Goal: Task Accomplishment & Management: Complete application form

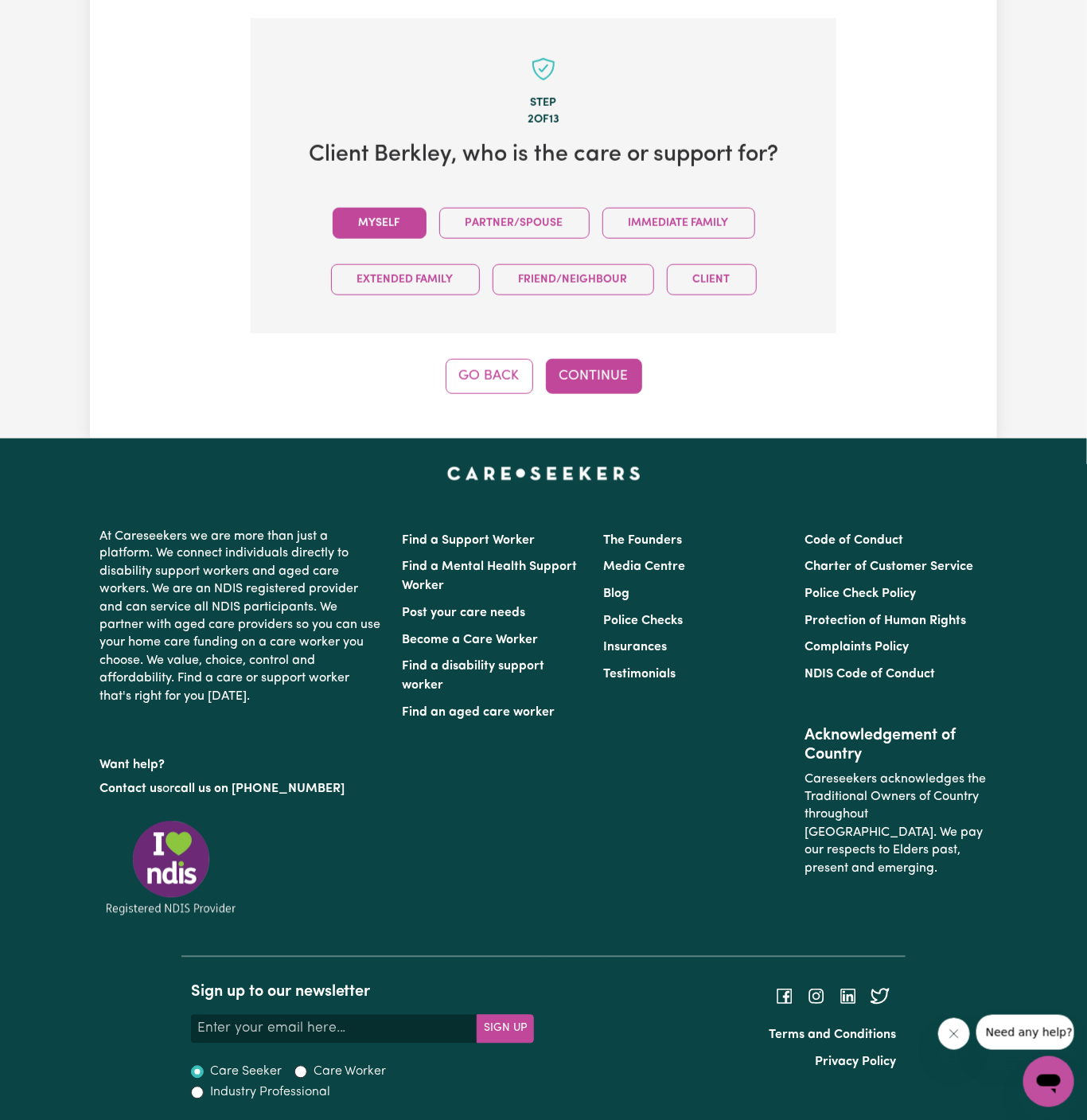
click at [372, 225] on button "Myself" at bounding box center [380, 222] width 94 height 31
click at [601, 366] on button "Continue" at bounding box center [594, 376] width 96 height 35
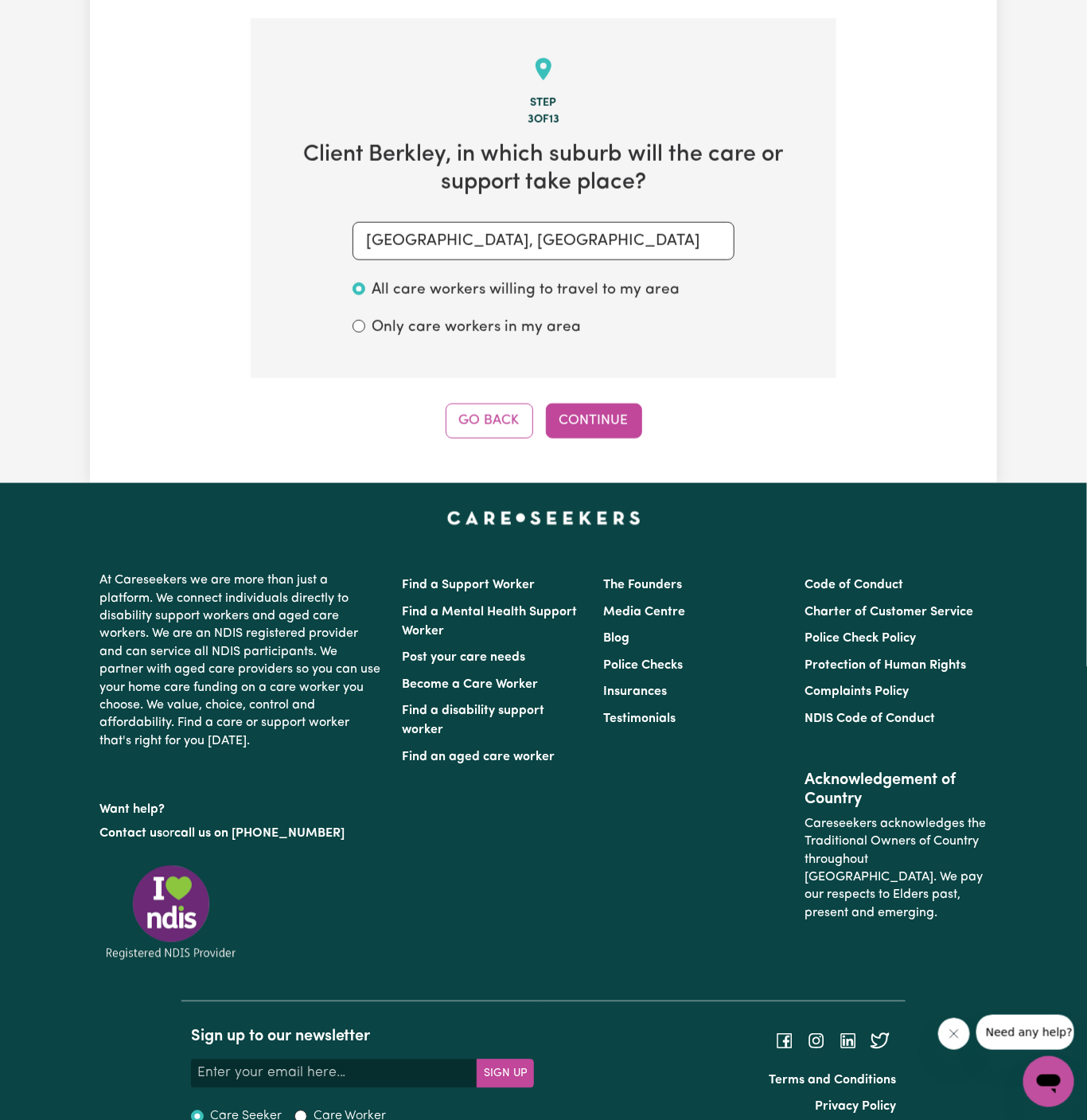
scroll to position [565, 0]
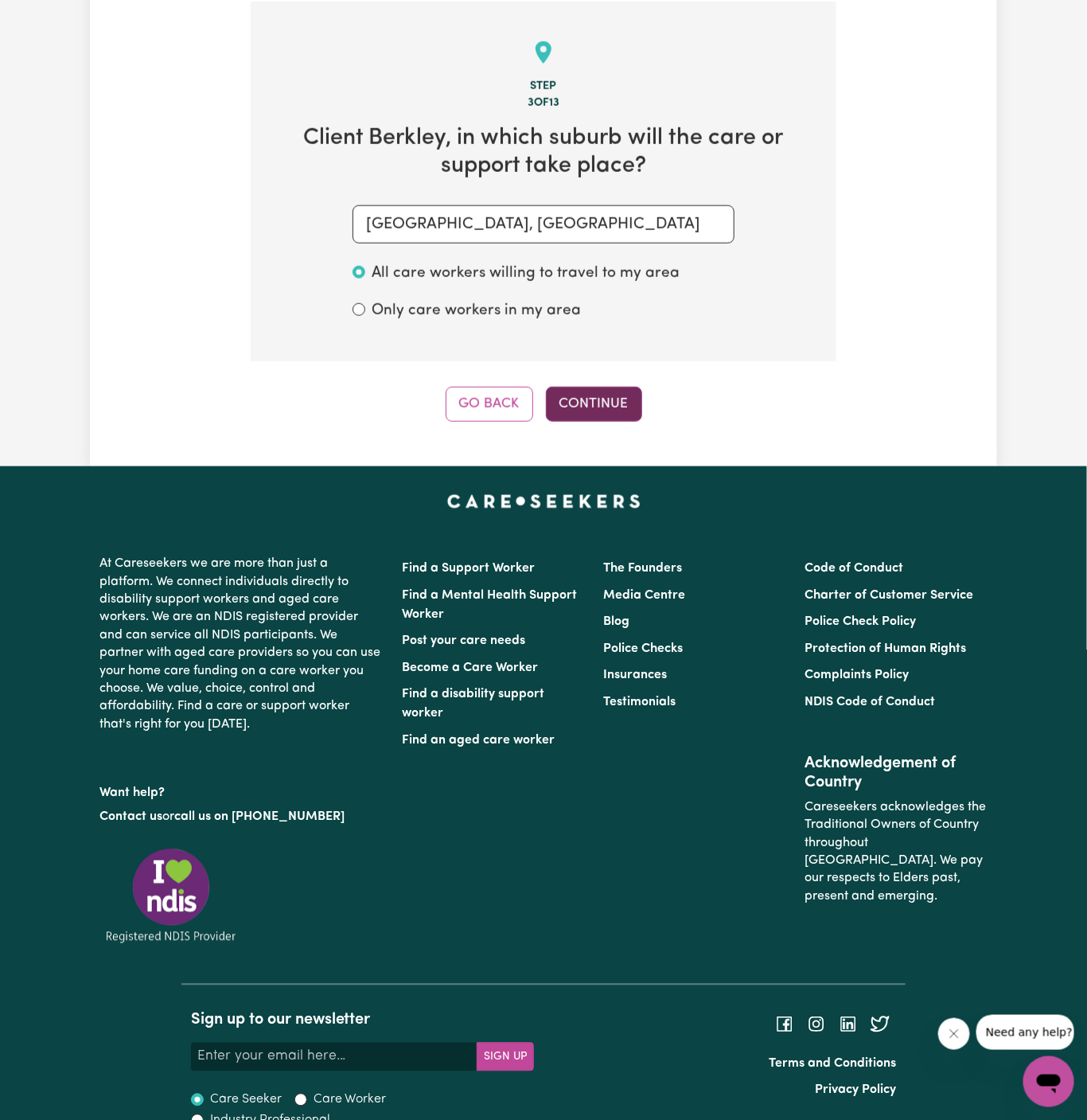
click at [600, 409] on button "Continue" at bounding box center [594, 405] width 96 height 35
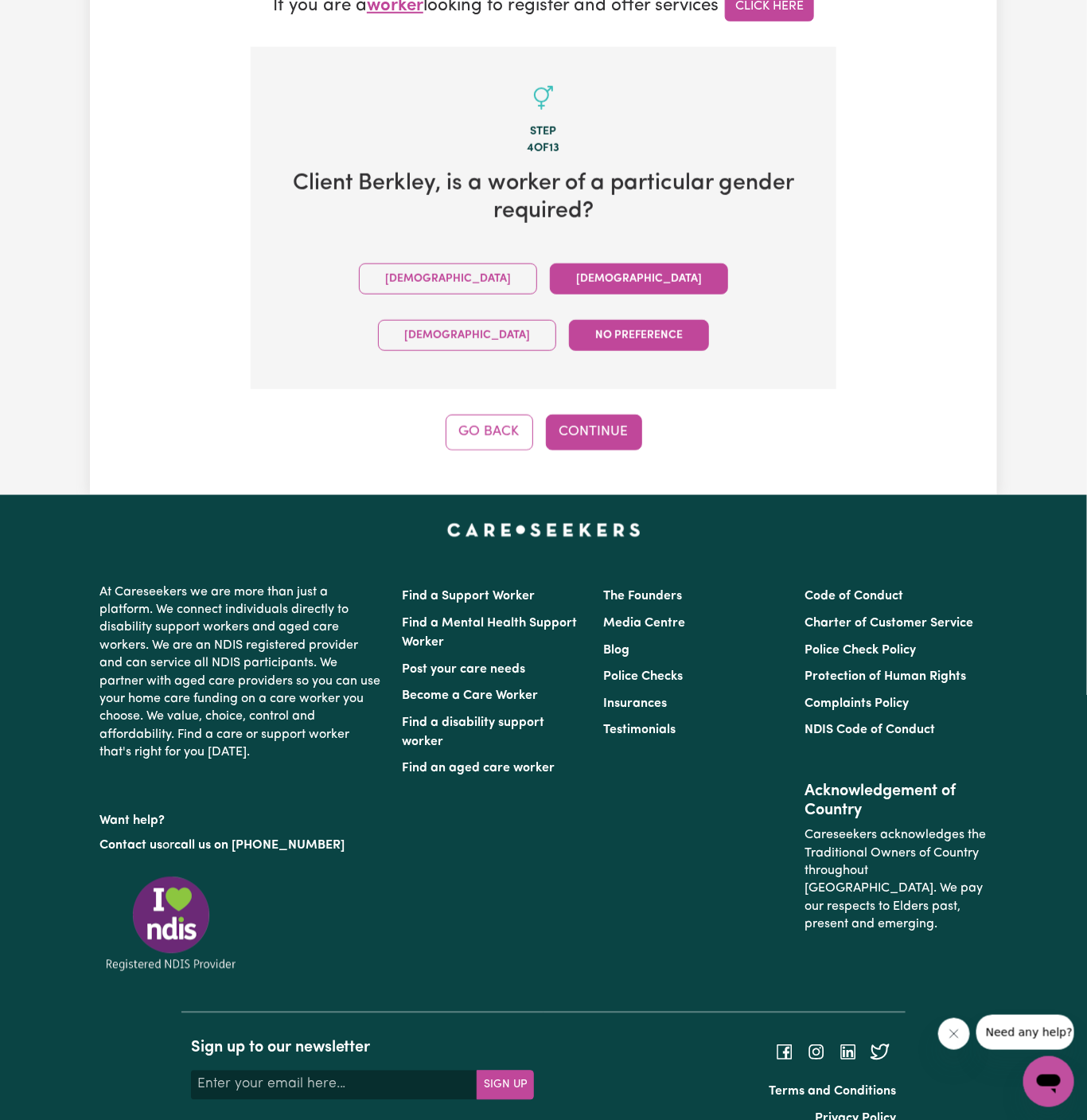
click at [550, 286] on button "Female" at bounding box center [639, 279] width 178 height 31
click at [605, 415] on button "Continue" at bounding box center [594, 432] width 96 height 35
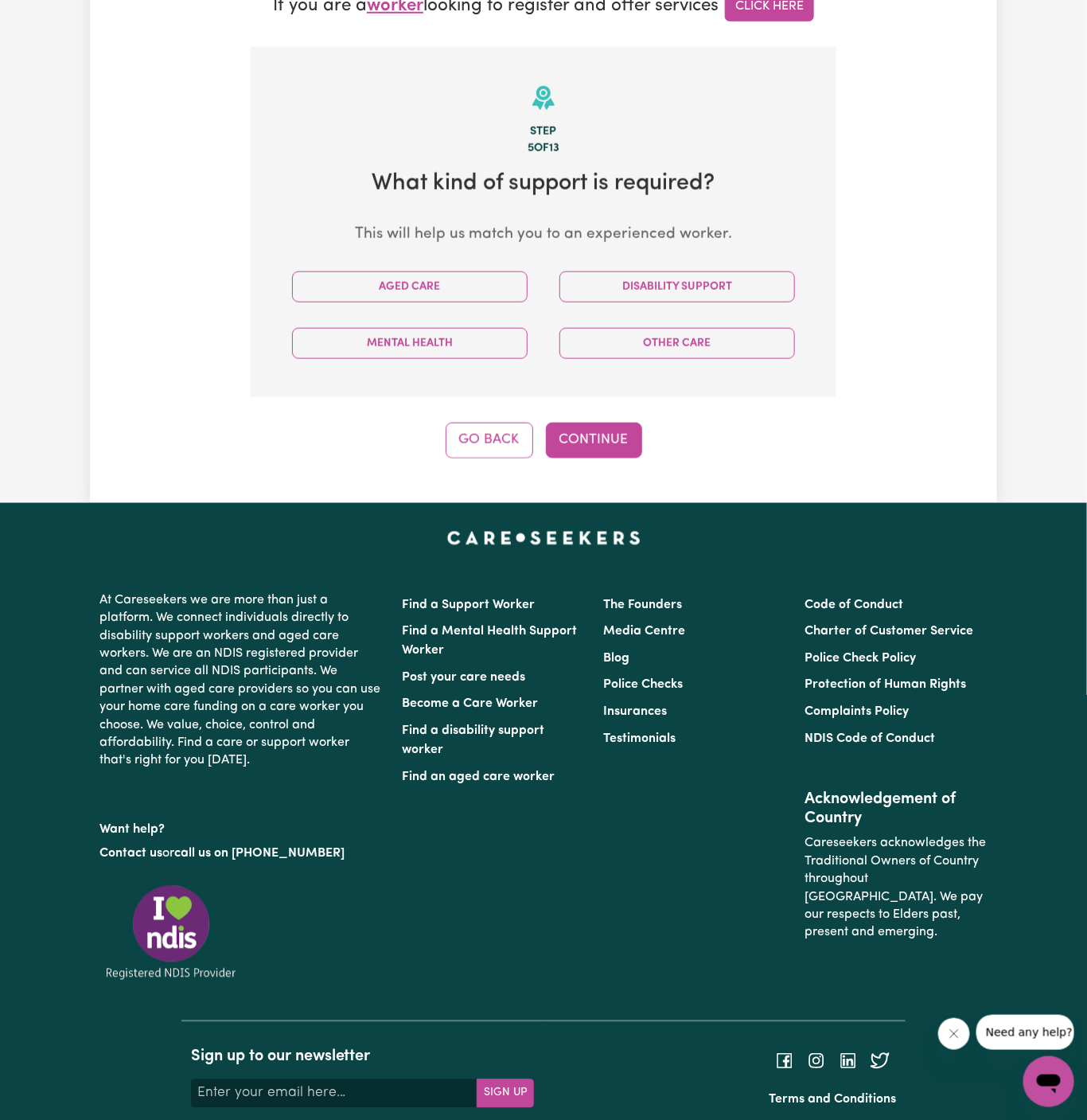
scroll to position [565, 0]
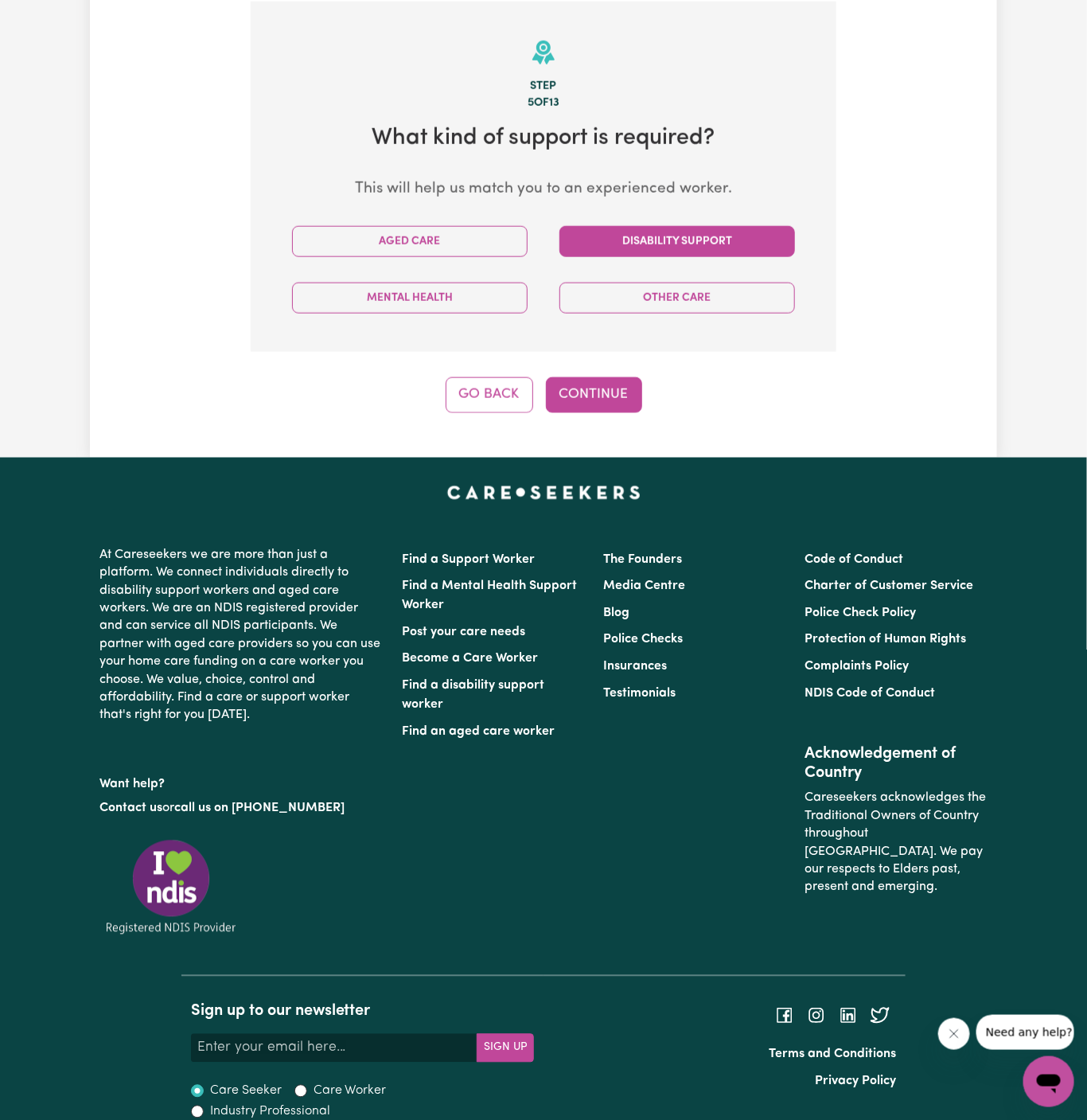
click at [654, 254] on button "Disability Support" at bounding box center [677, 241] width 236 height 31
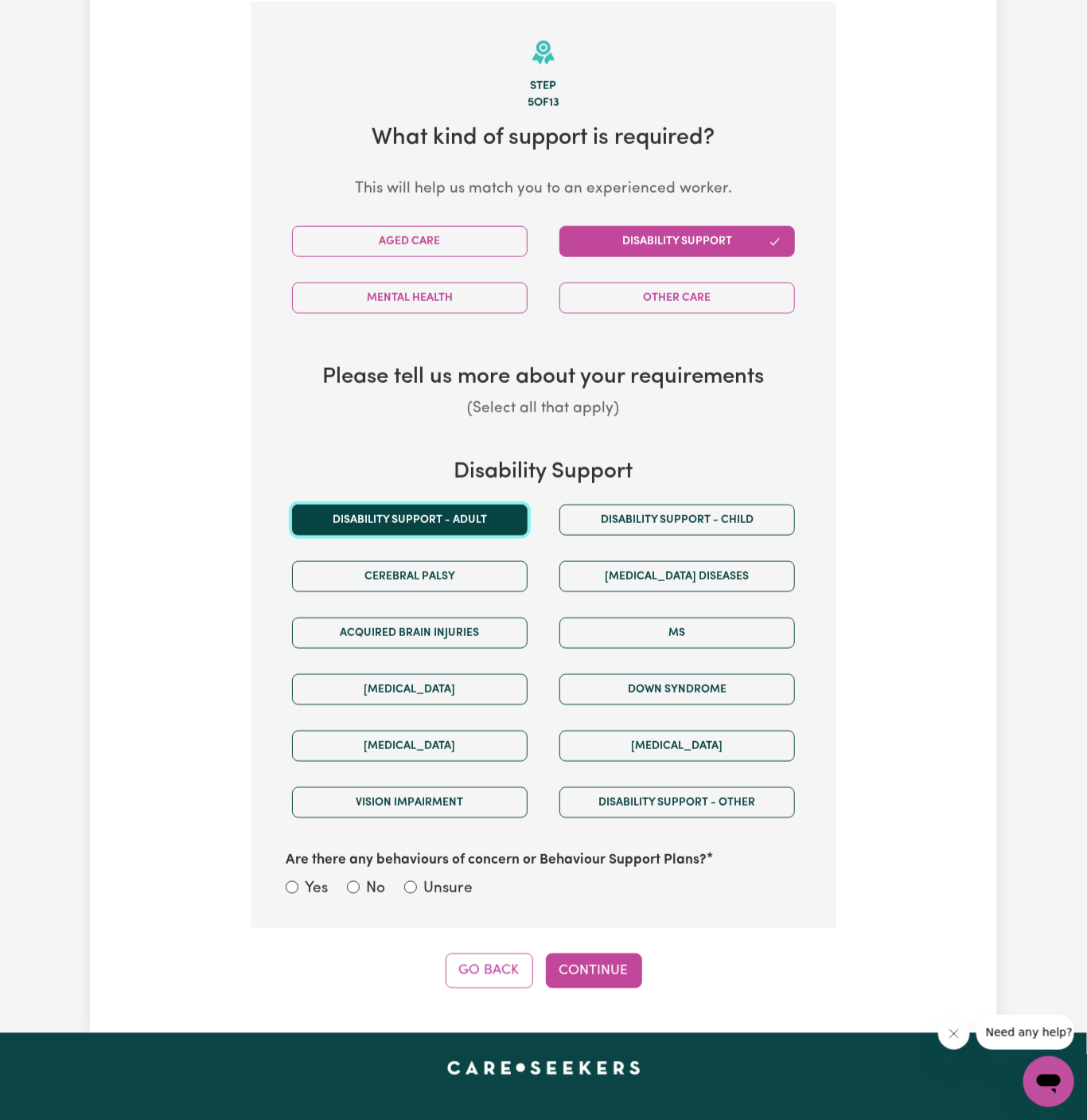
click at [494, 509] on button "Disability support - Adult" at bounding box center [410, 519] width 236 height 31
click at [462, 891] on label "Unsure" at bounding box center [447, 890] width 49 height 23
click at [417, 891] on input "Unsure" at bounding box center [410, 887] width 13 height 13
radio input "true"
click at [613, 969] on button "Continue" at bounding box center [594, 971] width 96 height 35
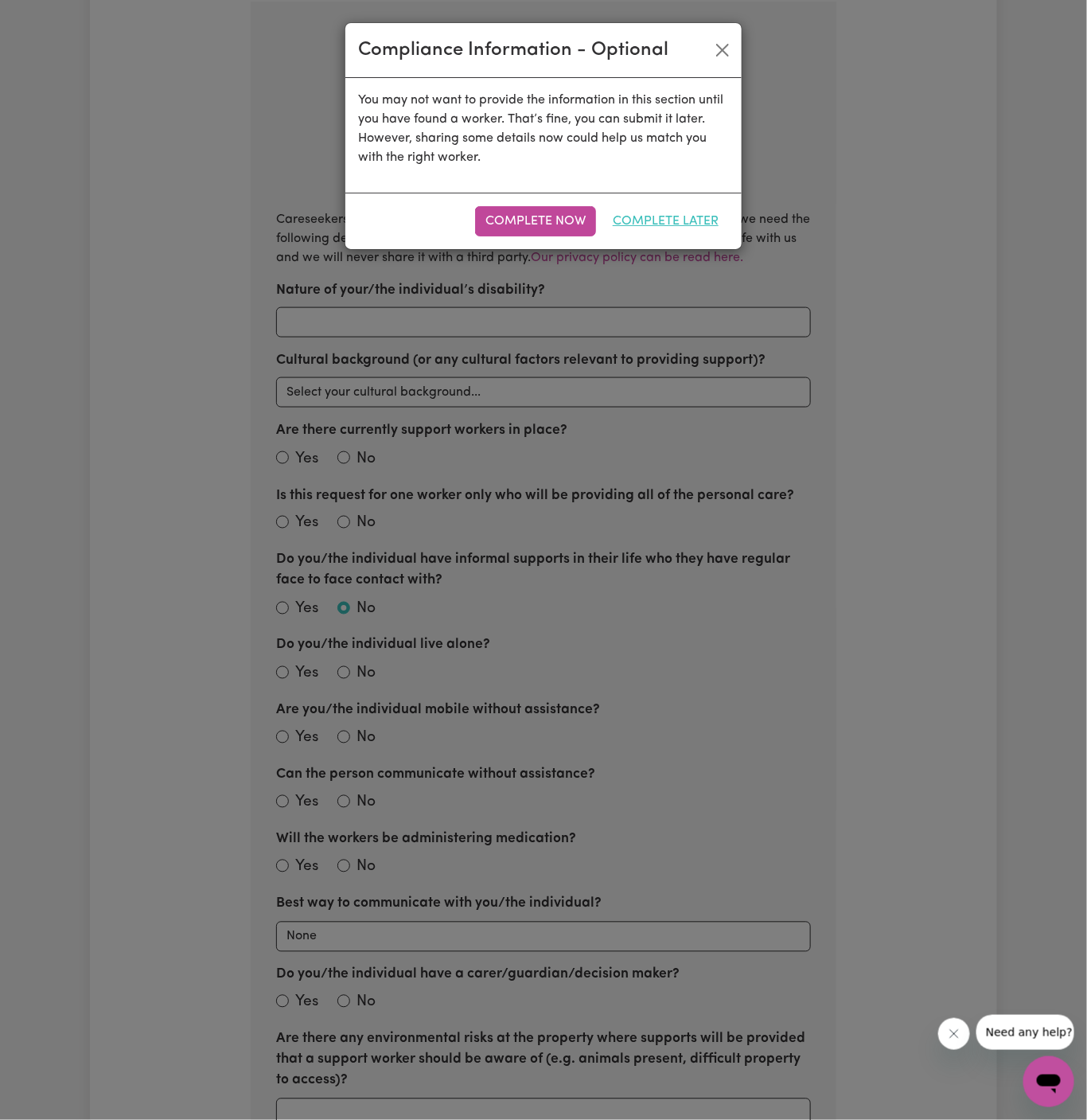
click at [707, 214] on button "Complete Later" at bounding box center [665, 221] width 126 height 30
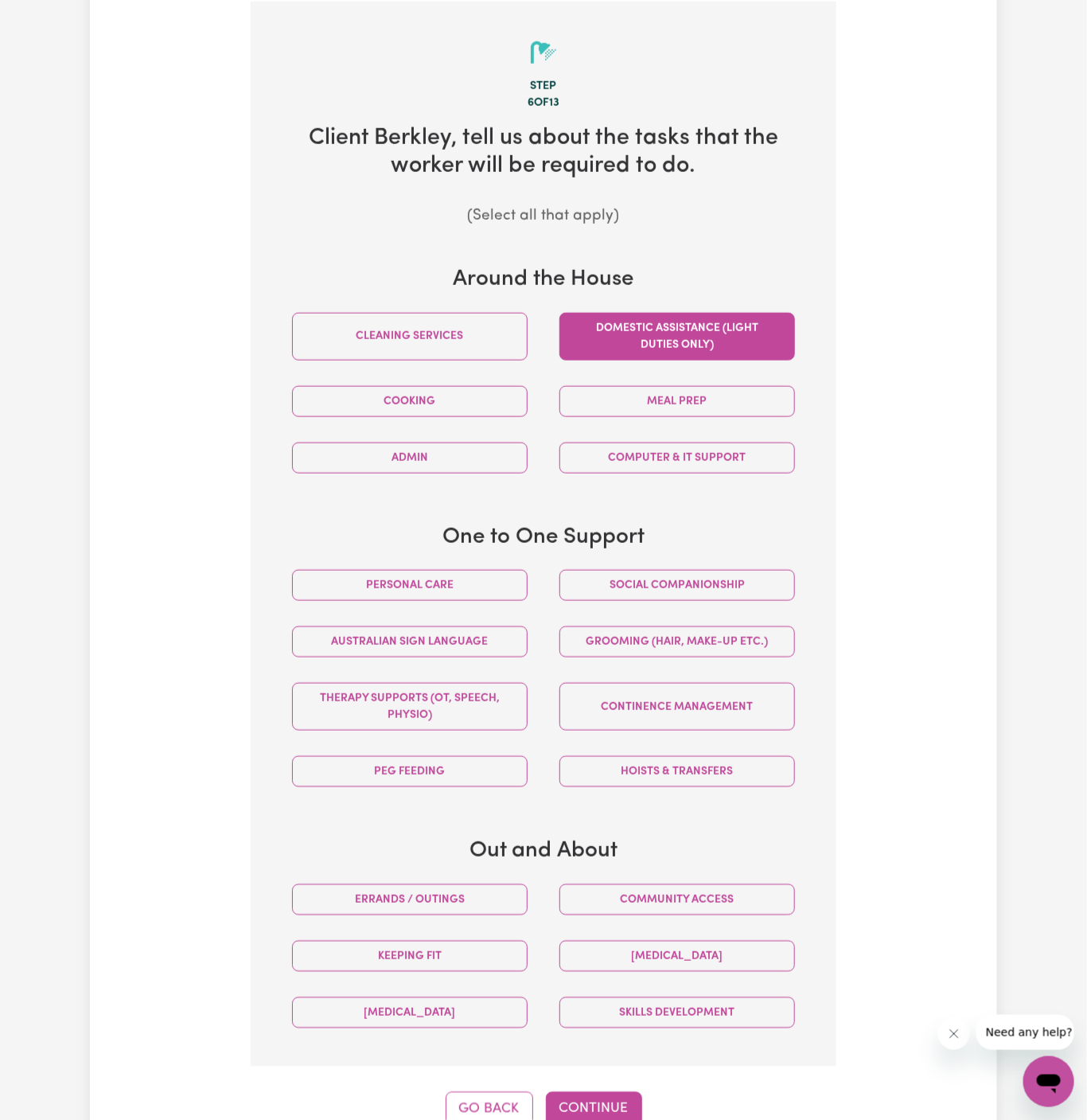
click at [732, 315] on button "Domestic assistance (light duties only)" at bounding box center [677, 336] width 236 height 48
click at [645, 585] on button "Social companionship" at bounding box center [677, 585] width 236 height 31
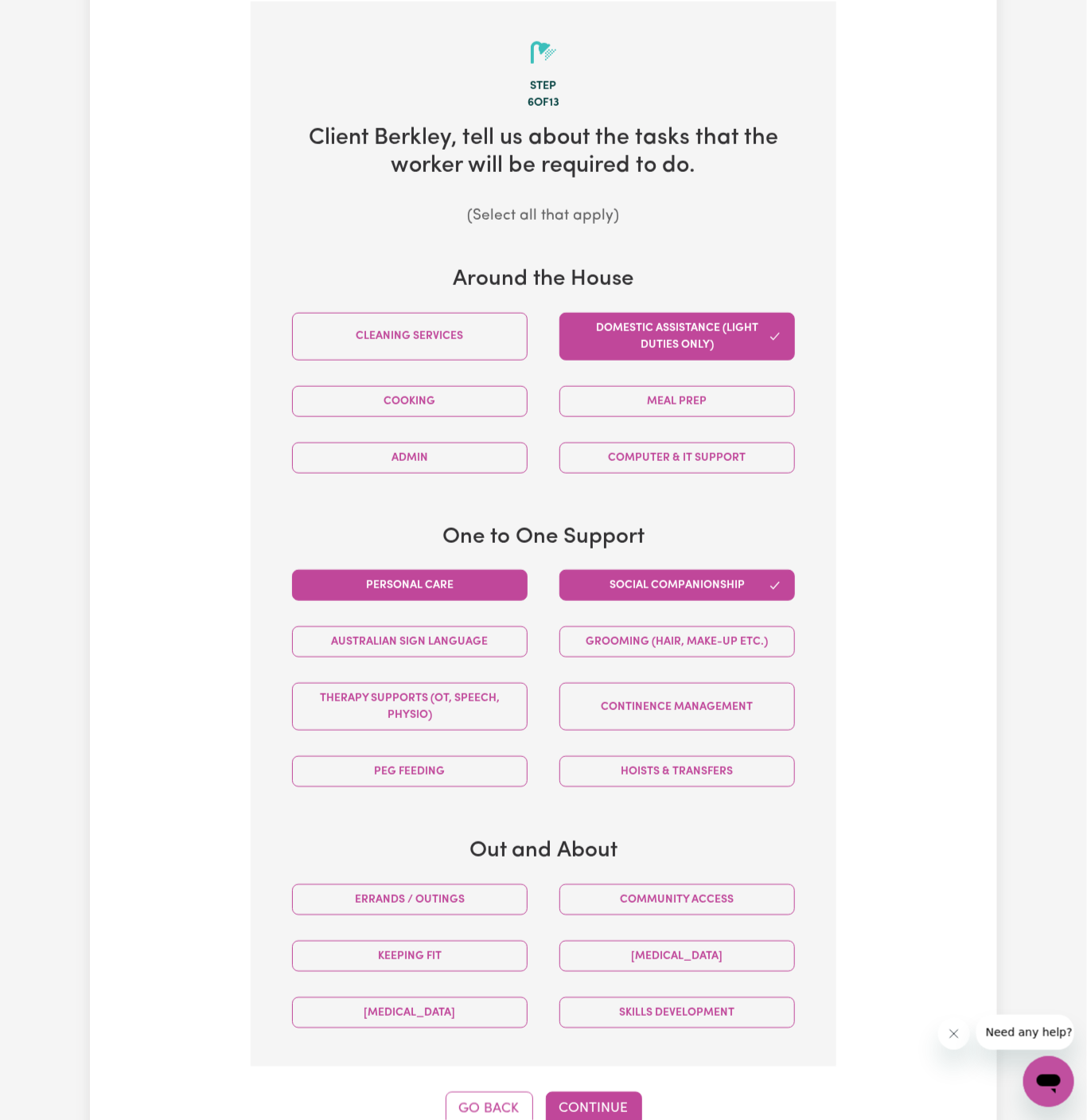
click at [469, 570] on button "Personal care" at bounding box center [410, 585] width 236 height 31
click at [498, 415] on div "Cooking" at bounding box center [410, 401] width 268 height 57
click at [621, 414] on div "Meal prep" at bounding box center [677, 401] width 268 height 57
click at [641, 406] on button "Meal prep" at bounding box center [677, 401] width 236 height 31
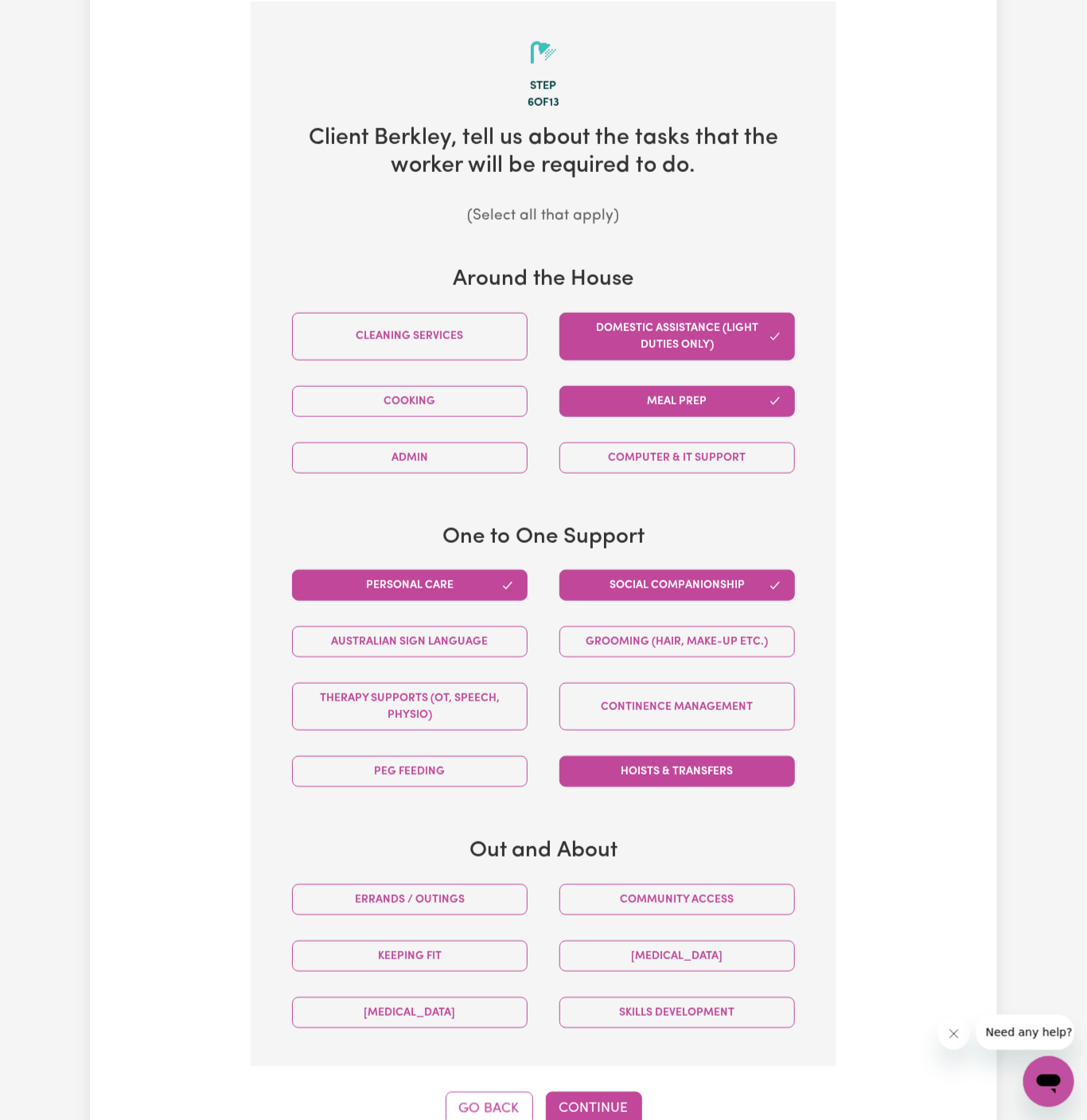
click at [725, 759] on button "Hoists & transfers" at bounding box center [677, 771] width 236 height 31
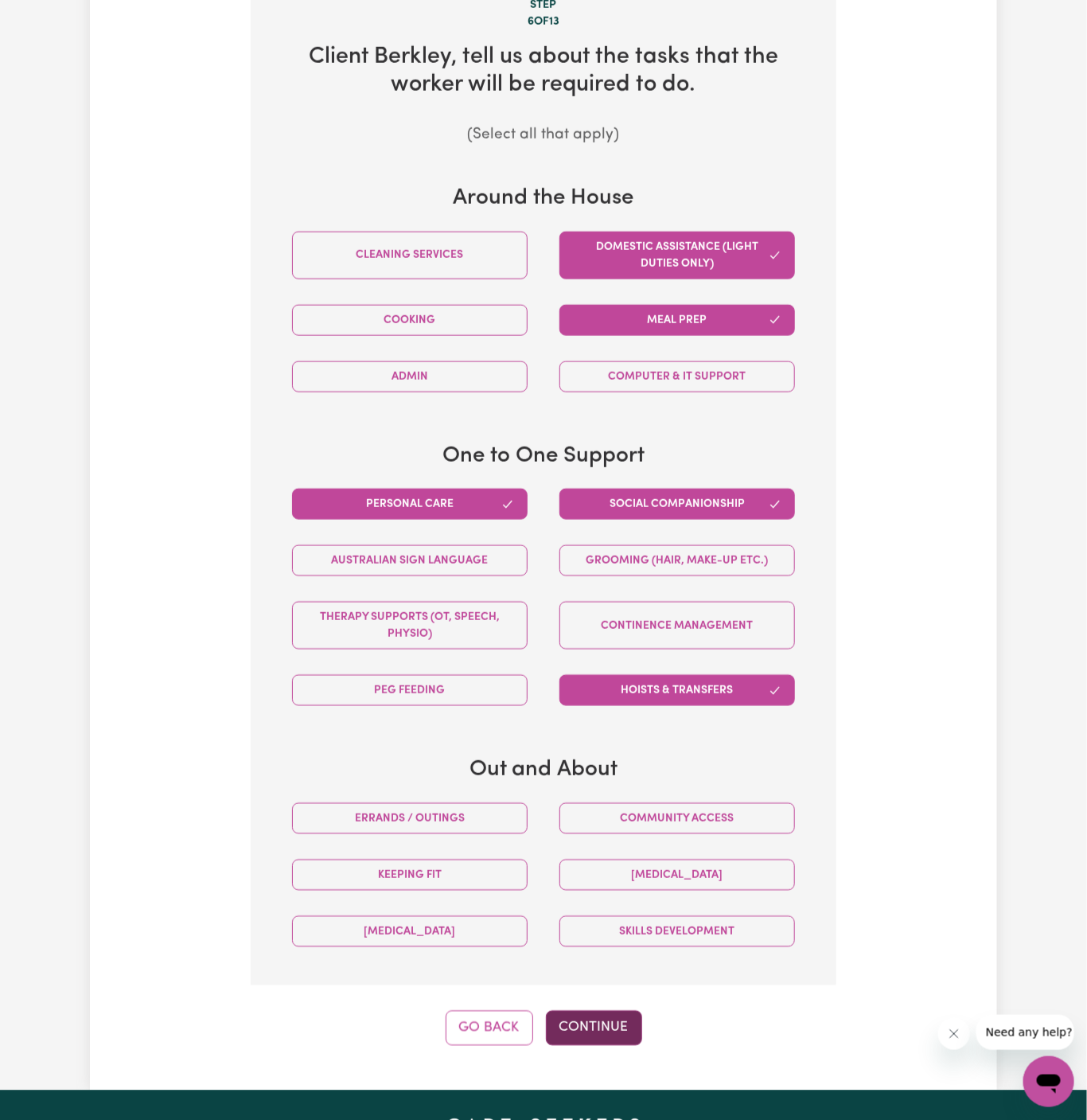
click at [589, 1029] on button "Continue" at bounding box center [594, 1029] width 96 height 35
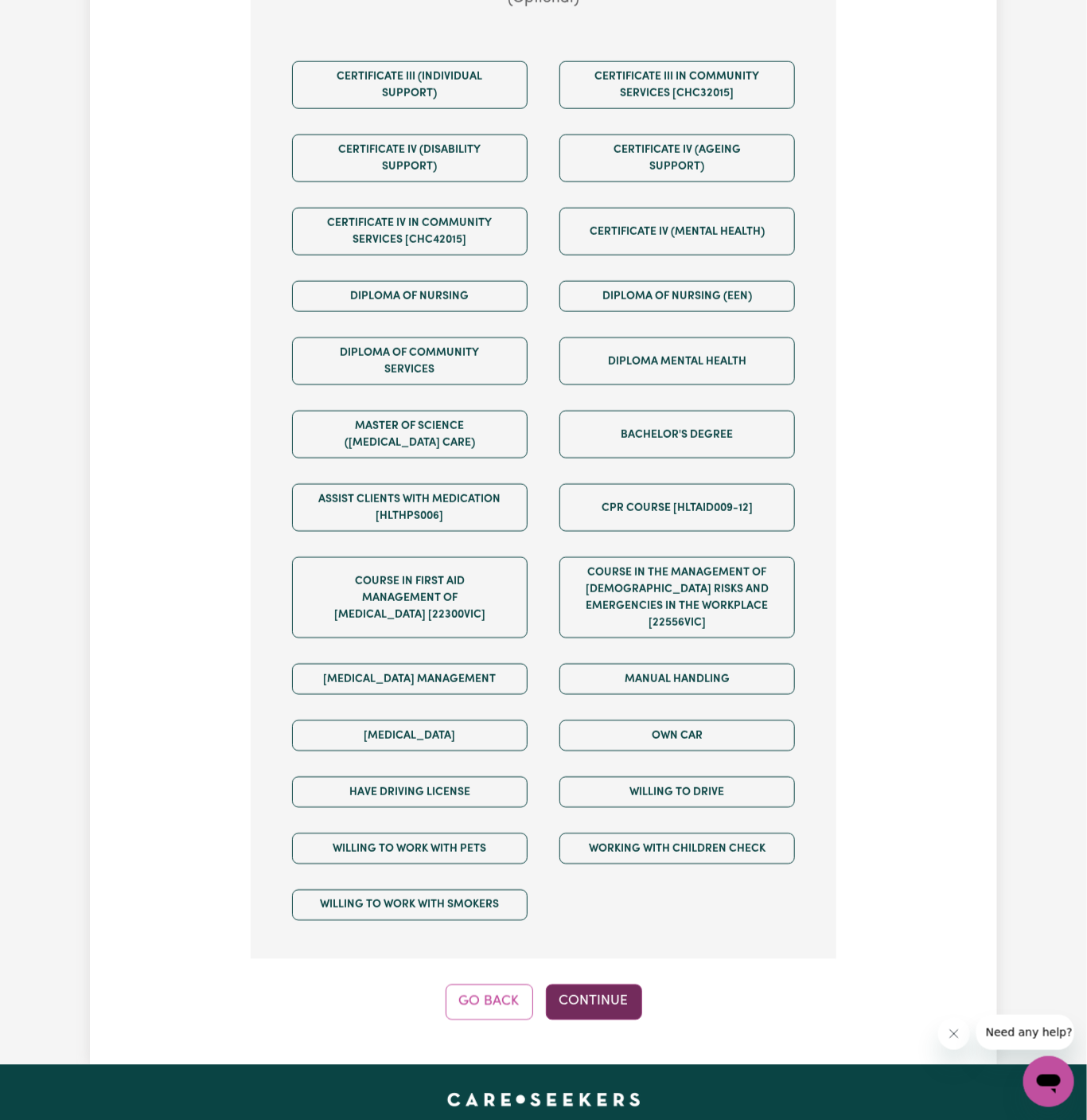
click at [607, 991] on button "Continue" at bounding box center [594, 1002] width 96 height 35
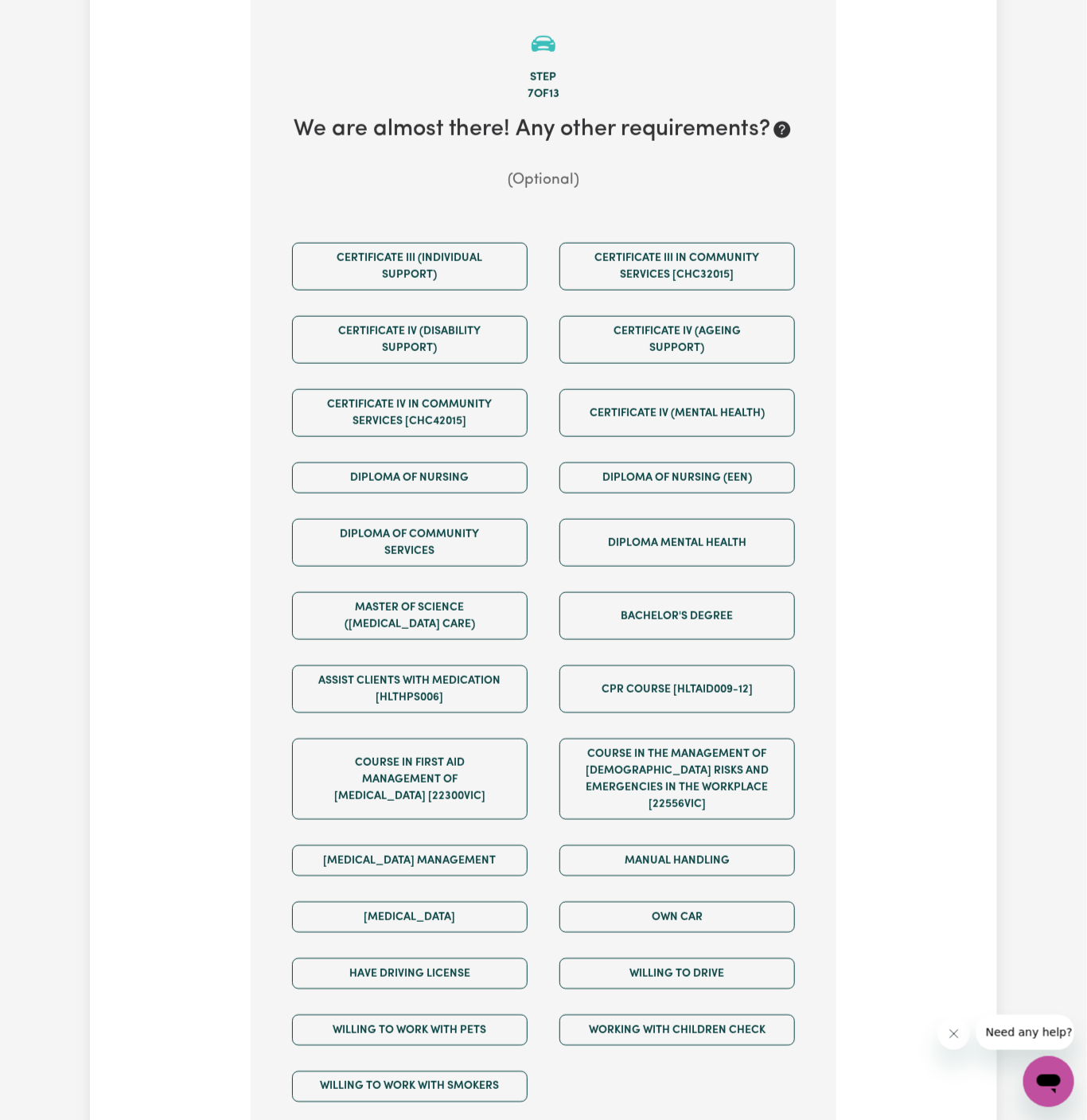
scroll to position [565, 0]
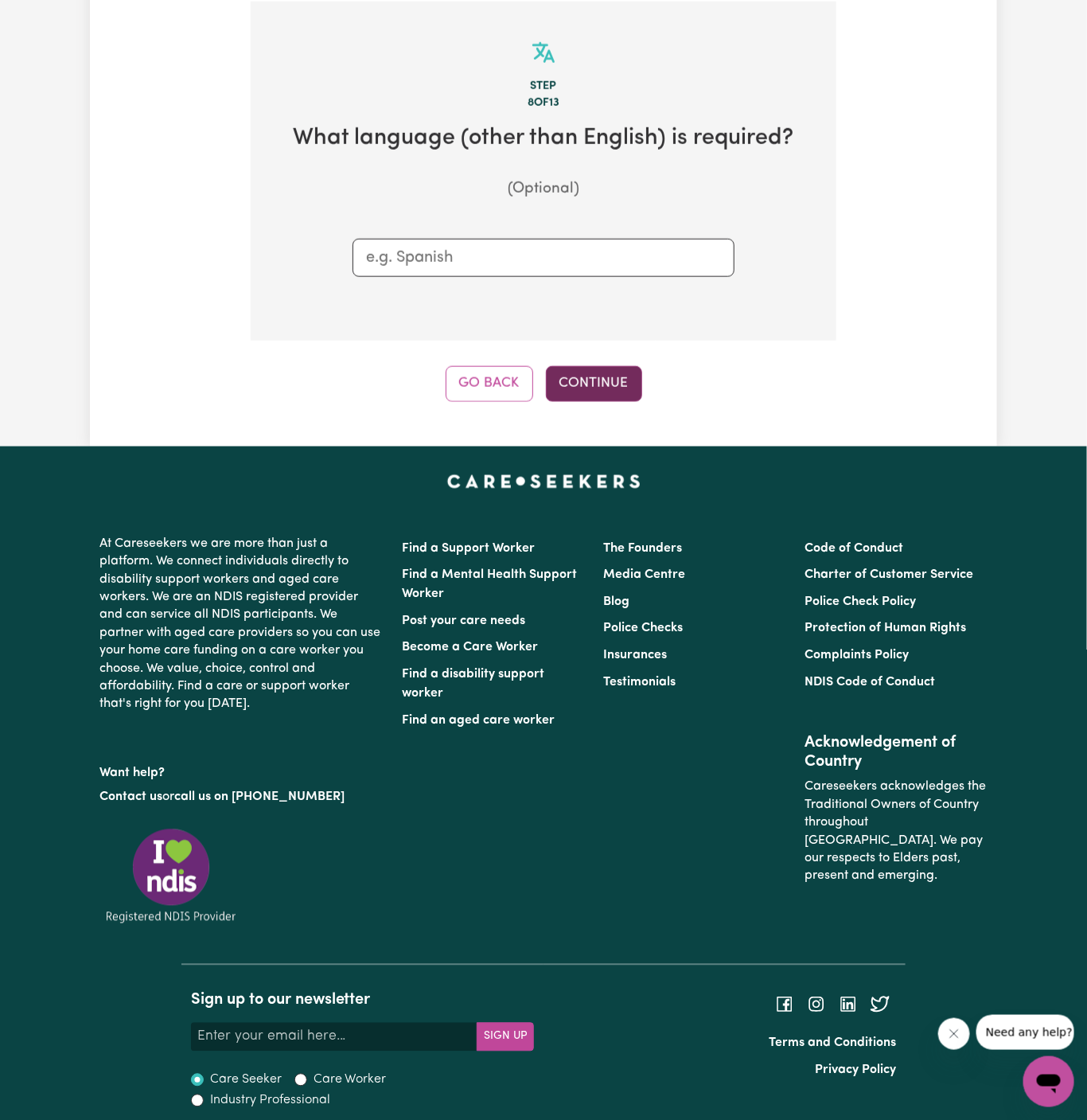
click at [615, 374] on button "Continue" at bounding box center [594, 384] width 96 height 35
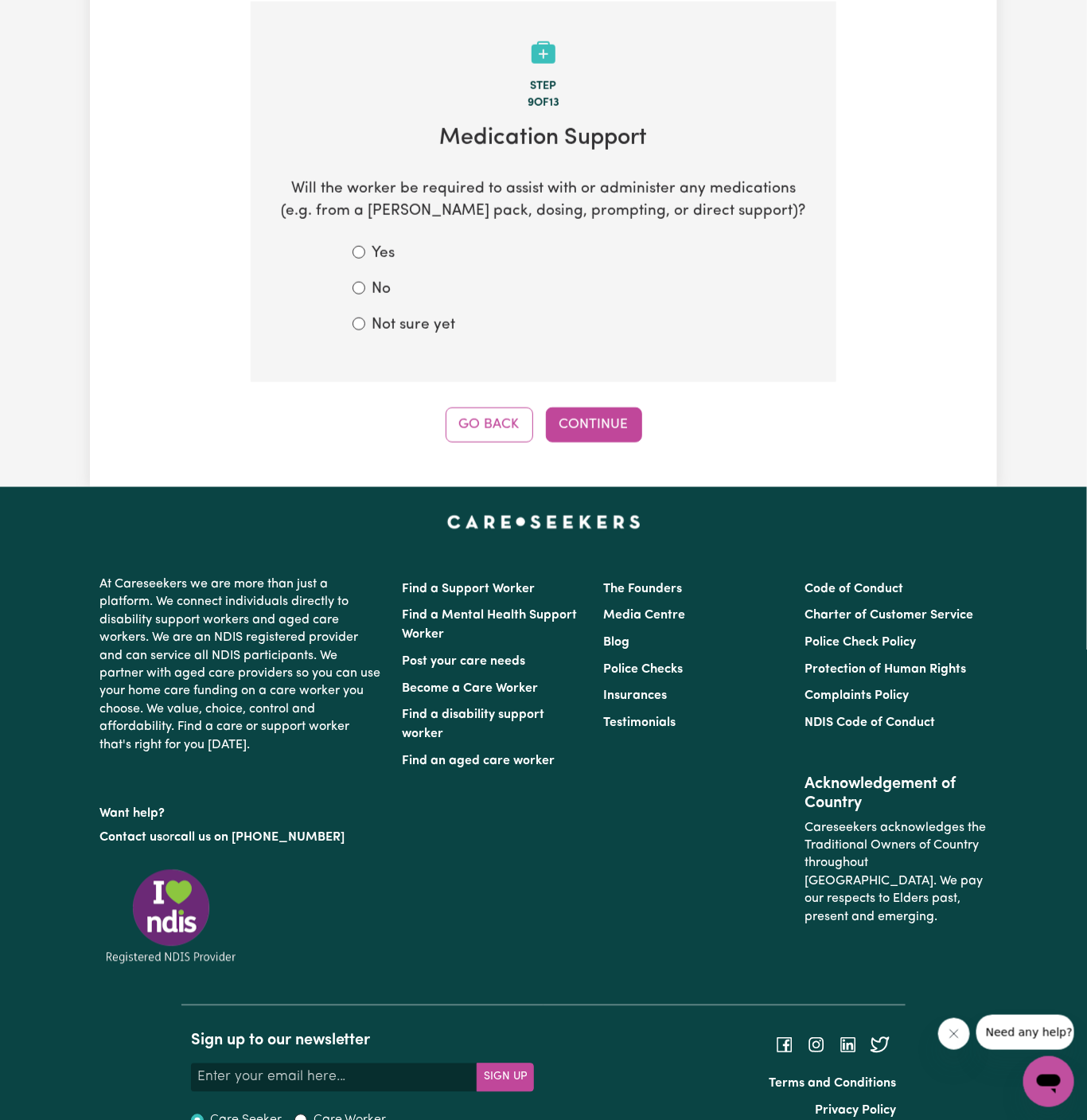
click at [385, 322] on label "Not sure yet" at bounding box center [413, 326] width 84 height 23
click at [365, 322] on input "Not sure yet" at bounding box center [359, 324] width 13 height 13
radio input "true"
click at [593, 431] on button "Continue" at bounding box center [594, 425] width 96 height 35
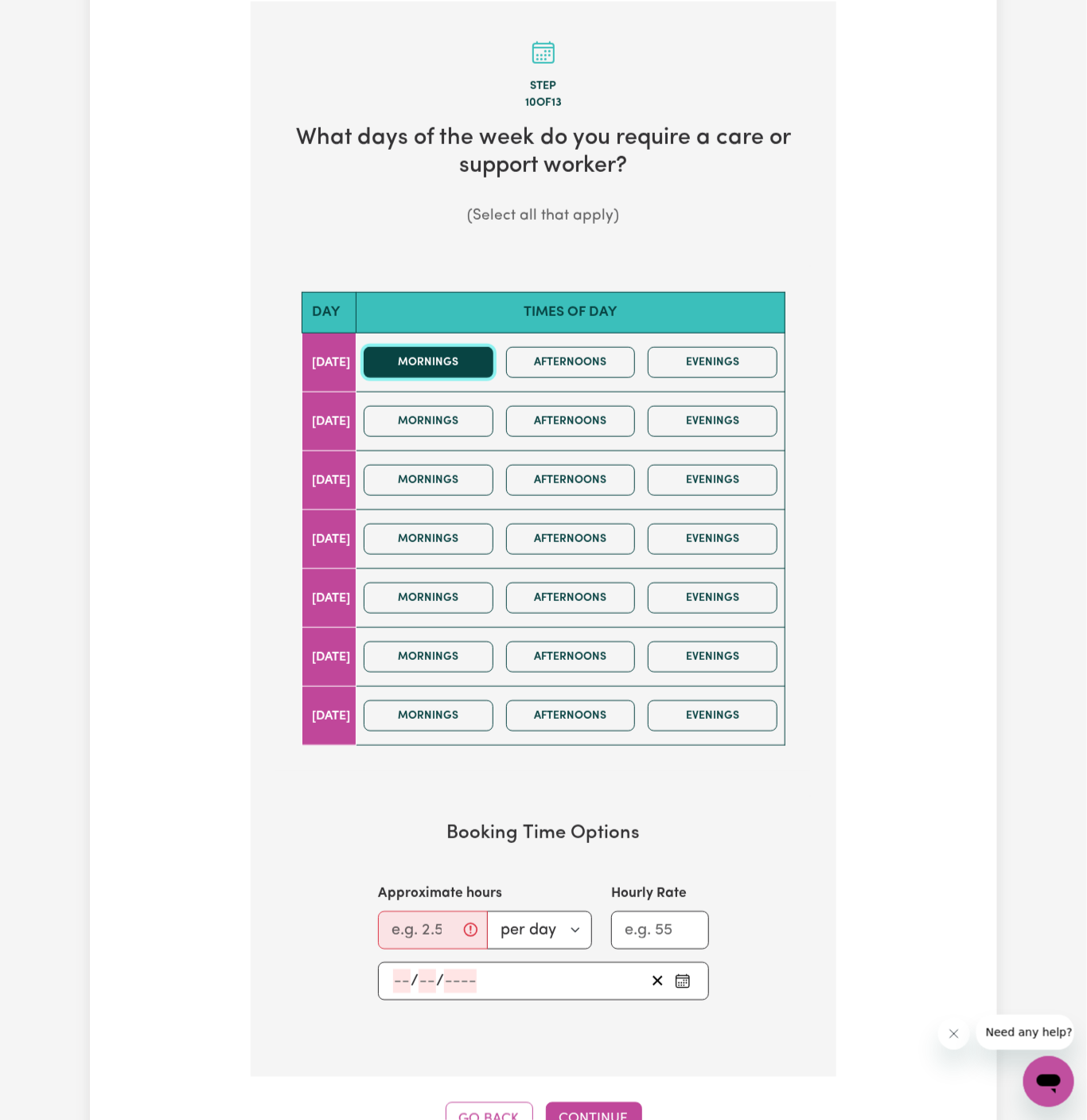
click at [458, 355] on button "Mornings" at bounding box center [428, 362] width 130 height 31
click at [420, 923] on input "Approximate hours" at bounding box center [432, 931] width 110 height 38
type input "1"
click at [391, 969] on div "/ /" at bounding box center [518, 981] width 254 height 24
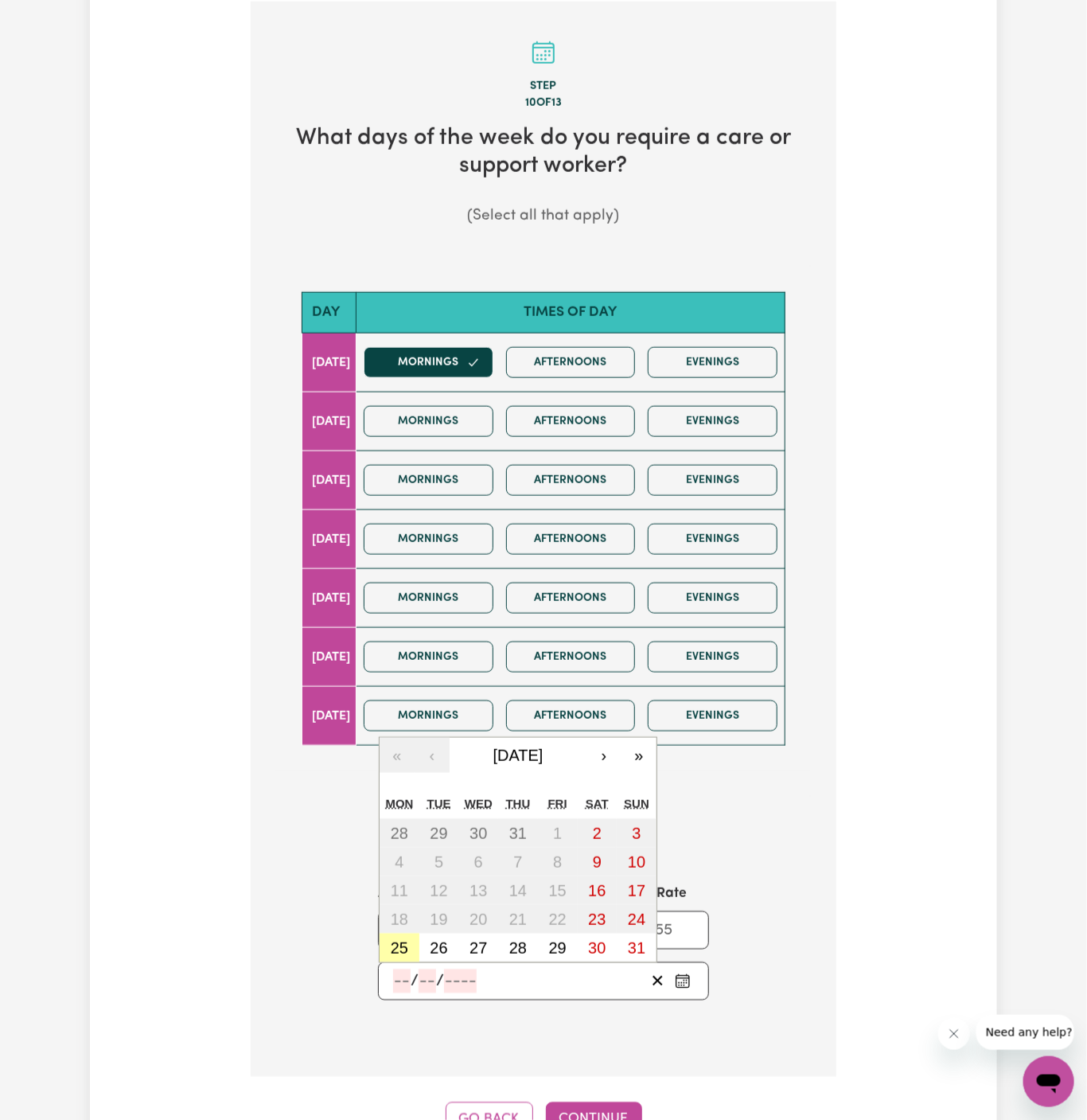
click at [395, 949] on button "25" at bounding box center [400, 948] width 40 height 28
type input "2025-08-25"
type input "25"
type input "8"
type input "2025"
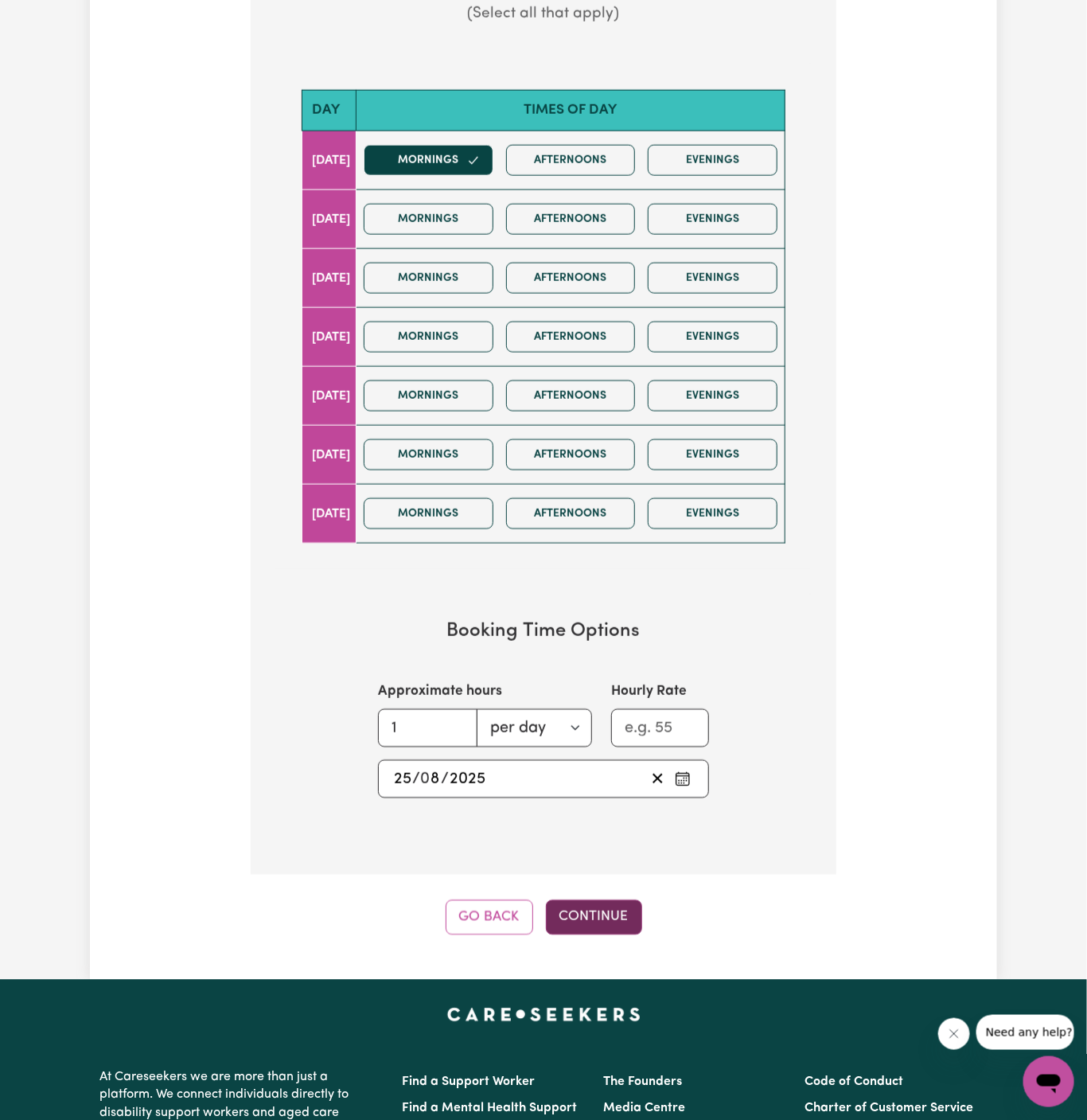
click at [591, 914] on button "Continue" at bounding box center [594, 918] width 96 height 35
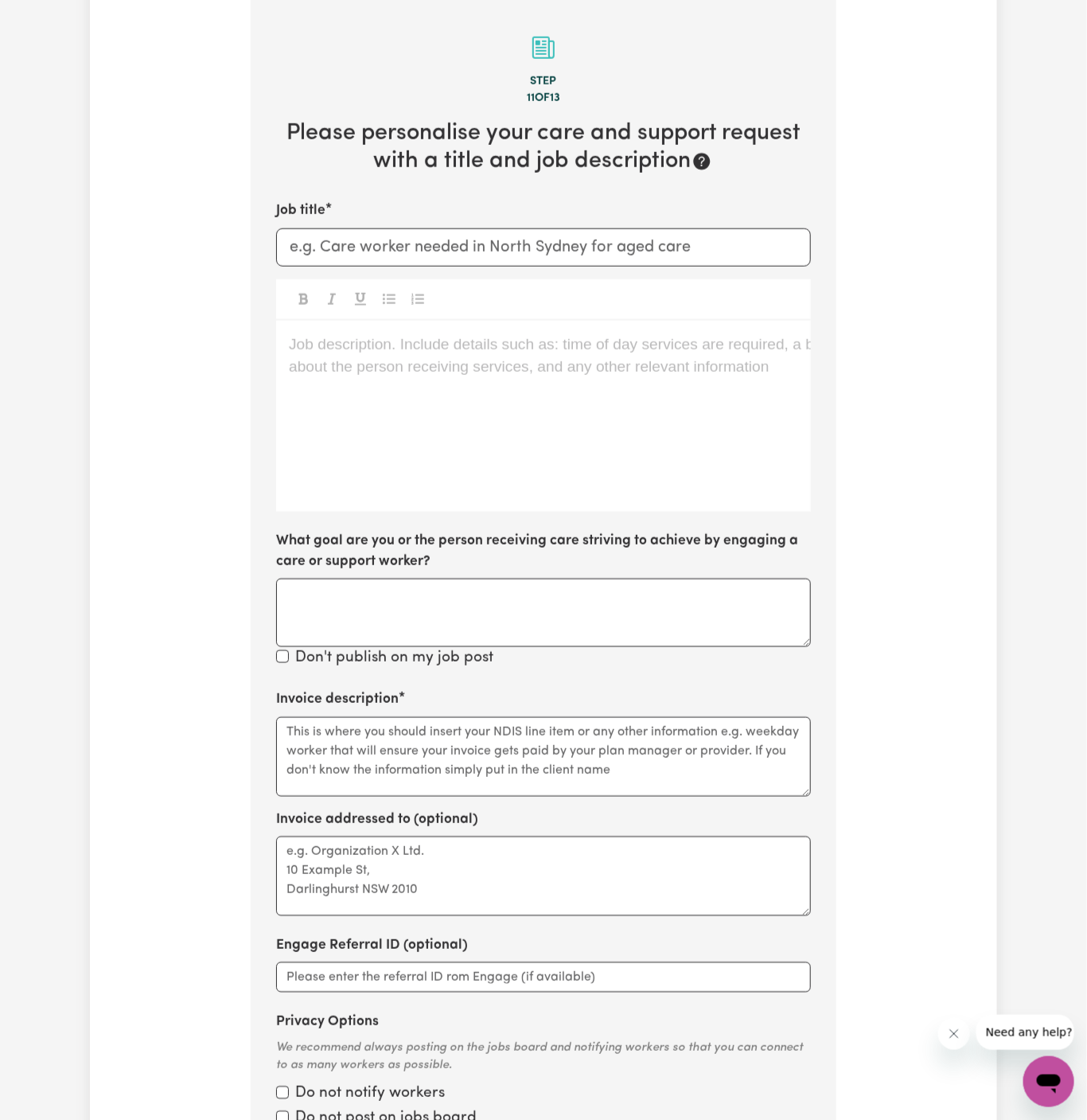
scroll to position [565, 0]
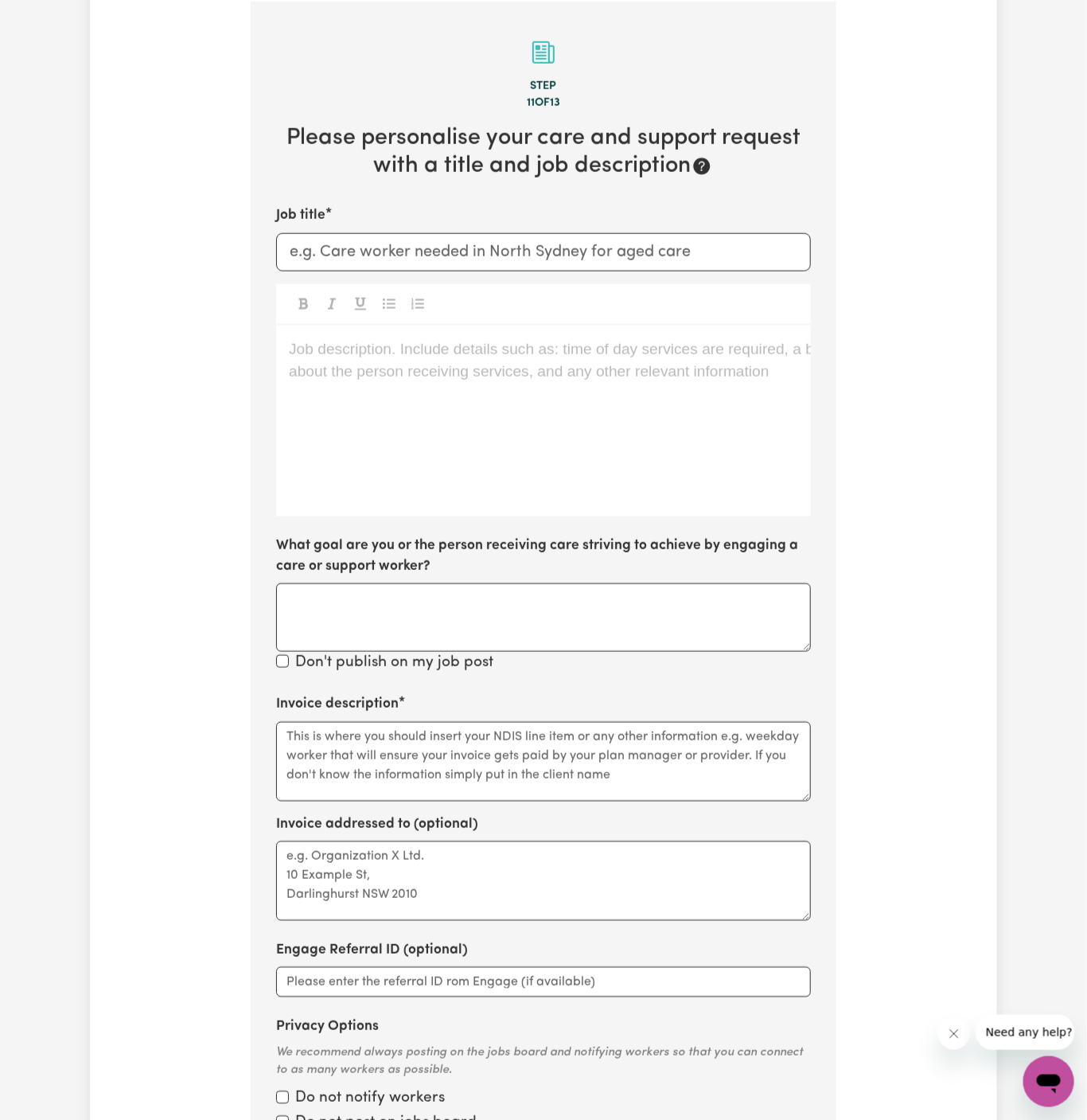
click at [577, 445] on div "Job description. Include details such as: time of day services are required, a …" at bounding box center [544, 421] width 535 height 191
click at [387, 408] on div "Job description. Include details such as: time of day services are required, a …" at bounding box center [544, 421] width 535 height 191
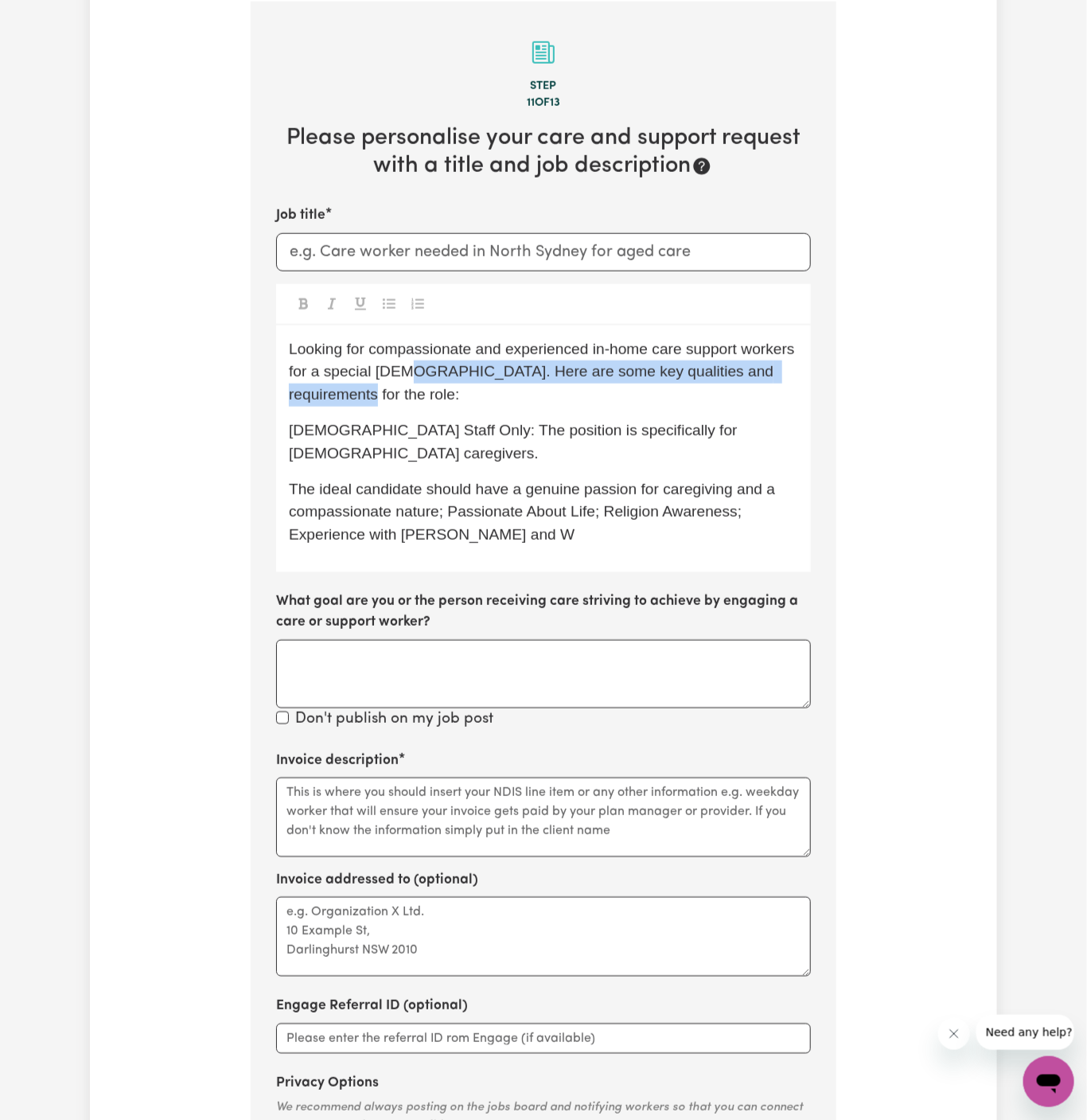
drag, startPoint x: 403, startPoint y: 378, endPoint x: 705, endPoint y: 390, distance: 302.2
click at [705, 390] on p "Looking for compassionate and experienced in-home care support workers for a sp…" at bounding box center [543, 372] width 509 height 69
click at [459, 261] on input "Job title" at bounding box center [544, 253] width 535 height 38
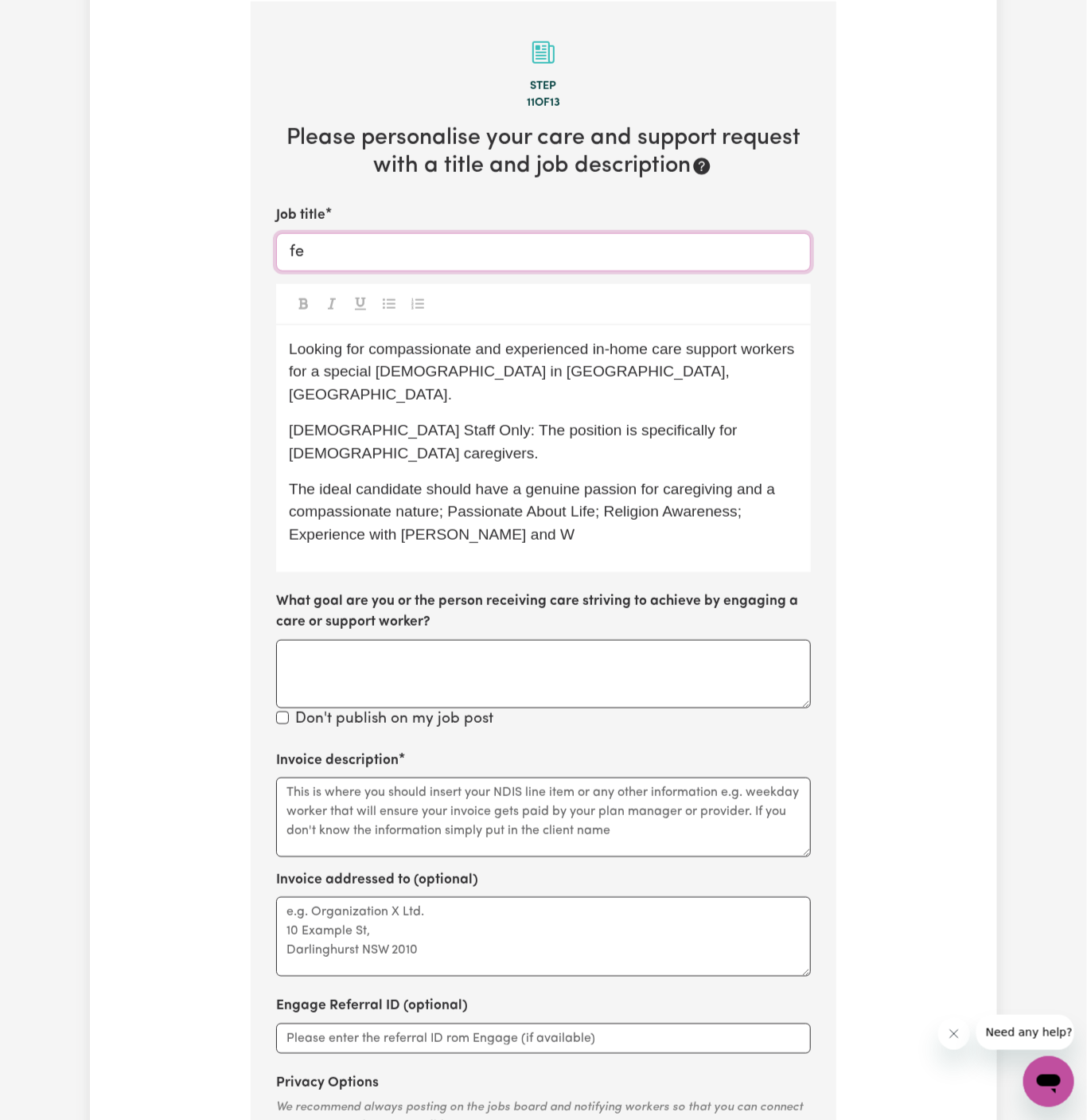
type input "f"
paste input "Berkeley, NSW"
type input "Female Support Worker Needed In Berkeley, NSW"
click at [487, 481] on span "The ideal candidate should have a genuine passion for caregiving and a compassi…" at bounding box center [533, 512] width 491 height 63
click at [569, 478] on p "The ideal candidate should have a genuine passion for caregiving and a compassi…" at bounding box center [543, 513] width 509 height 69
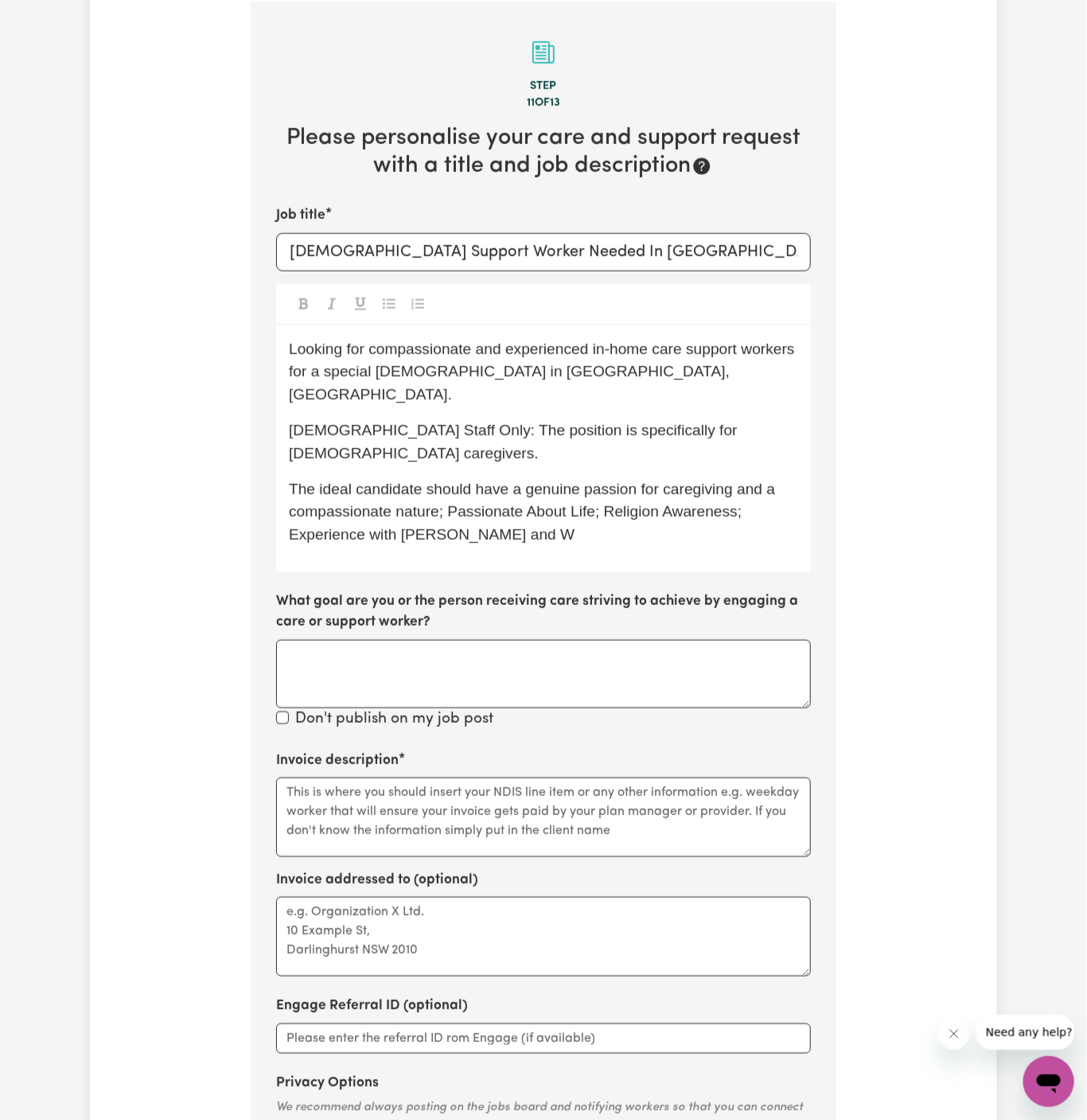
click at [568, 494] on p "The ideal candidate should have a genuine passion for caregiving and a compassi…" at bounding box center [543, 513] width 509 height 69
click at [321, 422] on span "Female Staff Only: The position is specifically for female caregivers." at bounding box center [514, 442] width 452 height 40
click at [394, 361] on span "Looking for compassionate and experienced in-home care support workers for a sp…" at bounding box center [544, 371] width 510 height 63
click at [744, 349] on span "Looking for compassionate and experienced in-home care support workers for a sp…" at bounding box center [544, 371] width 510 height 63
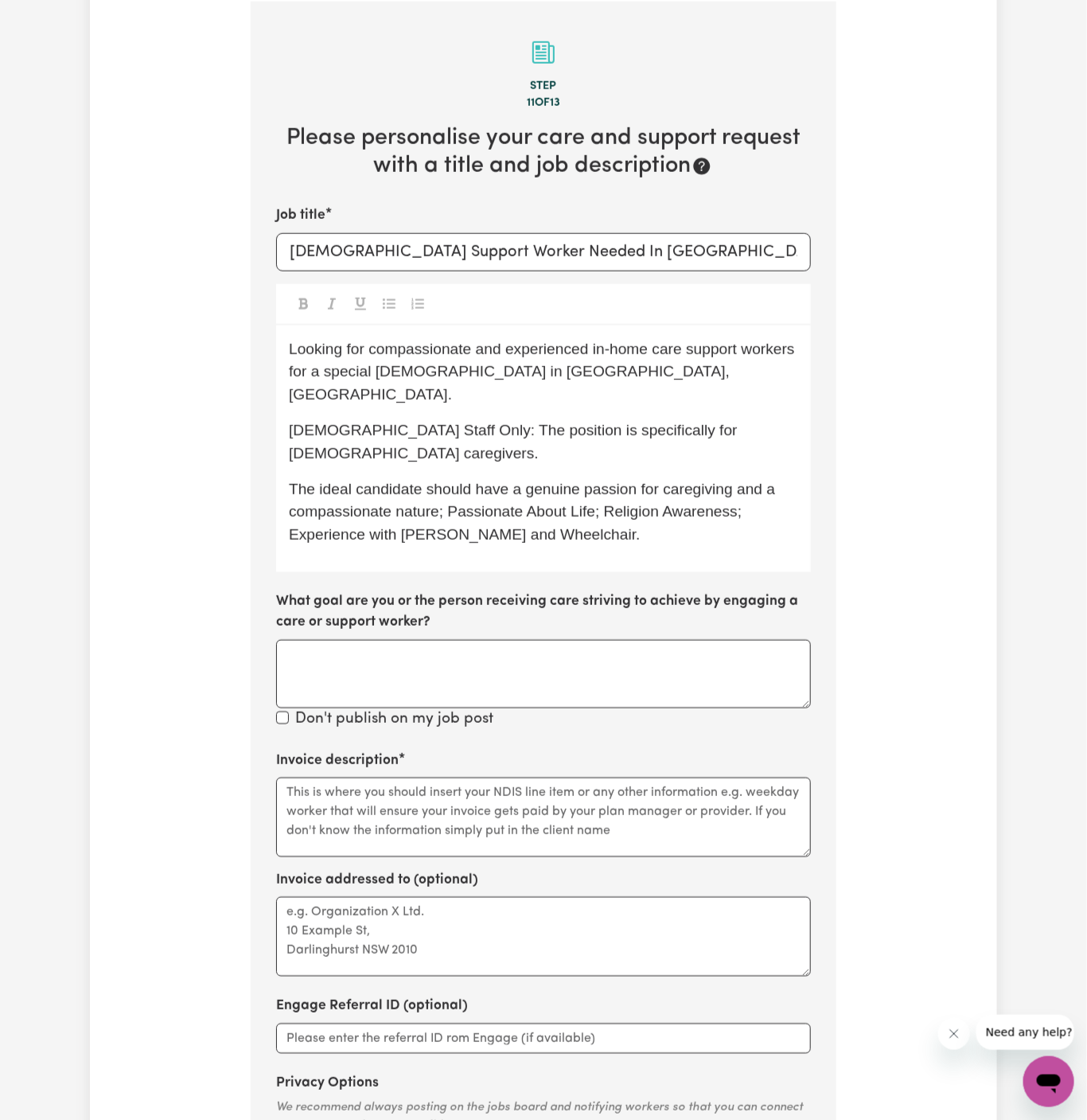
click at [370, 346] on span "Looking for compassionate and experienced in-home care support workers for a sp…" at bounding box center [544, 371] width 510 height 63
click at [366, 362] on span "Looking for a female, compassionate, and experienced in-home care support worke…" at bounding box center [538, 371] width 501 height 63
click at [513, 422] on span "Female Staff Only: The position is specifically for female caregivers." at bounding box center [514, 442] width 452 height 40
click at [557, 422] on span "Female Staff Only: The position is specifically for female caregivers." at bounding box center [514, 442] width 452 height 40
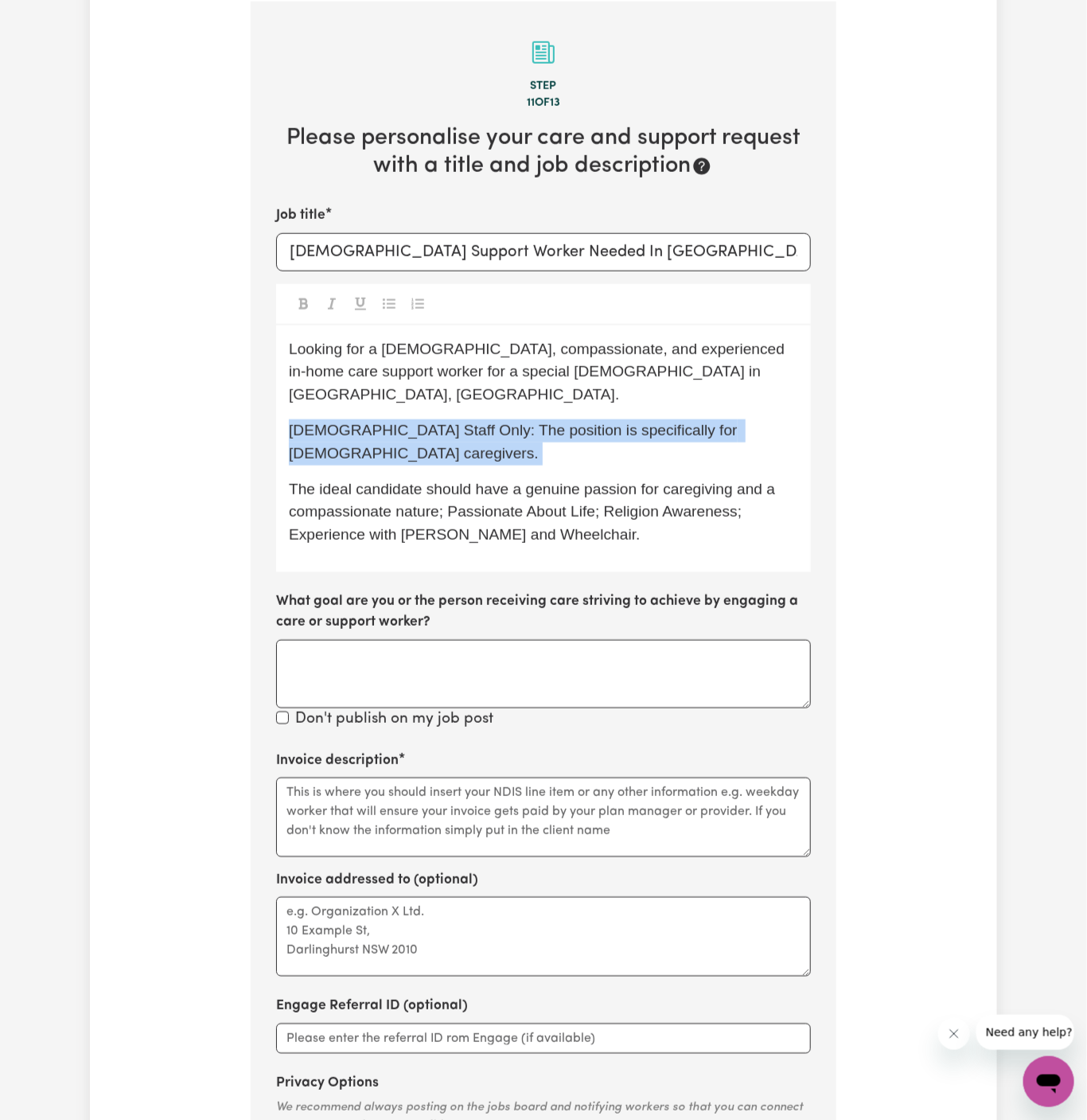
click at [557, 422] on span "Female Staff Only: The position is specifically for female caregivers." at bounding box center [514, 442] width 452 height 40
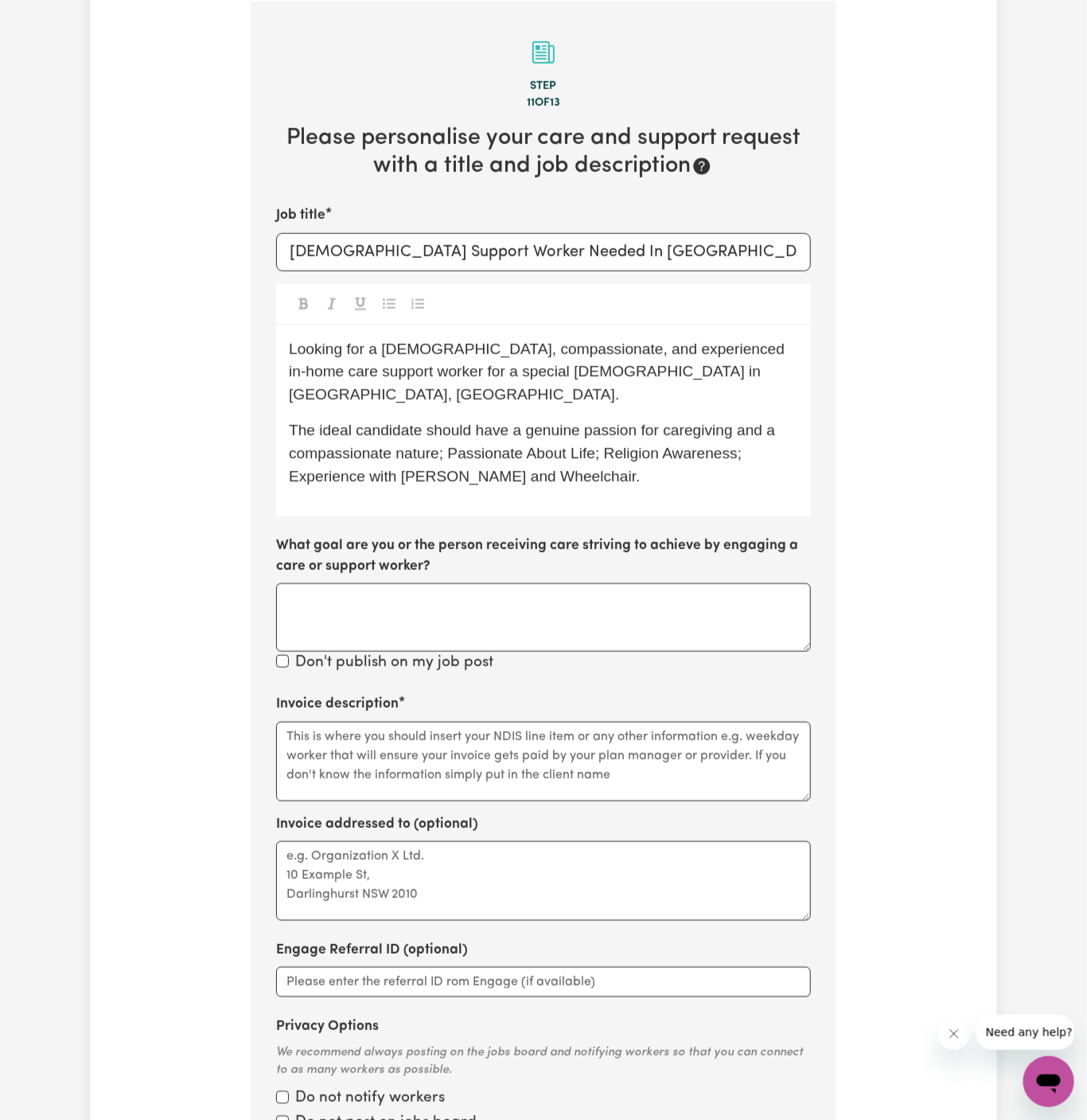
click at [630, 458] on p "The ideal candidate should have a genuine passion for caregiving and a compassi…" at bounding box center [543, 454] width 509 height 69
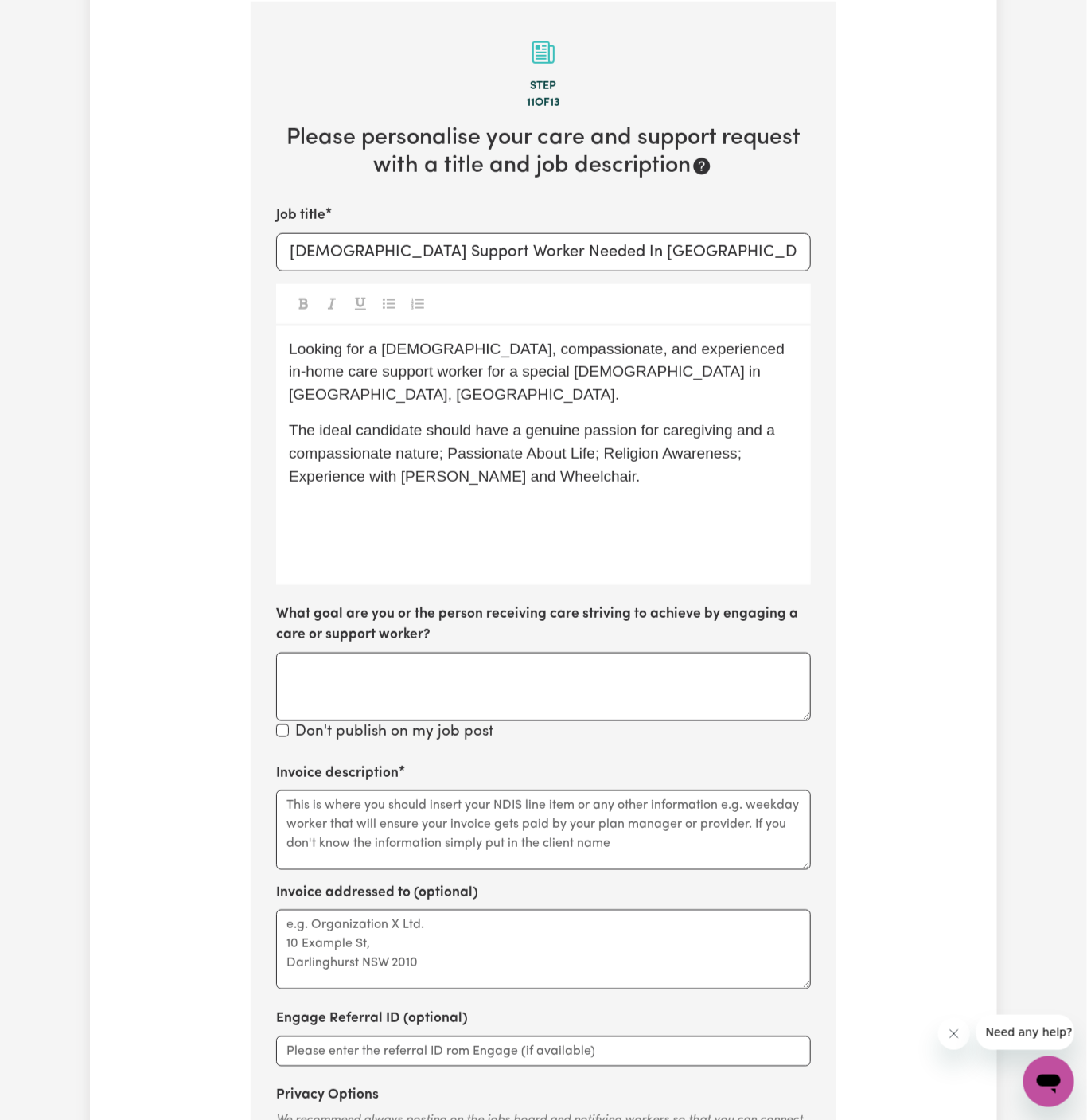
click at [567, 501] on div "Looking for a female, compassionate, and experienced in-home care support worke…" at bounding box center [544, 455] width 535 height 259
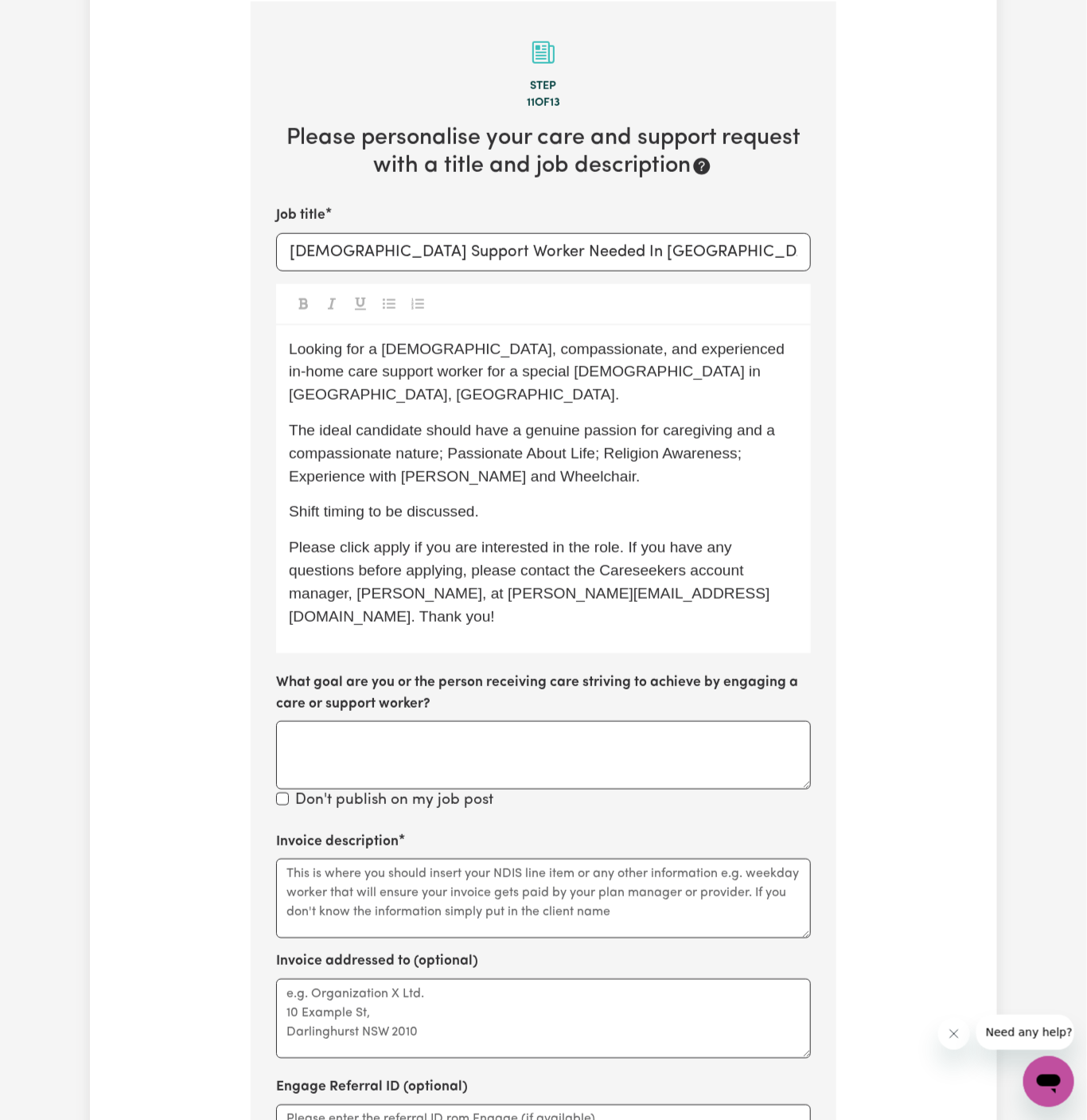
click at [385, 539] on span "Please click apply if you are interested in the role. If you have any questions…" at bounding box center [529, 581] width 482 height 85
click at [529, 536] on p "Please click Apply if you are interested in the role. If you have any questions…" at bounding box center [543, 581] width 509 height 91
click at [587, 455] on p "The ideal candidate should have a genuine passion for caregiving and a compassi…" at bounding box center [543, 454] width 509 height 69
click at [608, 452] on p "The ideal candidate should have a genuine passion for caregiving and a compassi…" at bounding box center [543, 454] width 509 height 69
drag, startPoint x: 745, startPoint y: 428, endPoint x: 625, endPoint y: 423, distance: 120.1
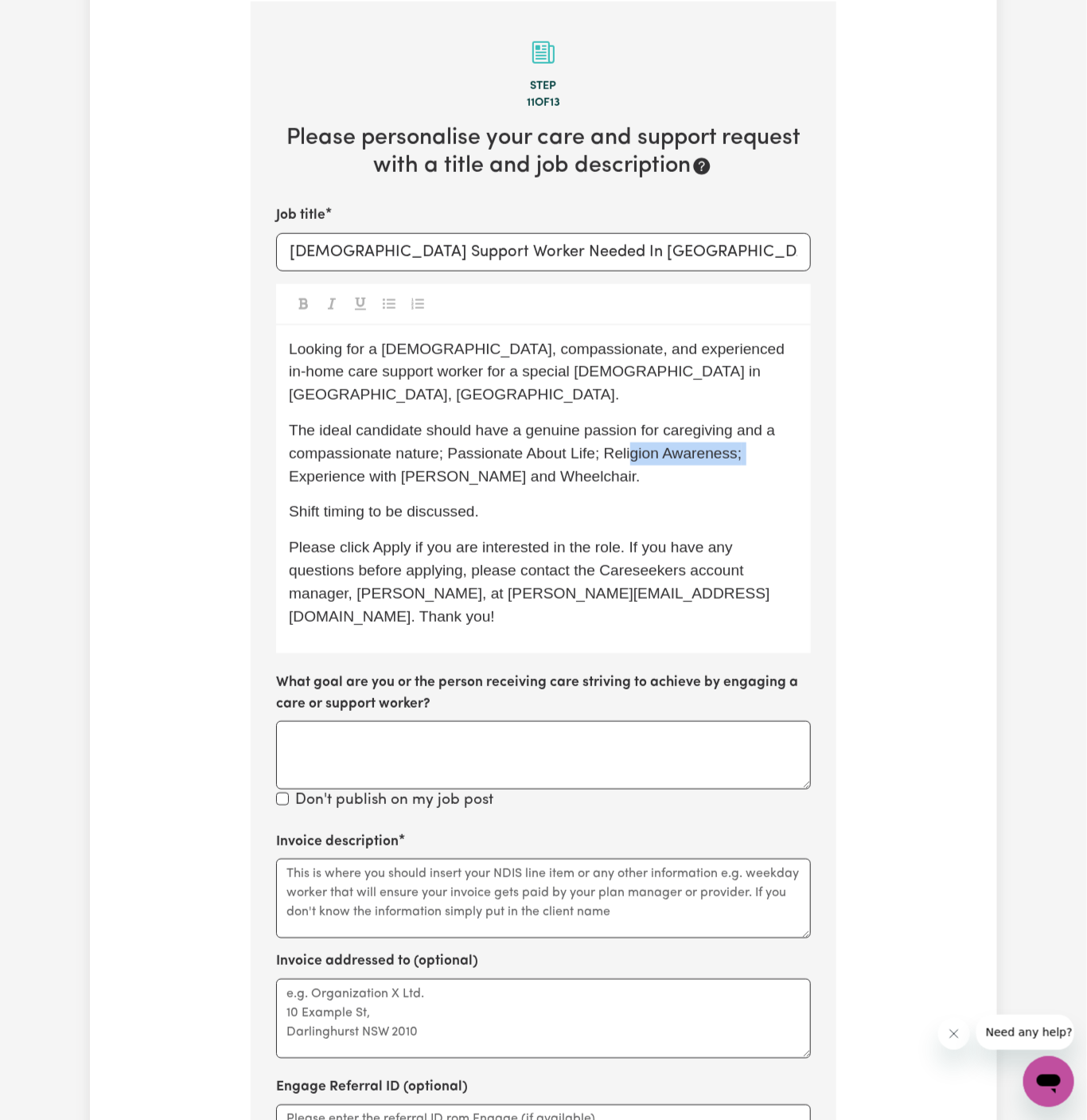
click at [625, 423] on p "The ideal candidate should have a genuine passion for caregiving and a compassi…" at bounding box center [543, 454] width 509 height 69
click at [686, 454] on p "The ideal candidate should have a genuine passion for caregiving and a compassi…" at bounding box center [543, 454] width 509 height 69
click at [691, 458] on p "The ideal candidate should have a genuine passion for caregiving and a compassi…" at bounding box center [543, 454] width 509 height 69
click at [667, 539] on span "Please click Apply if you are interested in the role. If you have any questions…" at bounding box center [529, 581] width 482 height 85
click at [565, 859] on textarea "Invoice description" at bounding box center [544, 898] width 535 height 79
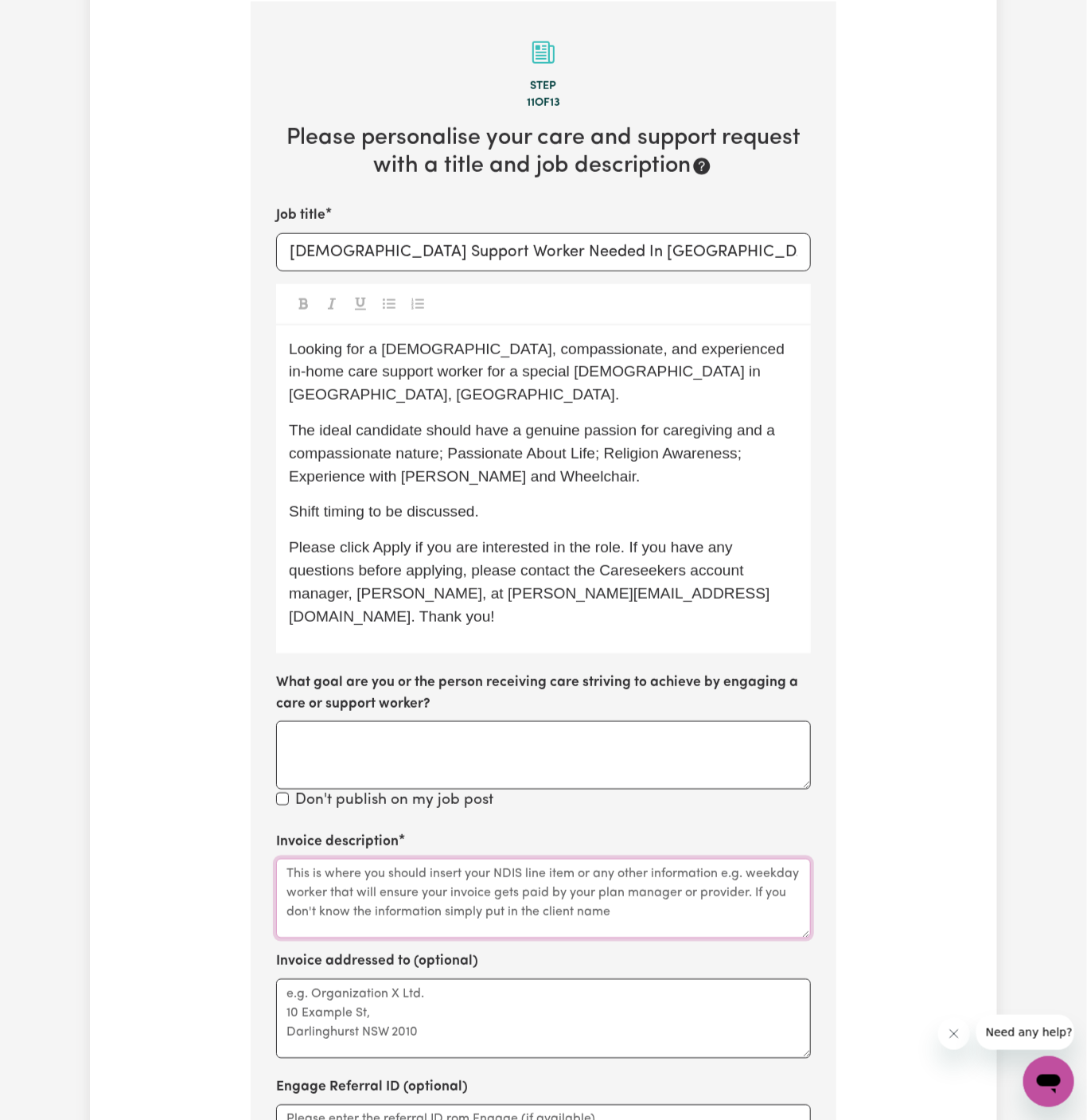
click at [475, 859] on textarea "Invoice description" at bounding box center [544, 898] width 535 height 79
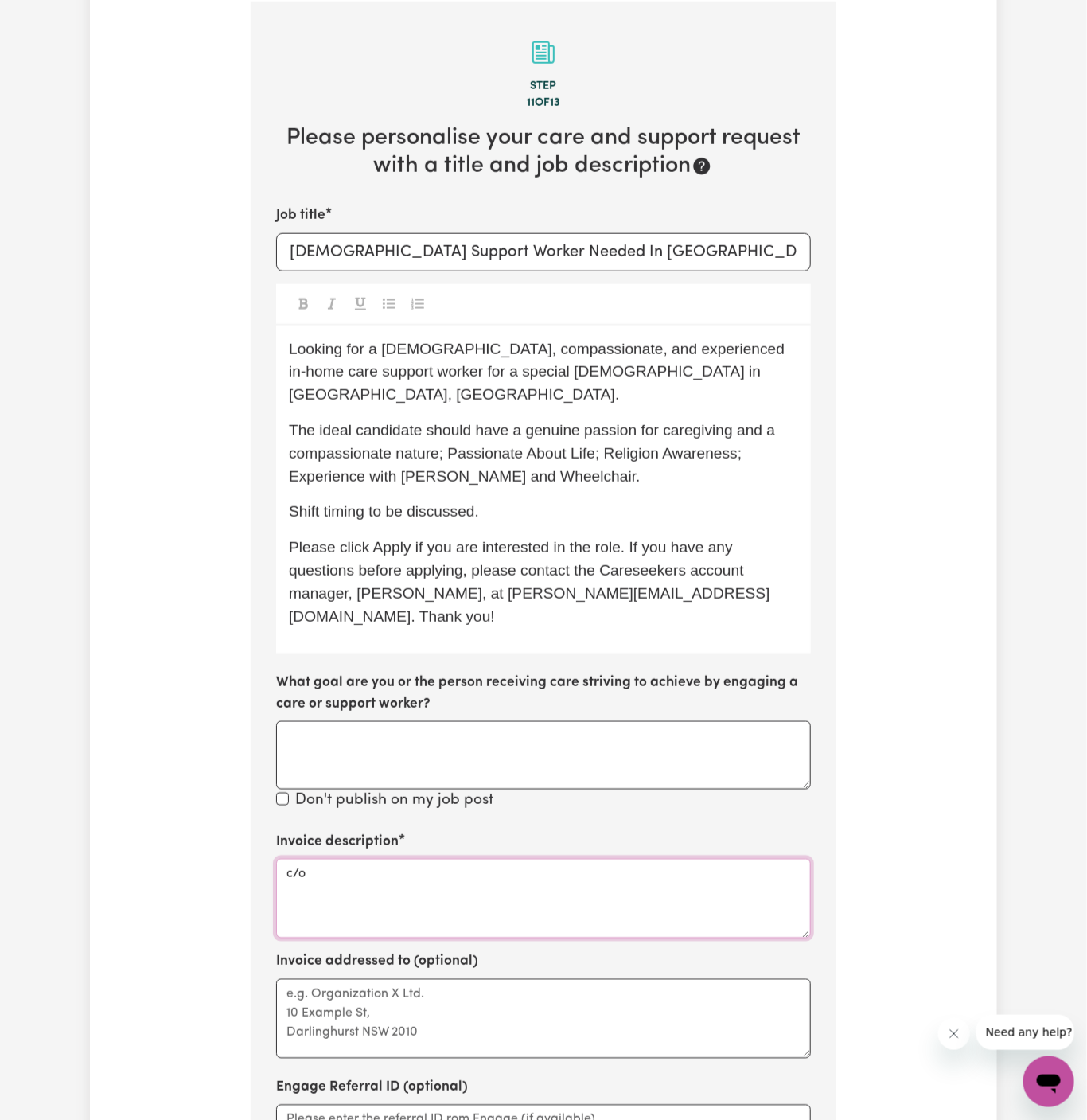
paste textarea "Me Care Support"
click at [350, 859] on textarea "c/o Me Care Support" at bounding box center [544, 898] width 535 height 79
type textarea "c/o Me Care Support"
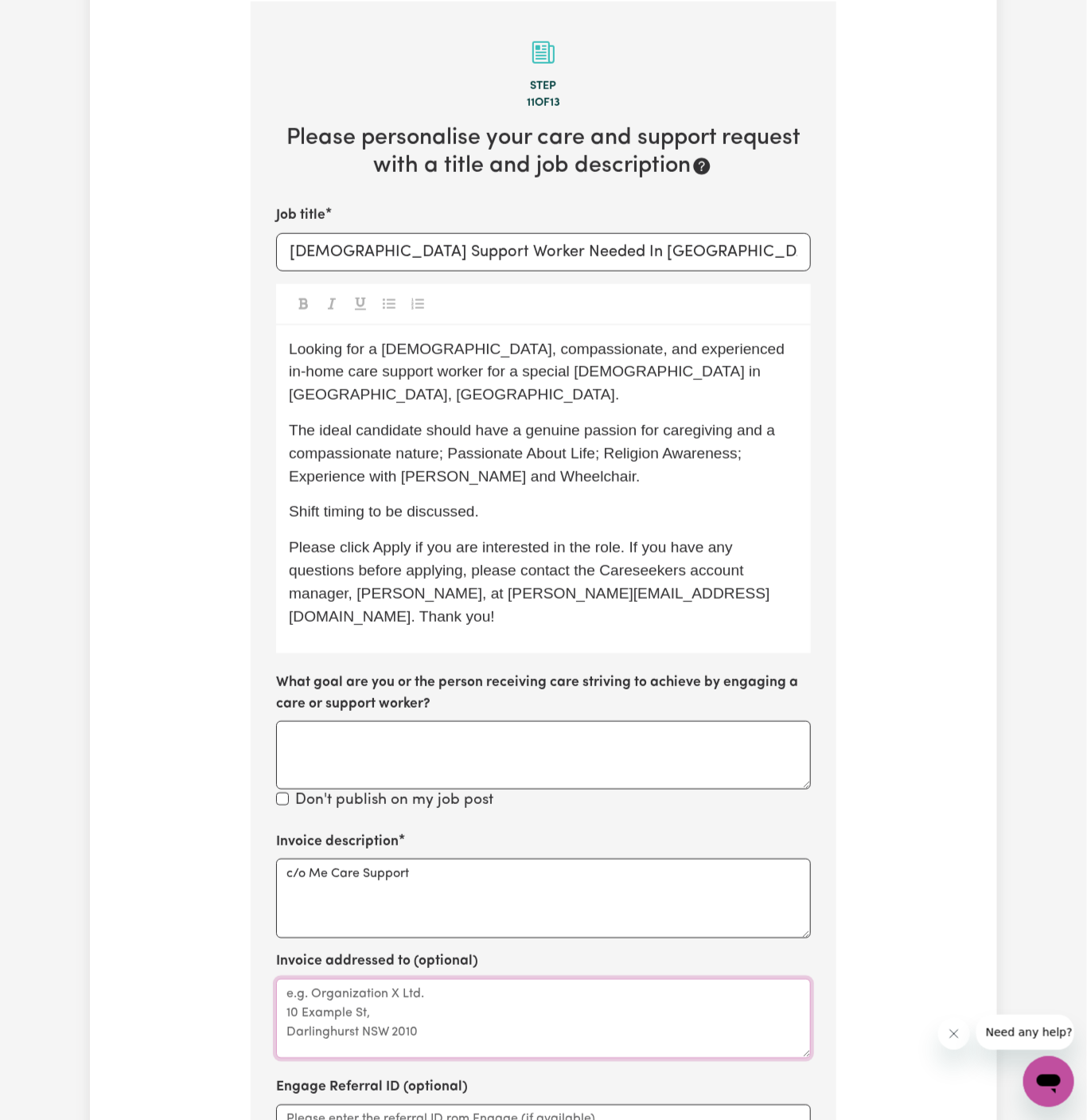
click at [356, 979] on textarea "Invoice addressed to (optional)" at bounding box center [544, 1019] width 535 height 79
paste textarea "c/o Me Care Support"
click at [398, 979] on textarea "c/o Me Care Support" at bounding box center [544, 1019] width 535 height 79
type textarea "c/o Me Care Support"
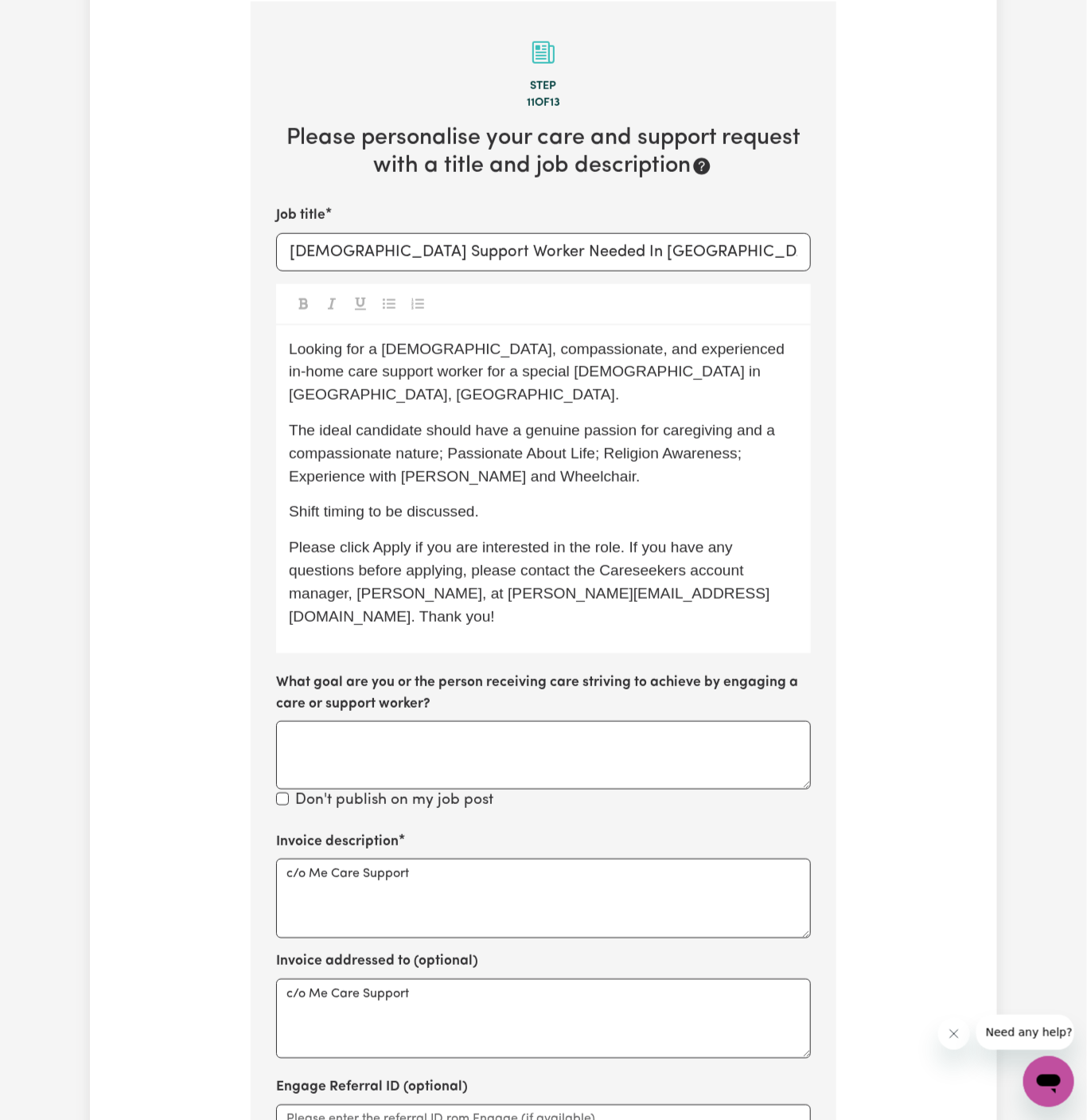
click at [673, 422] on span "The ideal candidate should have a genuine passion for caregiving and a compassi…" at bounding box center [533, 453] width 491 height 63
click at [574, 440] on p "The ideal candidate should have a genuine passion for caregiving and a compassi…" at bounding box center [543, 454] width 509 height 69
click at [615, 472] on div "Looking for a female, compassionate, and experienced in-home care support worke…" at bounding box center [544, 489] width 535 height 329
click at [551, 471] on div "Looking for a female, compassionate, and experienced in-home care support worke…" at bounding box center [544, 489] width 535 height 329
click at [297, 345] on span "Looking for a female, compassionate, and experienced in-home care support worke…" at bounding box center [538, 371] width 501 height 63
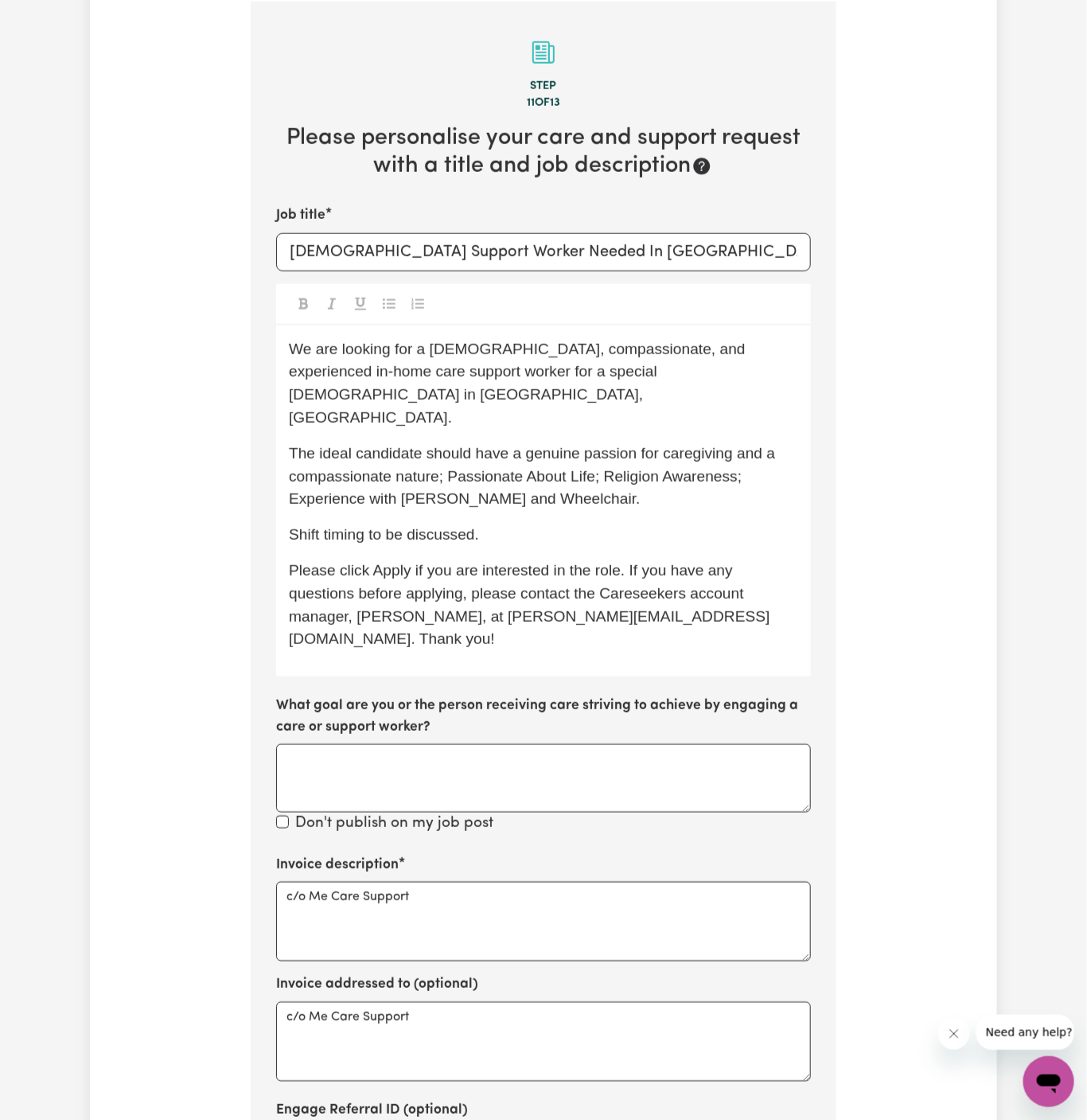
click at [650, 453] on p "The ideal candidate should have a genuine passion for caregiving and a compassi…" at bounding box center [543, 477] width 509 height 69
click at [571, 524] on p "Shift timing to be discussed." at bounding box center [543, 535] width 509 height 23
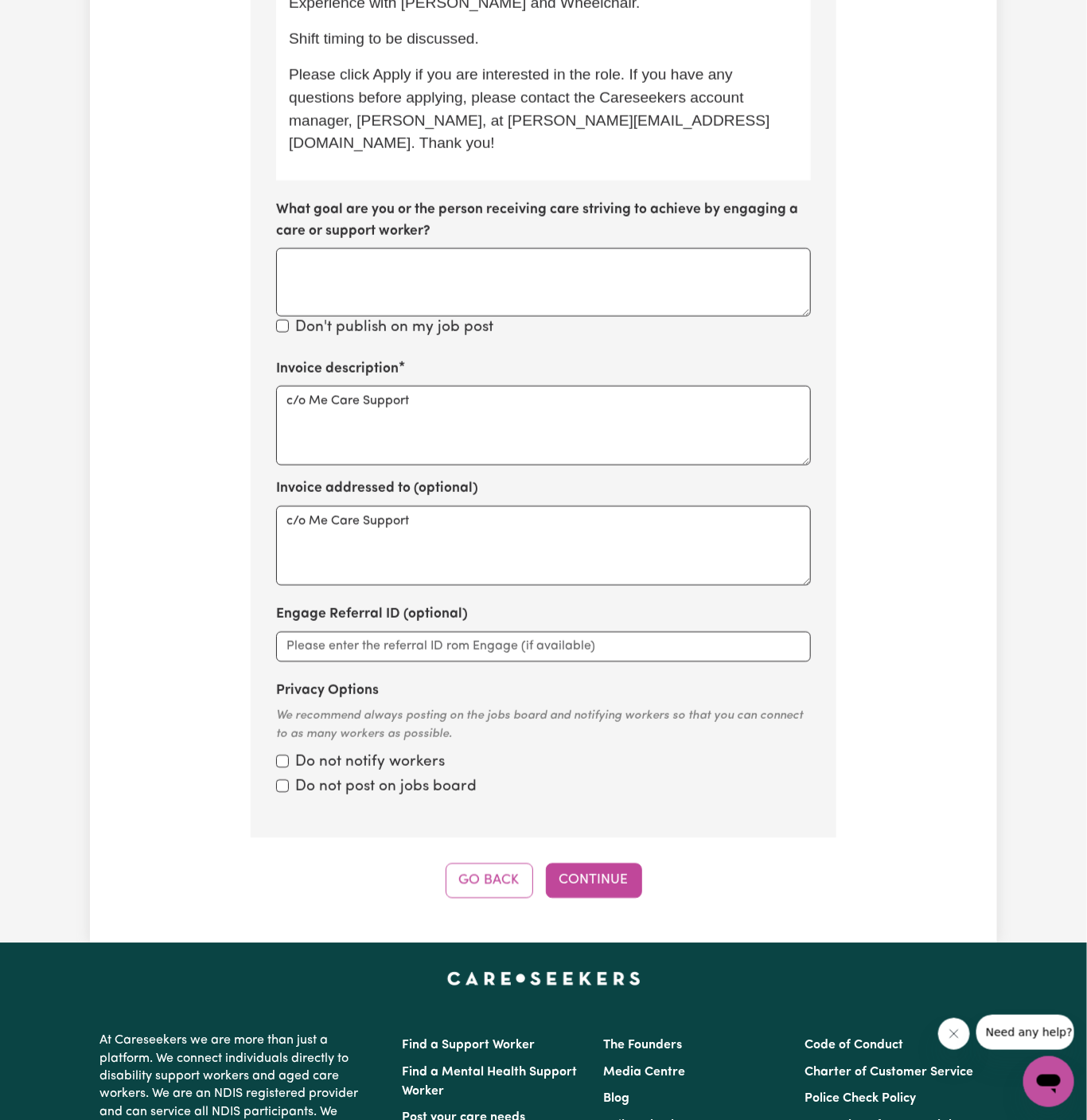
scroll to position [1280, 0]
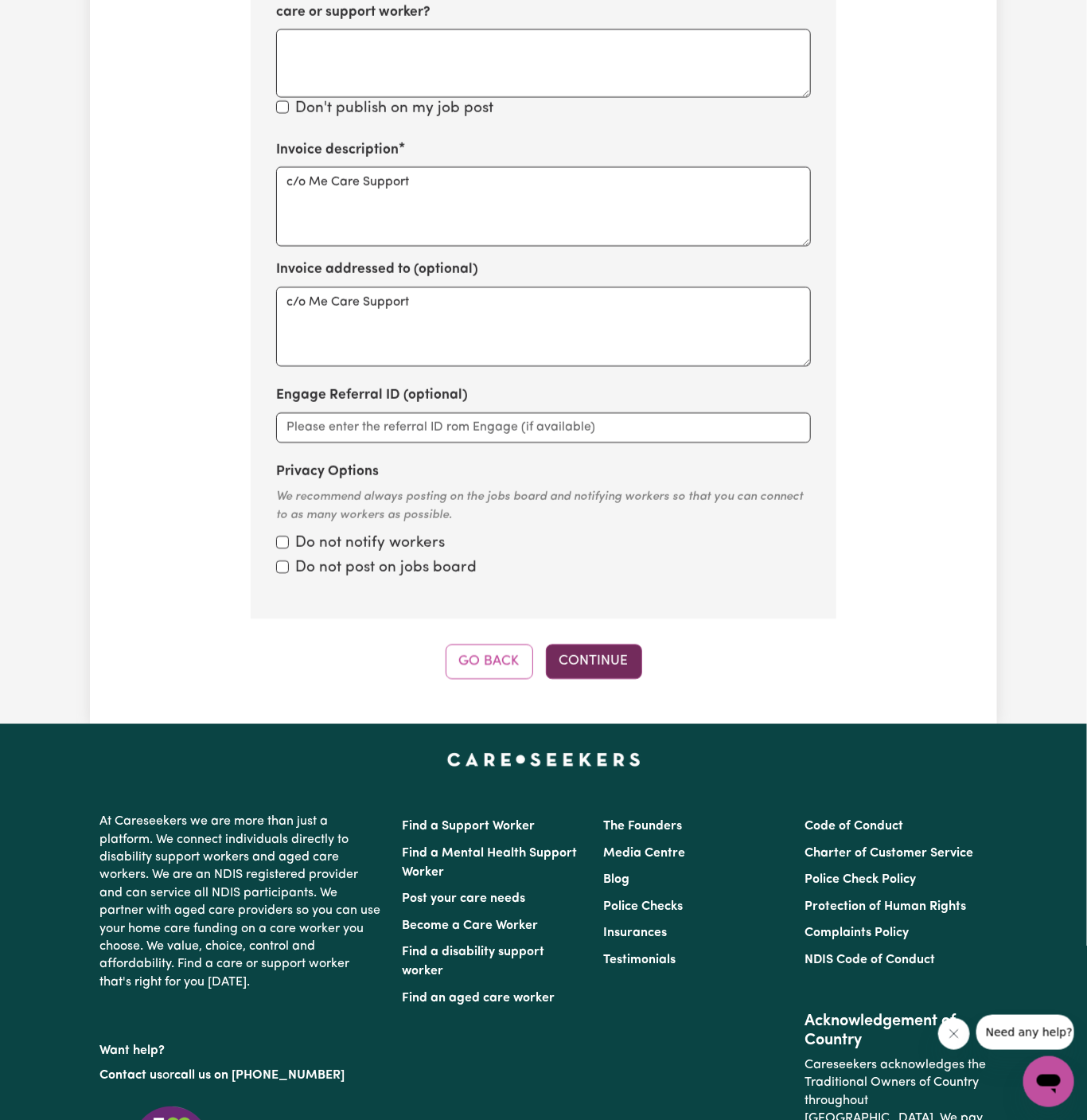
click at [625, 644] on button "Continue" at bounding box center [594, 662] width 96 height 35
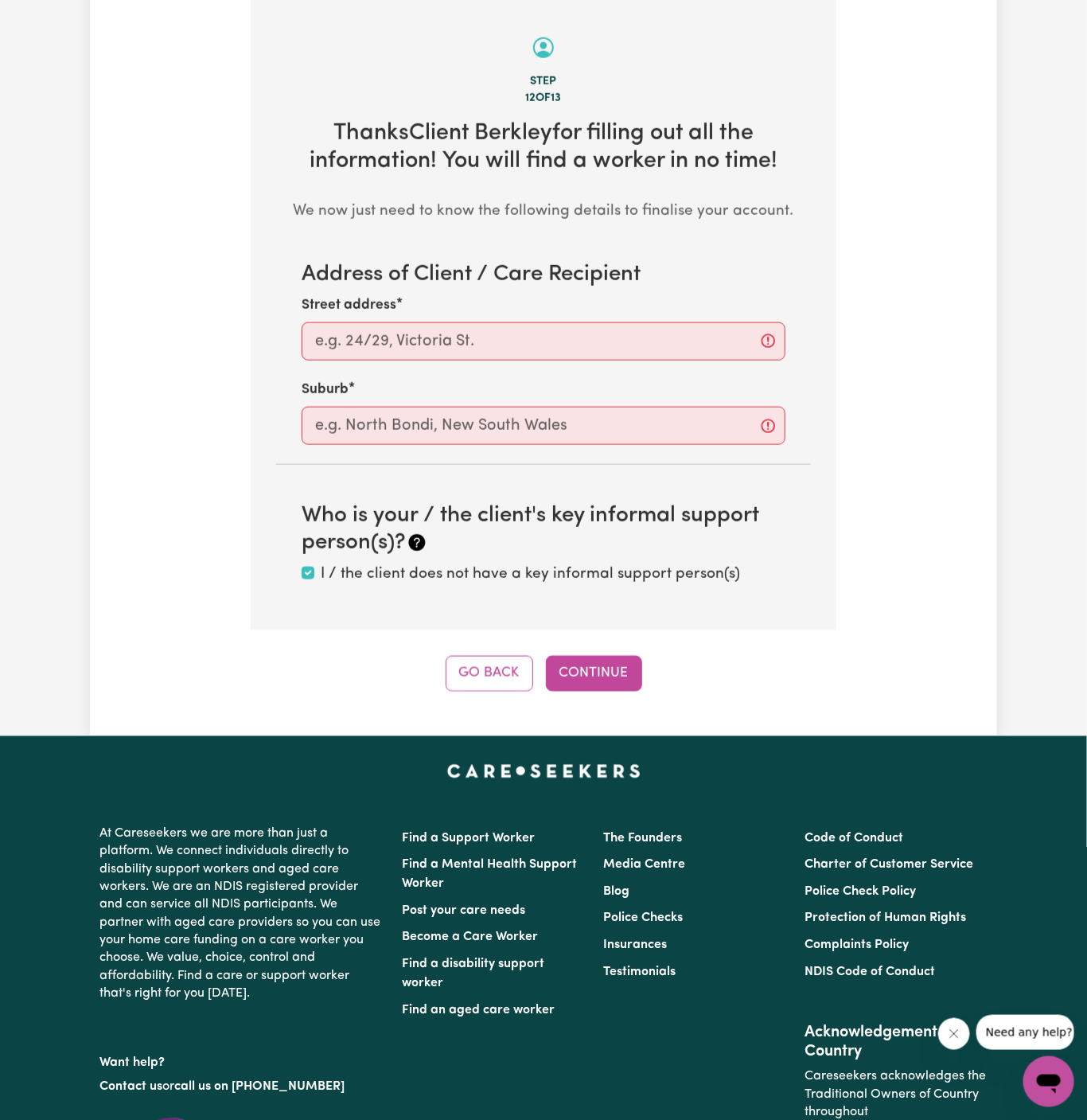
scroll to position [565, 0]
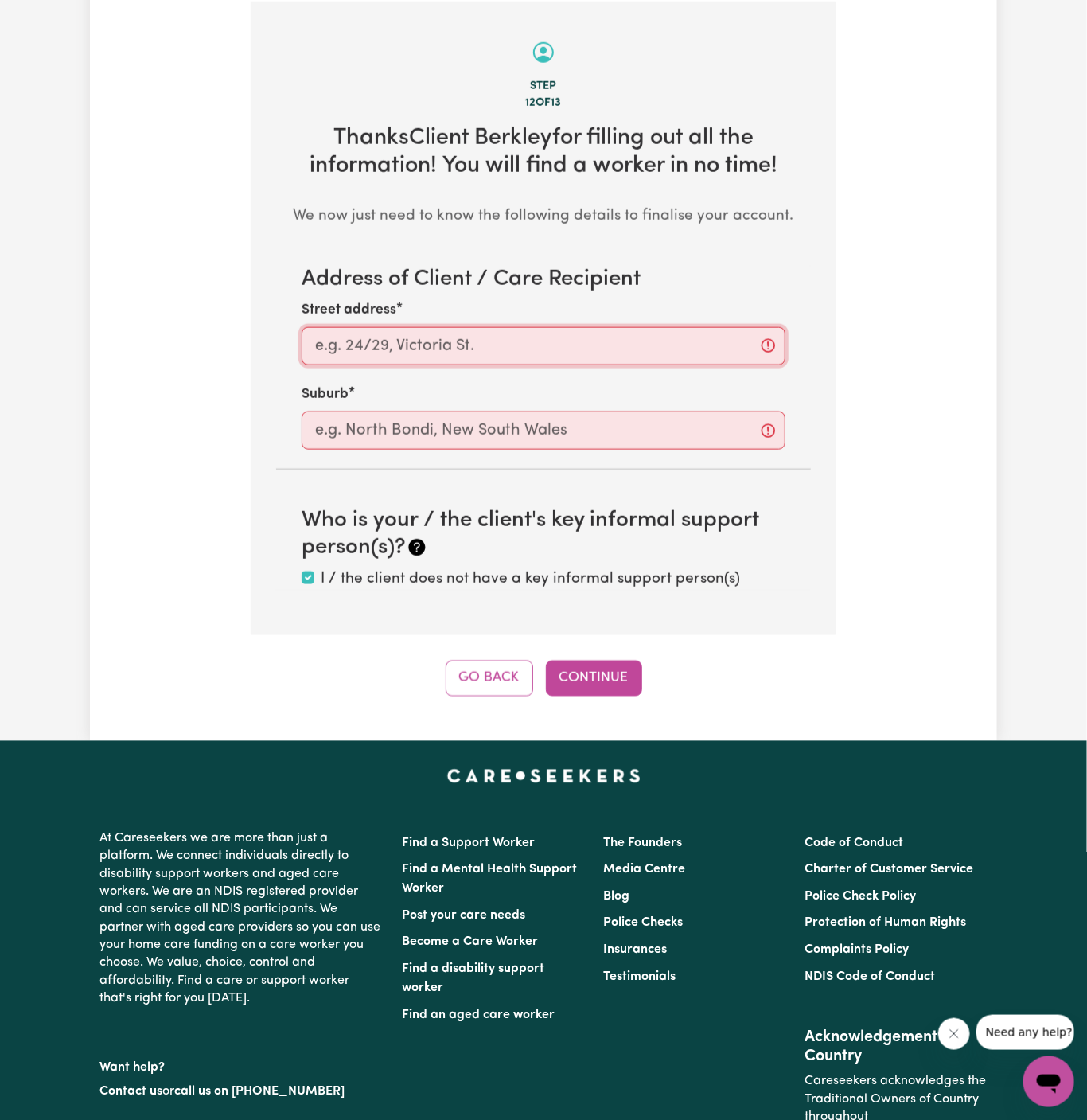
click at [697, 348] on input "Street address" at bounding box center [544, 346] width 484 height 38
paste input "Berkeley"
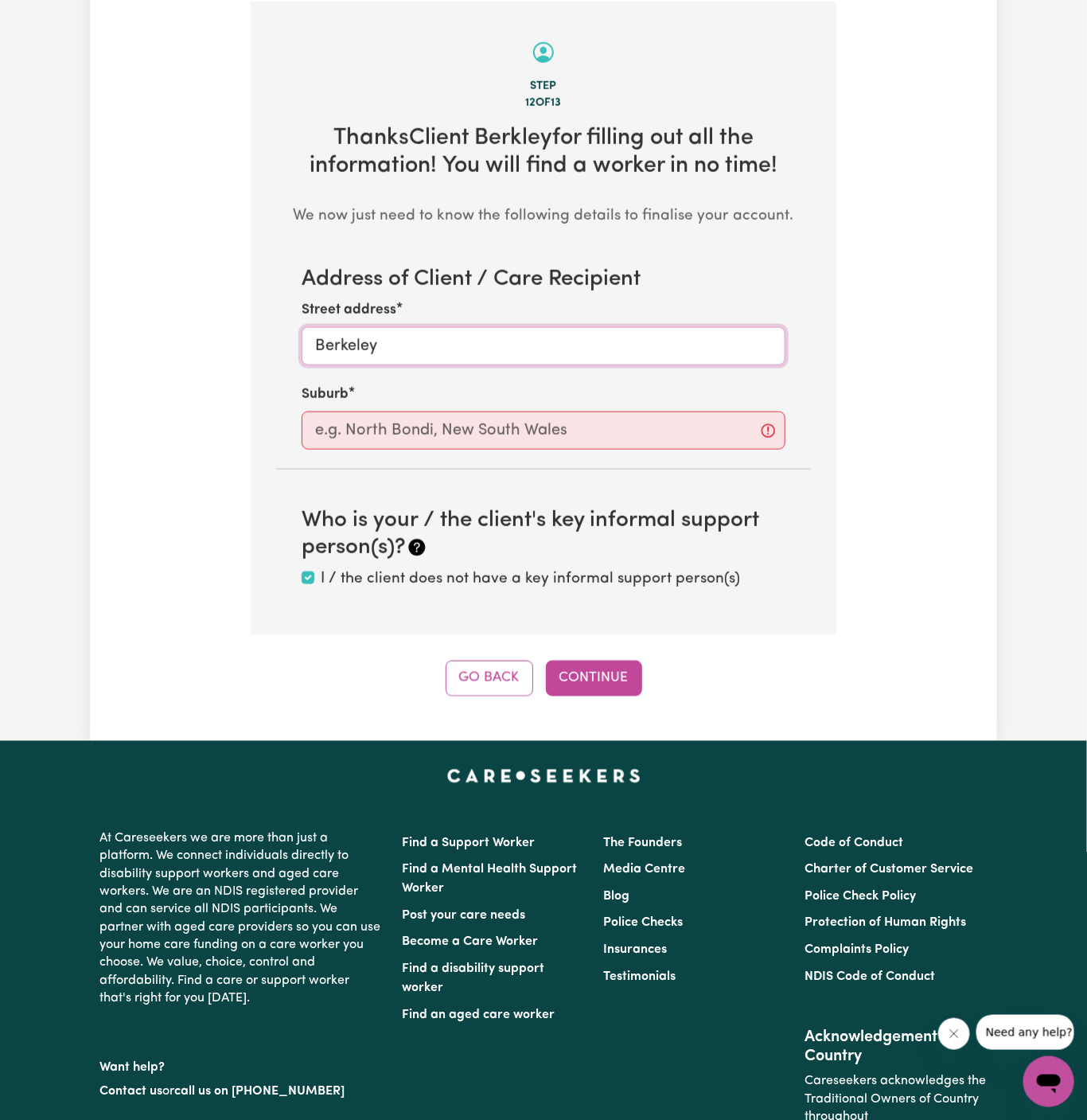
type input "Berkeley"
click at [604, 427] on input "text" at bounding box center [544, 431] width 484 height 38
paste input "Berkeley"
type input "Berkeley"
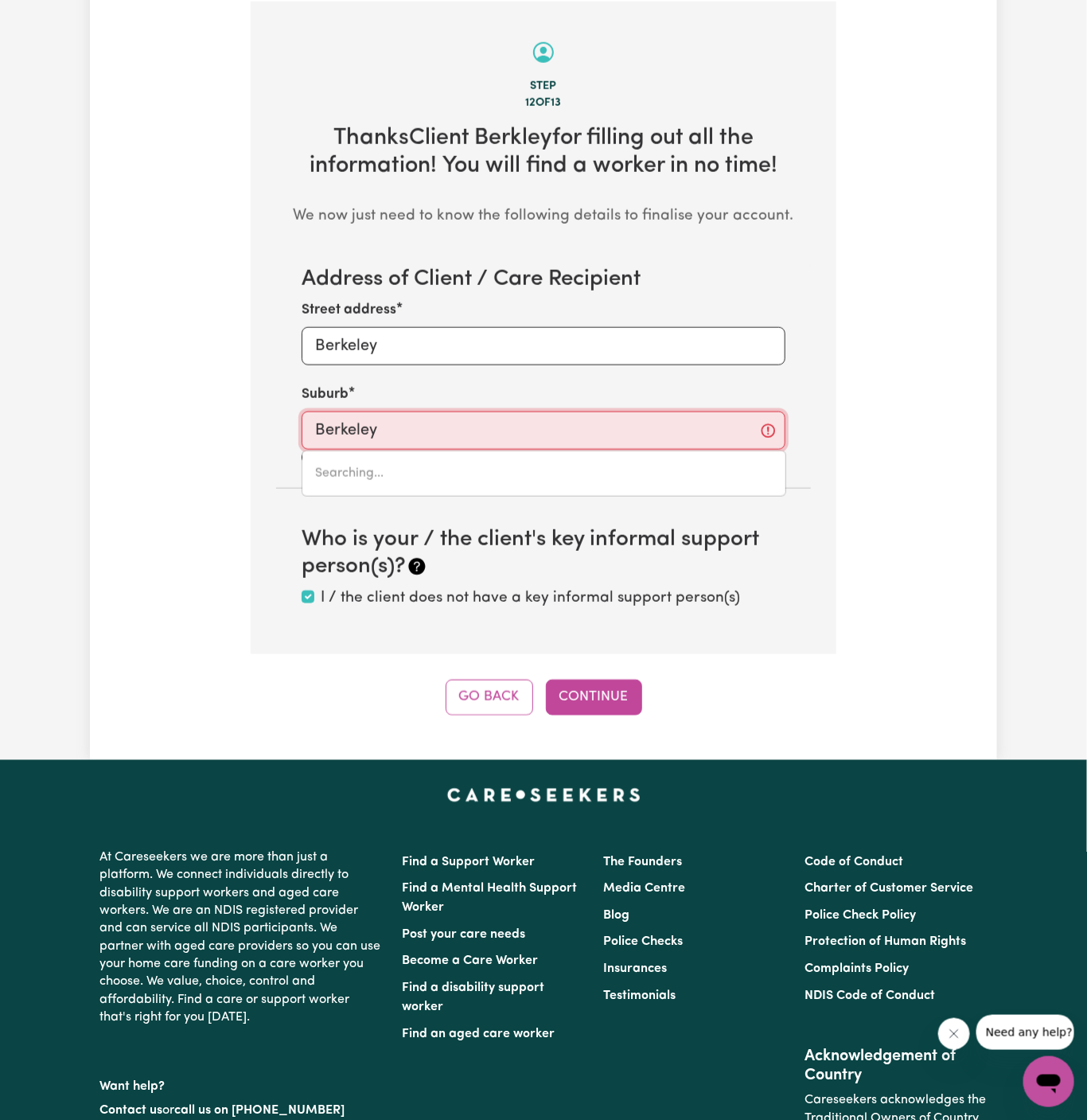
type input "Berkeley, New South Wales, 2506"
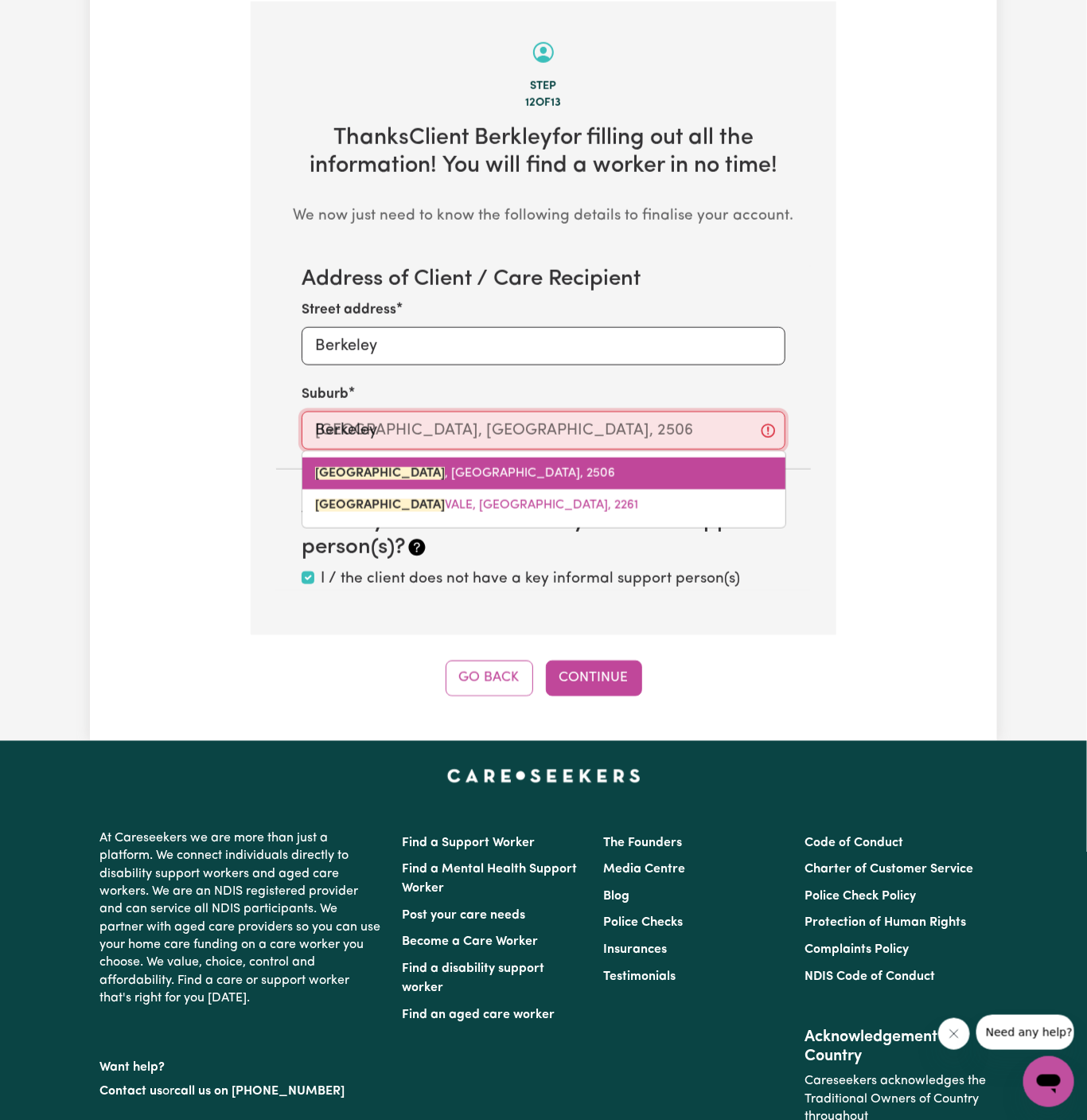
click at [498, 478] on link "BERKELEY , New South Wales, 2506" at bounding box center [544, 473] width 483 height 32
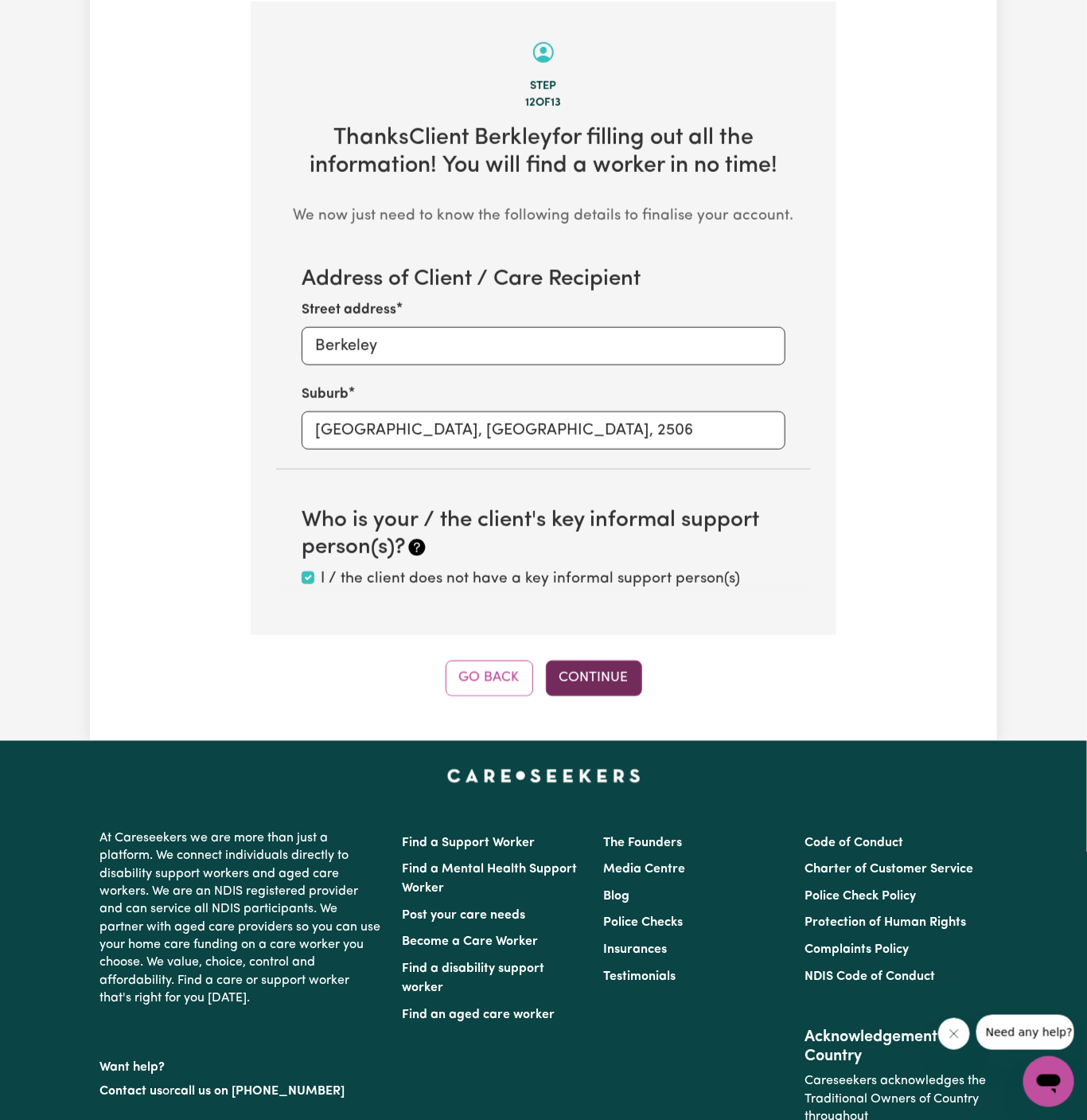
click at [606, 687] on button "Continue" at bounding box center [594, 678] width 96 height 35
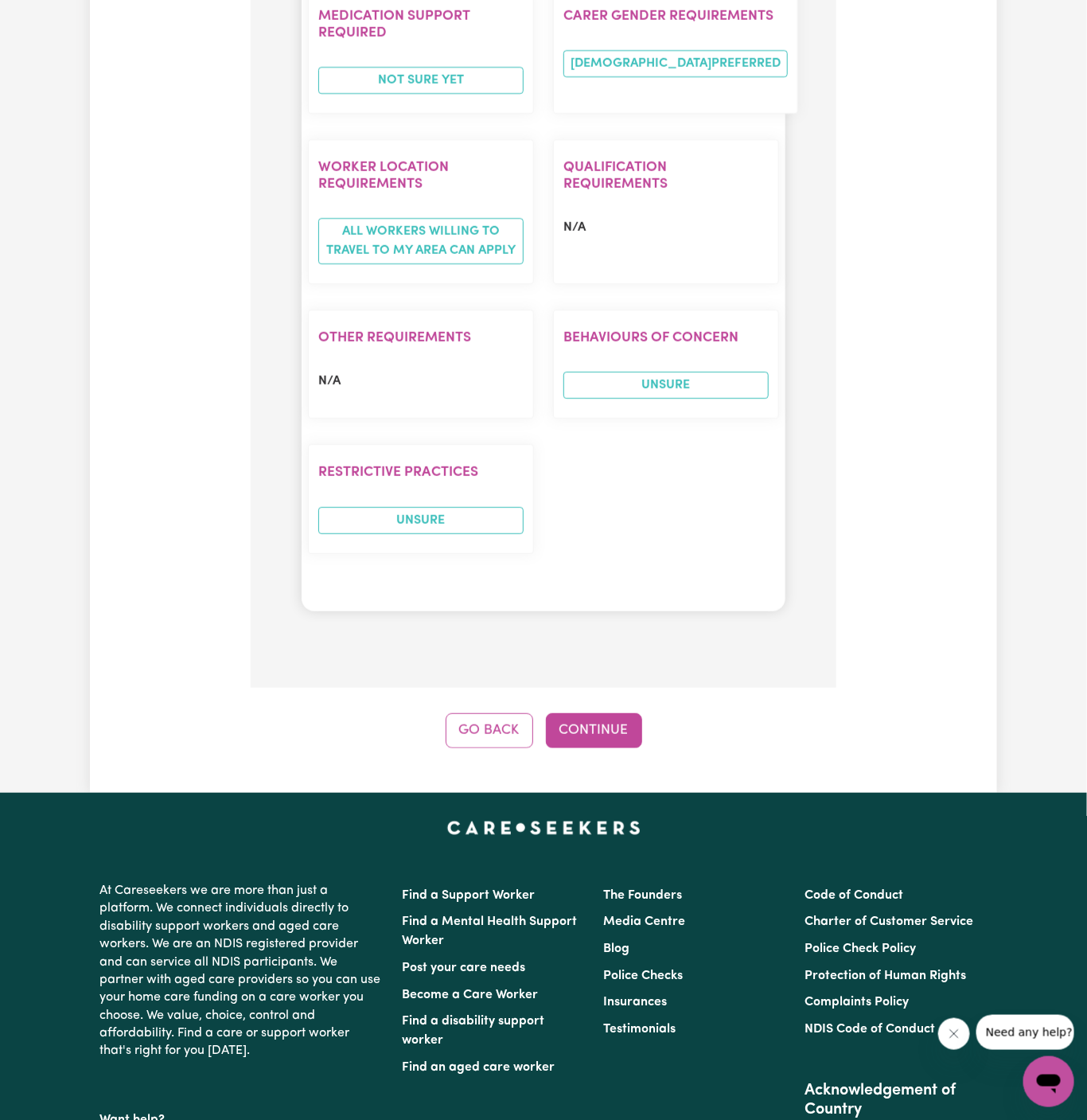
scroll to position [2023, 0]
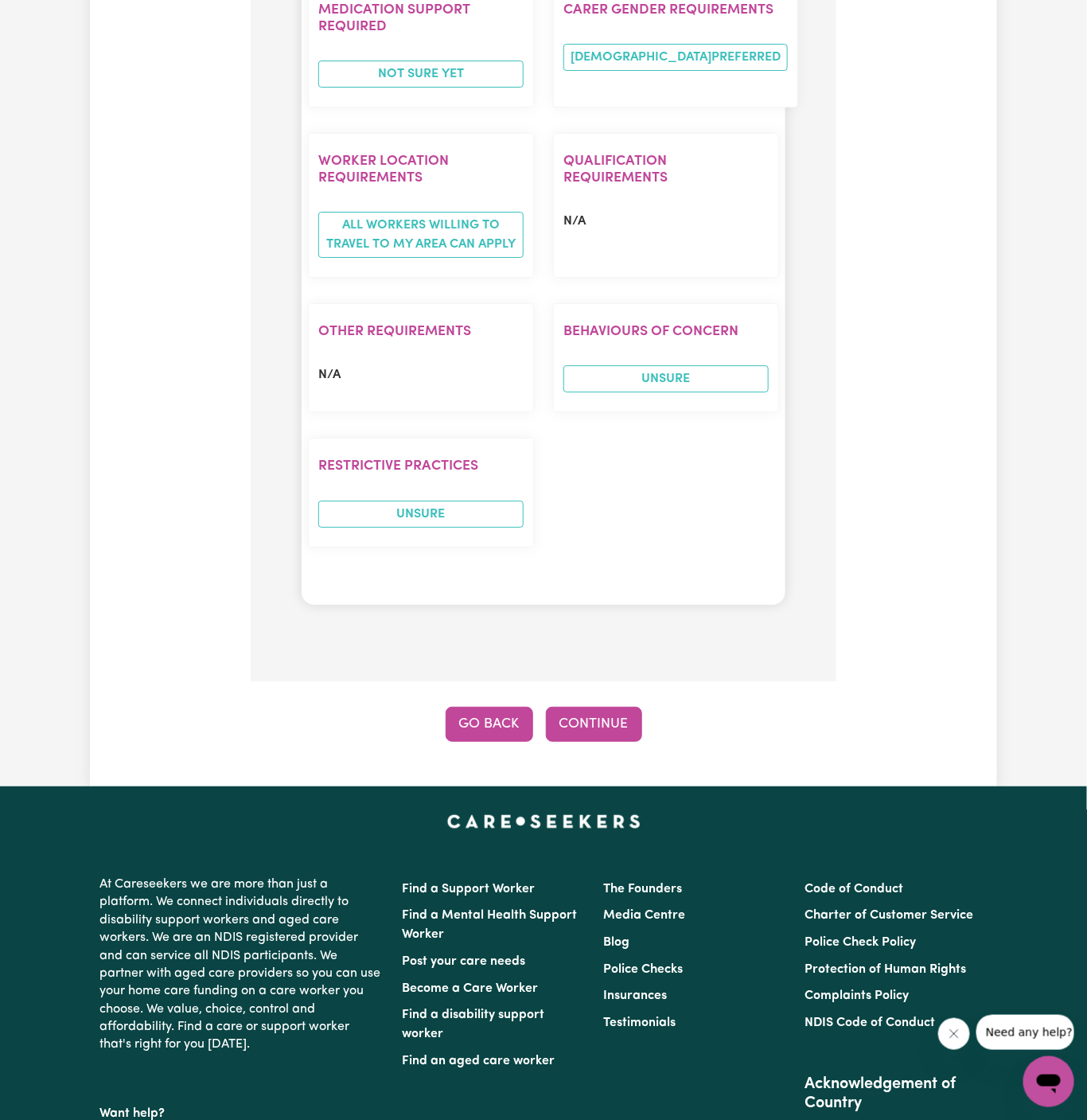
click at [478, 707] on button "Go Back" at bounding box center [489, 724] width 88 height 35
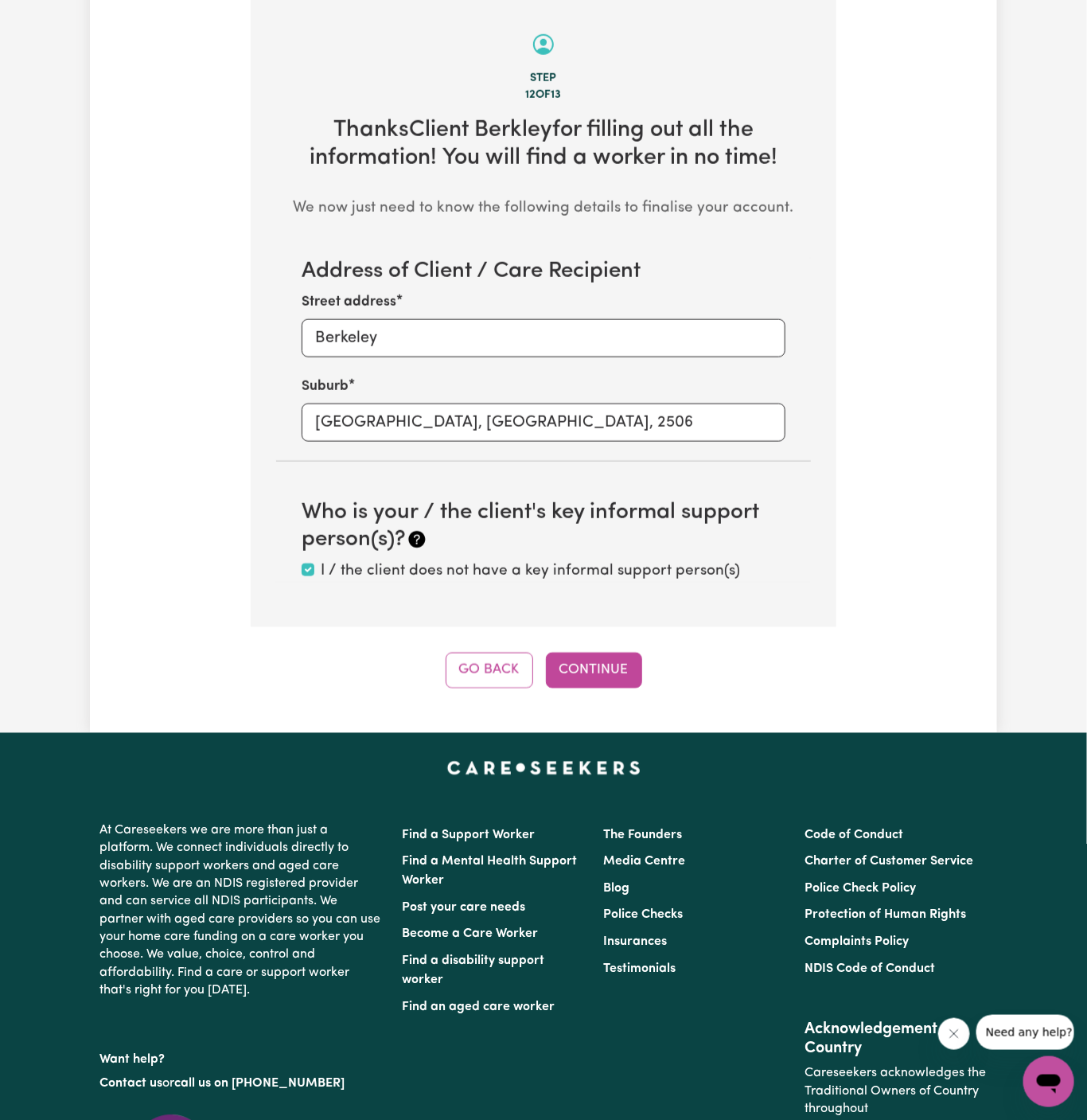
scroll to position [565, 0]
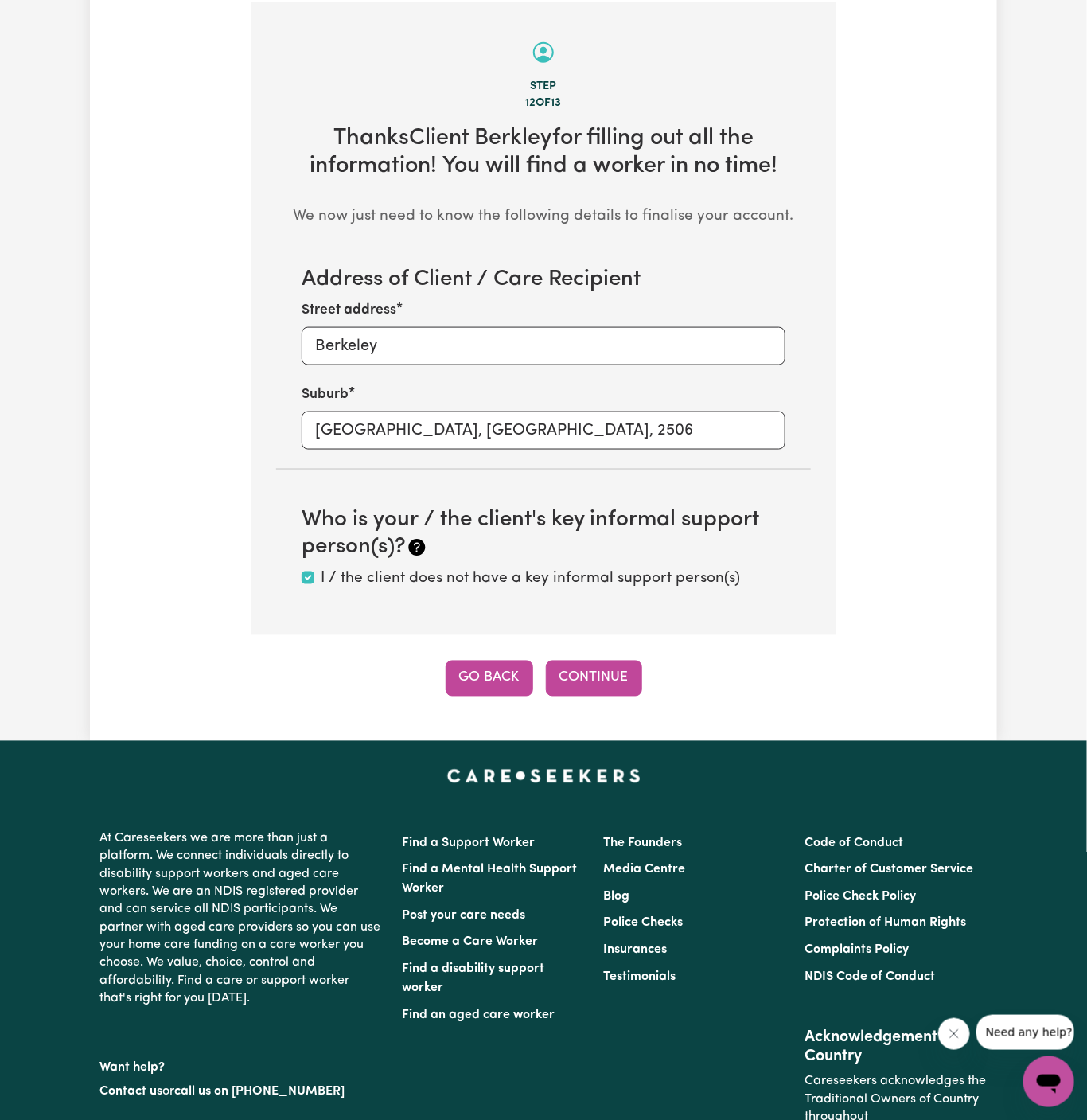
click at [492, 678] on button "Go Back" at bounding box center [489, 678] width 88 height 35
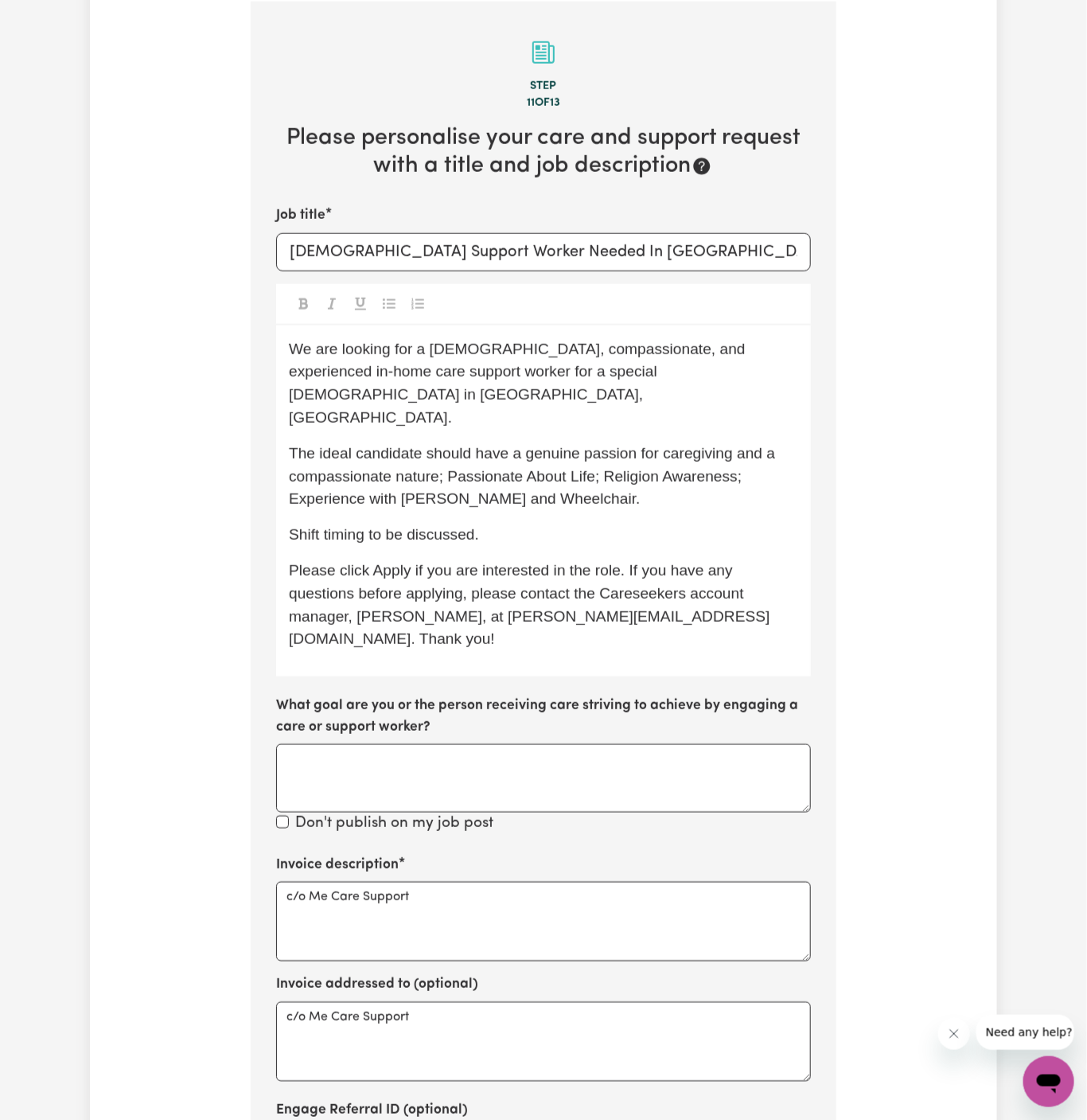
click at [609, 447] on p "The ideal candidate should have a genuine passion for caregiving and a compassi…" at bounding box center [543, 477] width 509 height 69
drag, startPoint x: 454, startPoint y: 429, endPoint x: 769, endPoint y: 422, distance: 315.1
click at [769, 442] on p "The ideal candidate should have a genuine passion for caregiving and a compassi…" at bounding box center [543, 477] width 509 height 69
click at [746, 442] on p "The ideal candidate should have a genuine passion for caregiving and a compassi…" at bounding box center [543, 477] width 509 height 69
click at [636, 445] on span "The ideal candidate should have a genuine passion for caregiving and a compassi…" at bounding box center [533, 476] width 491 height 63
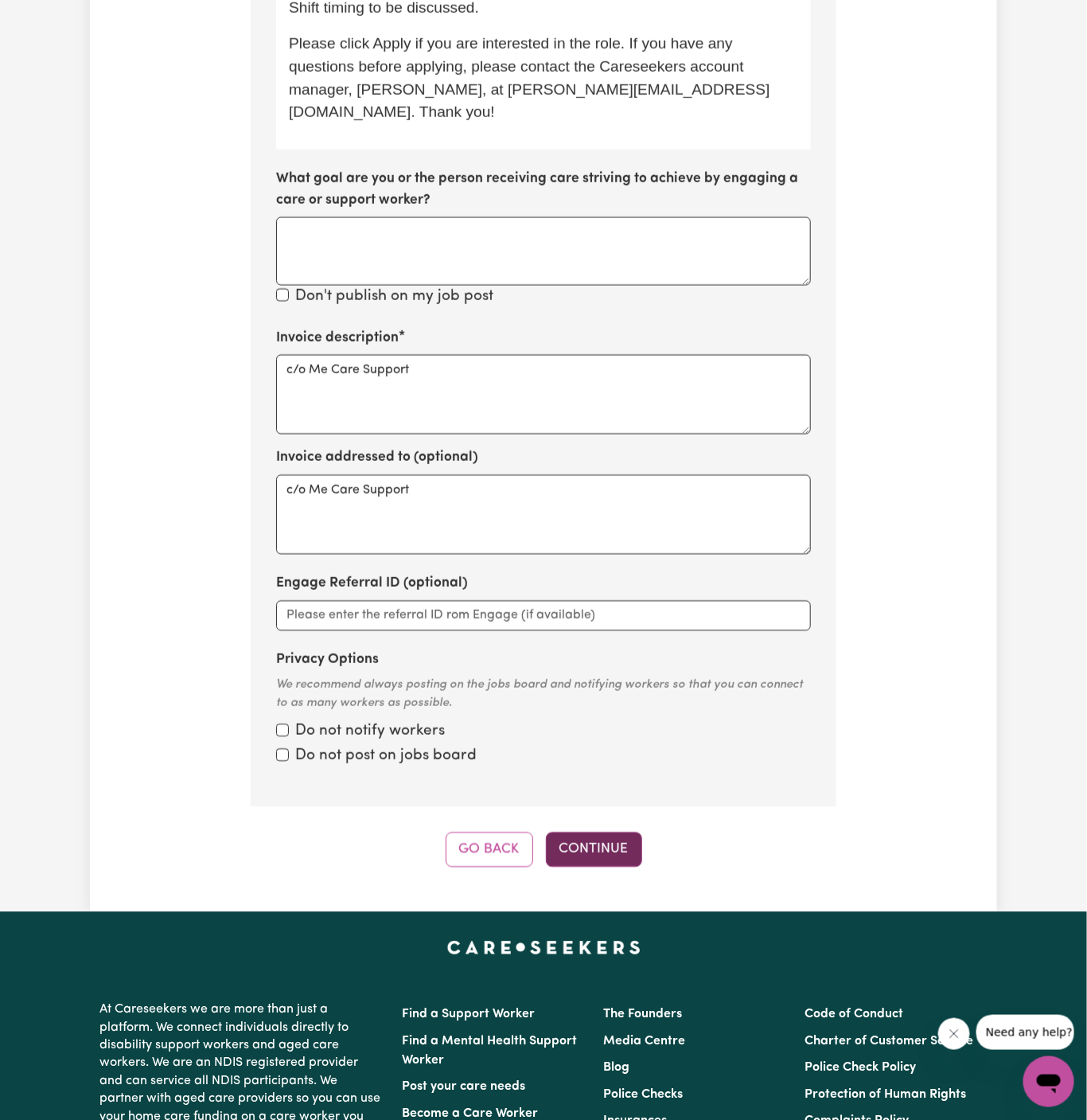
click at [614, 831] on button "Continue" at bounding box center [594, 849] width 96 height 35
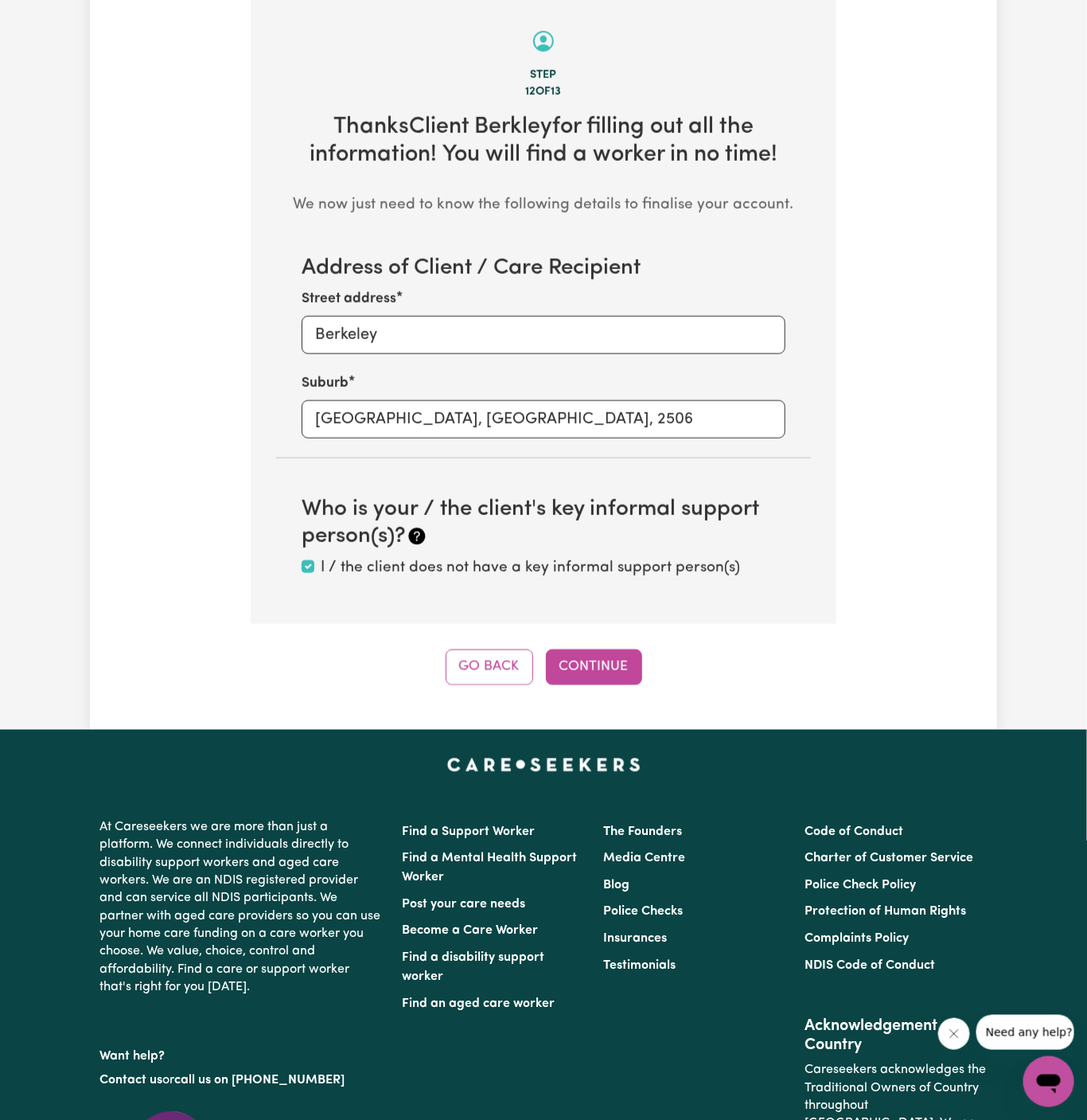
scroll to position [565, 0]
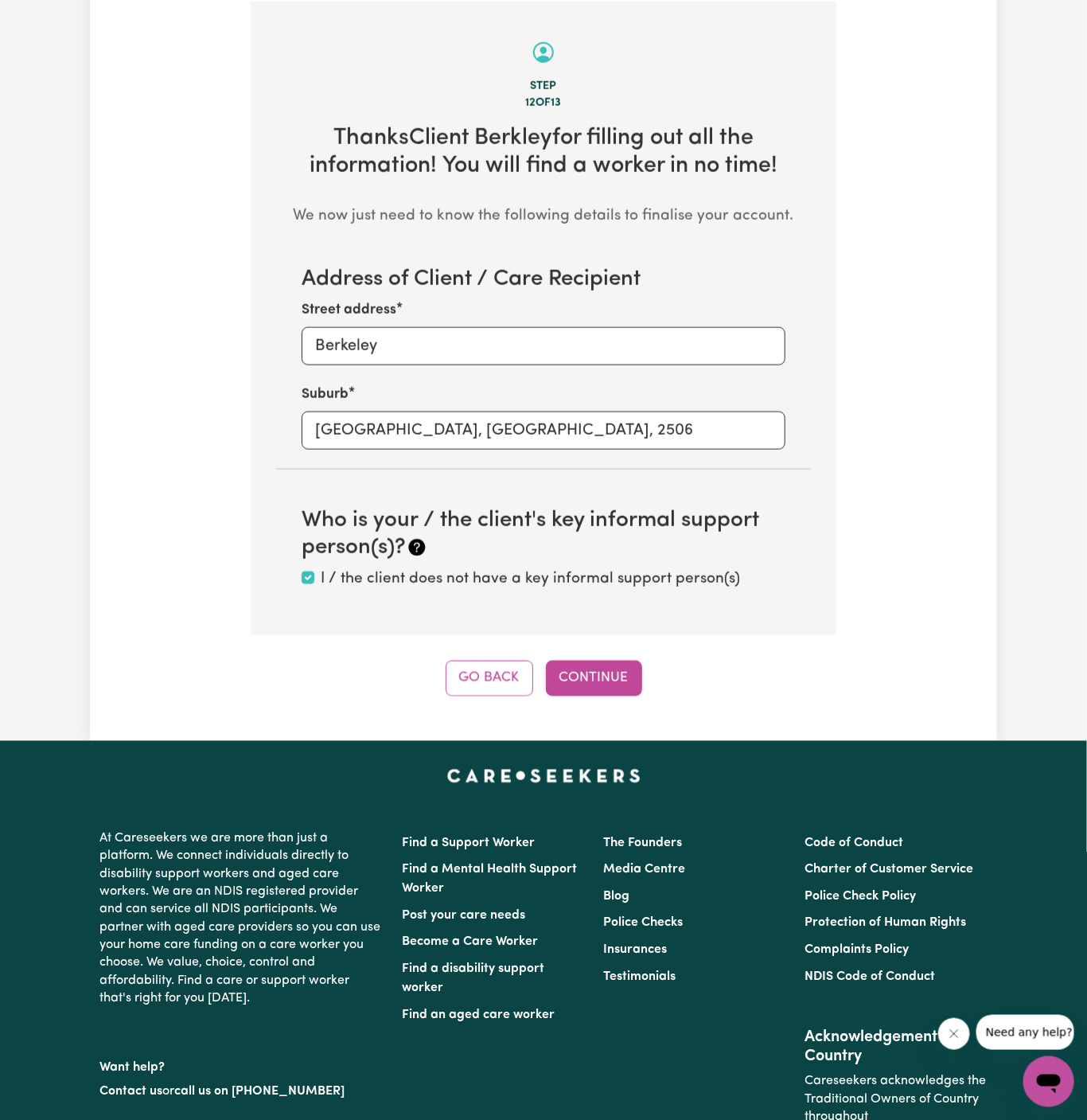
click at [609, 702] on div "Tell us your care and support requirements Welcome to Careseekers. We are excit…" at bounding box center [544, 116] width 907 height 1250
click at [594, 662] on button "Continue" at bounding box center [594, 678] width 96 height 35
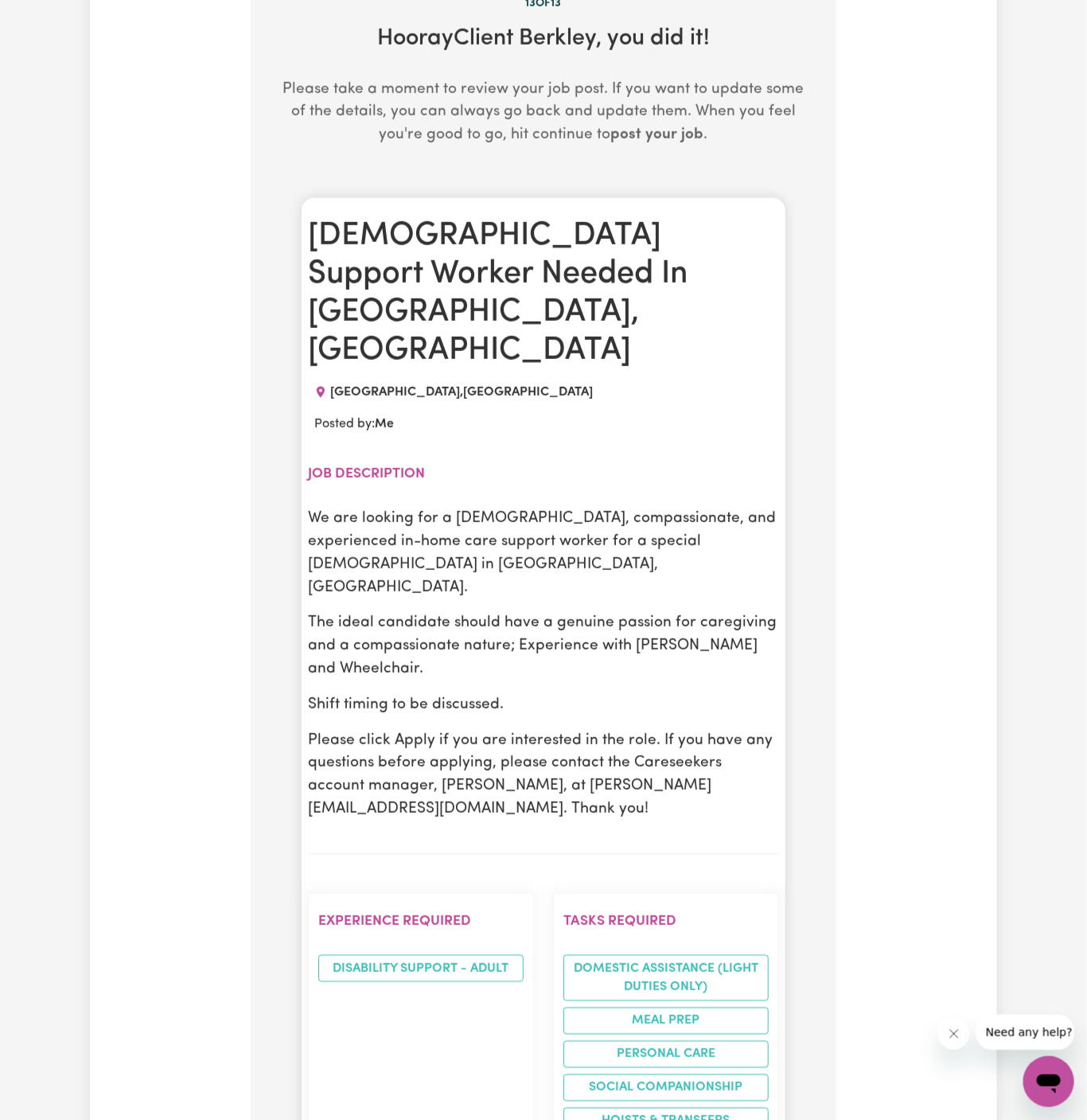
scroll to position [685, 0]
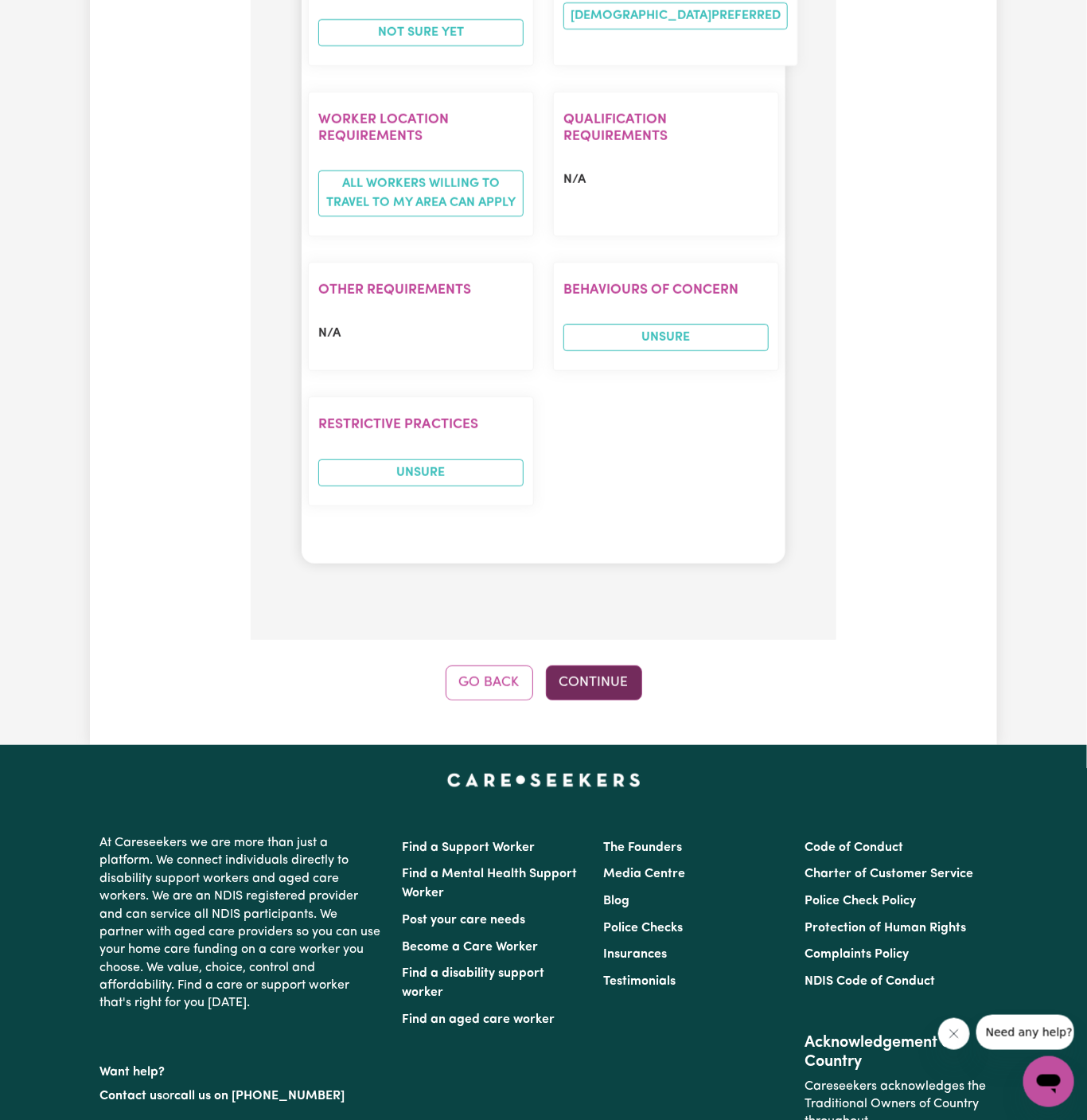
click at [589, 666] on button "Continue" at bounding box center [594, 683] width 96 height 35
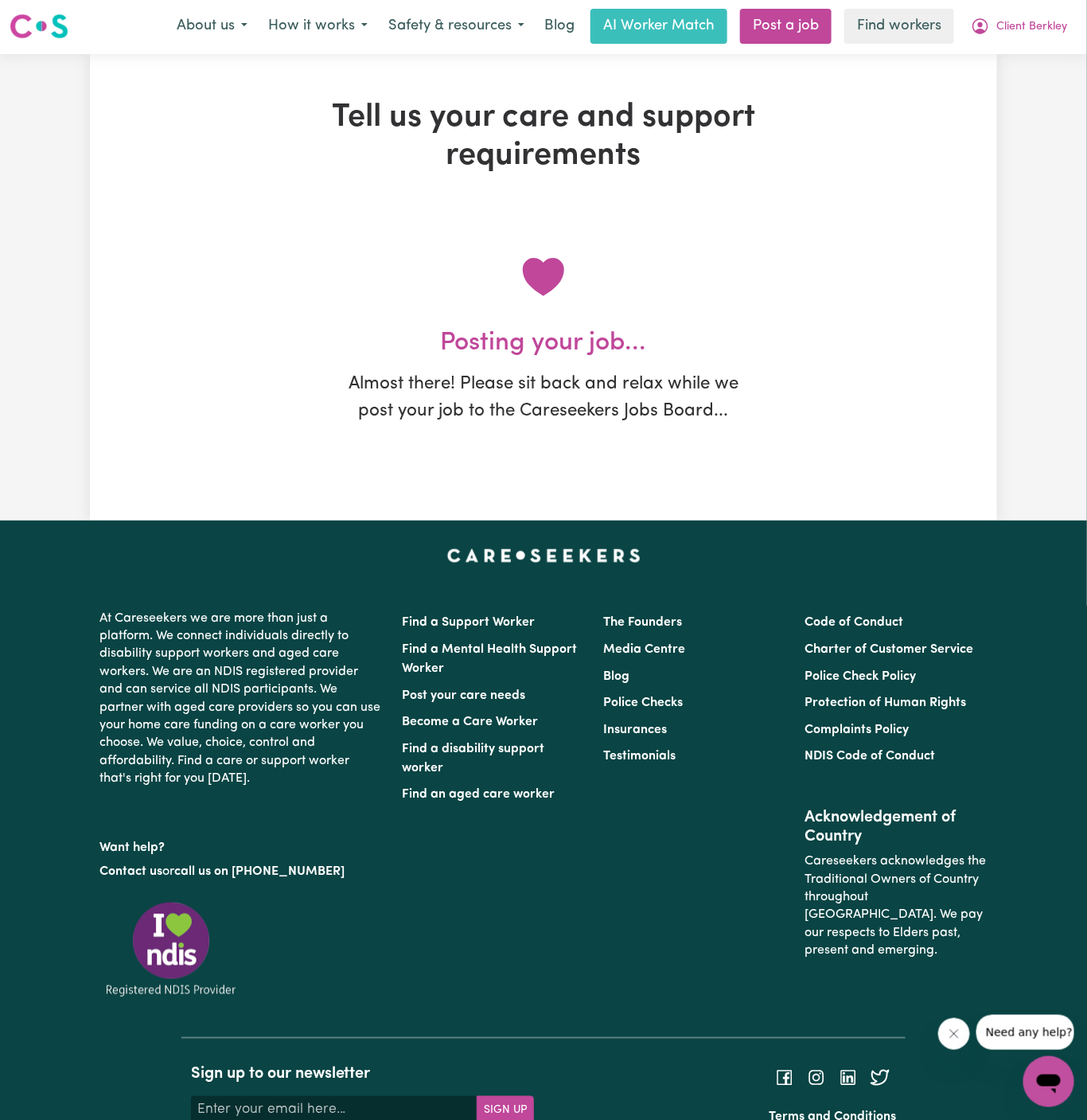
scroll to position [0, 0]
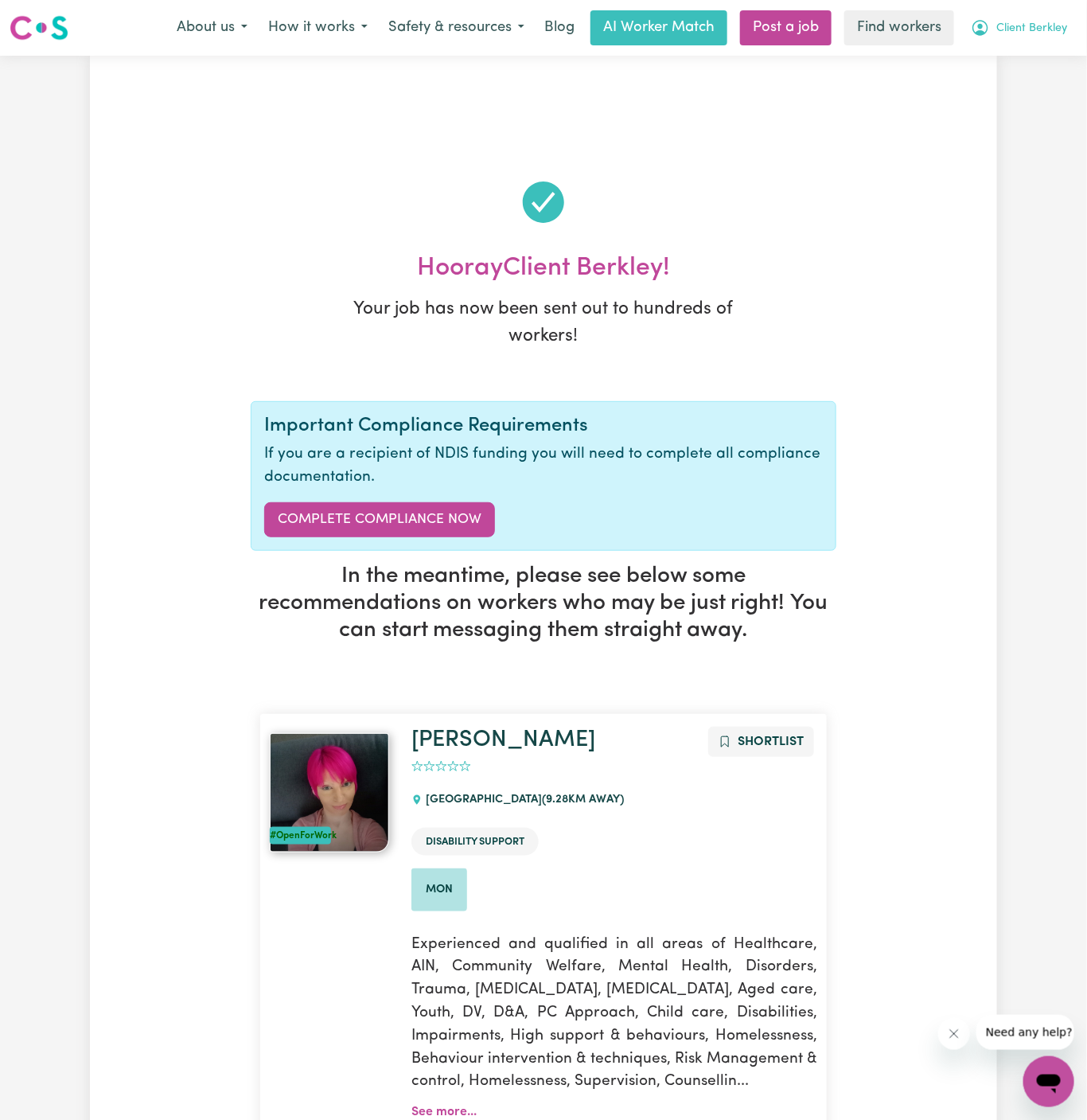
click at [1027, 21] on span "Client Berkley" at bounding box center [1031, 28] width 71 height 18
click at [1027, 43] on div "About us How it works Safety & resources Blog AI Worker Match Post a job Find w…" at bounding box center [622, 28] width 911 height 35
click at [1039, 33] on span "Client Berkley" at bounding box center [1031, 28] width 71 height 18
click at [1039, 58] on link "My Dashboard" at bounding box center [1013, 62] width 125 height 30
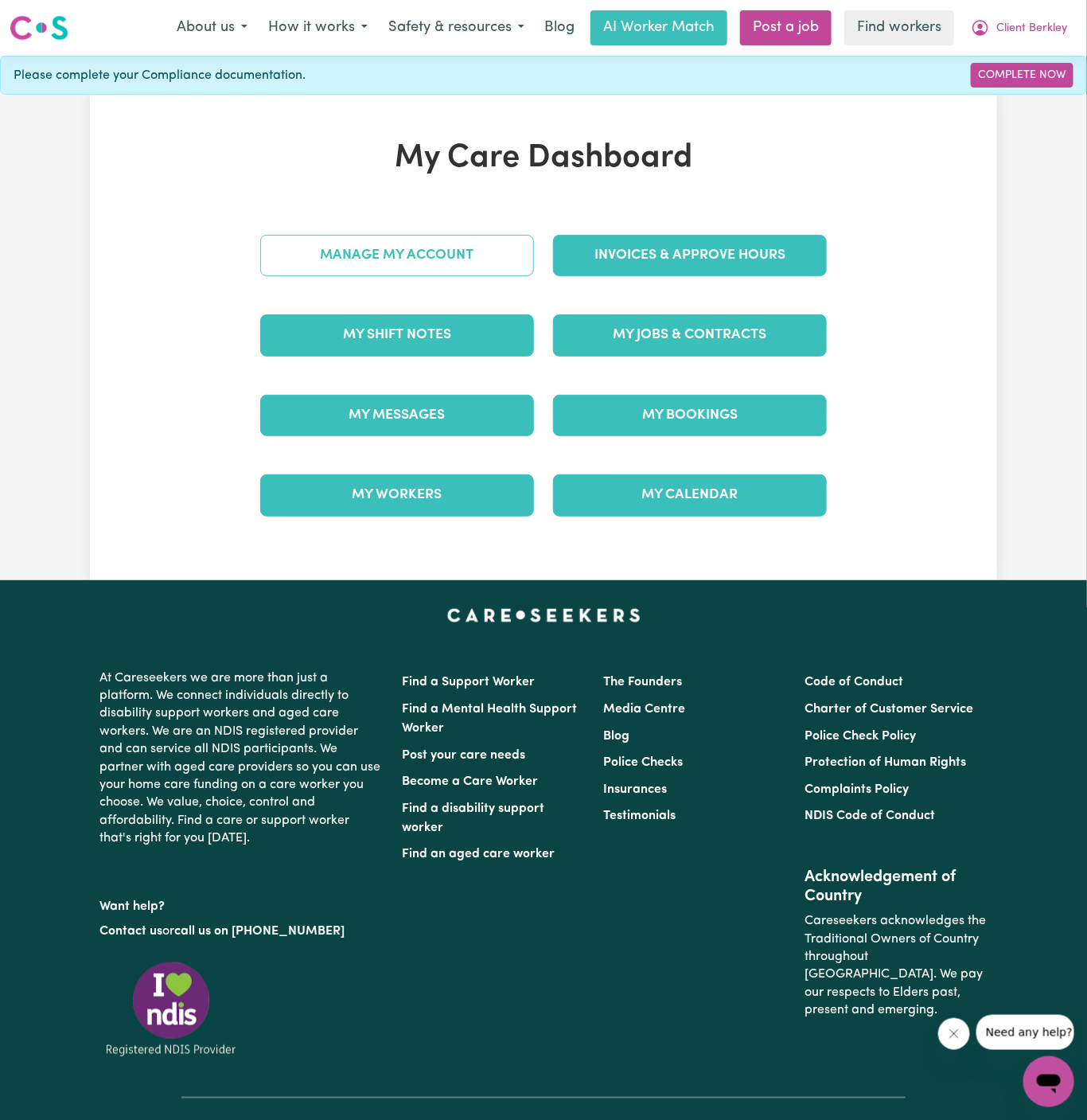
click at [481, 238] on link "Manage My Account" at bounding box center [396, 255] width 273 height 41
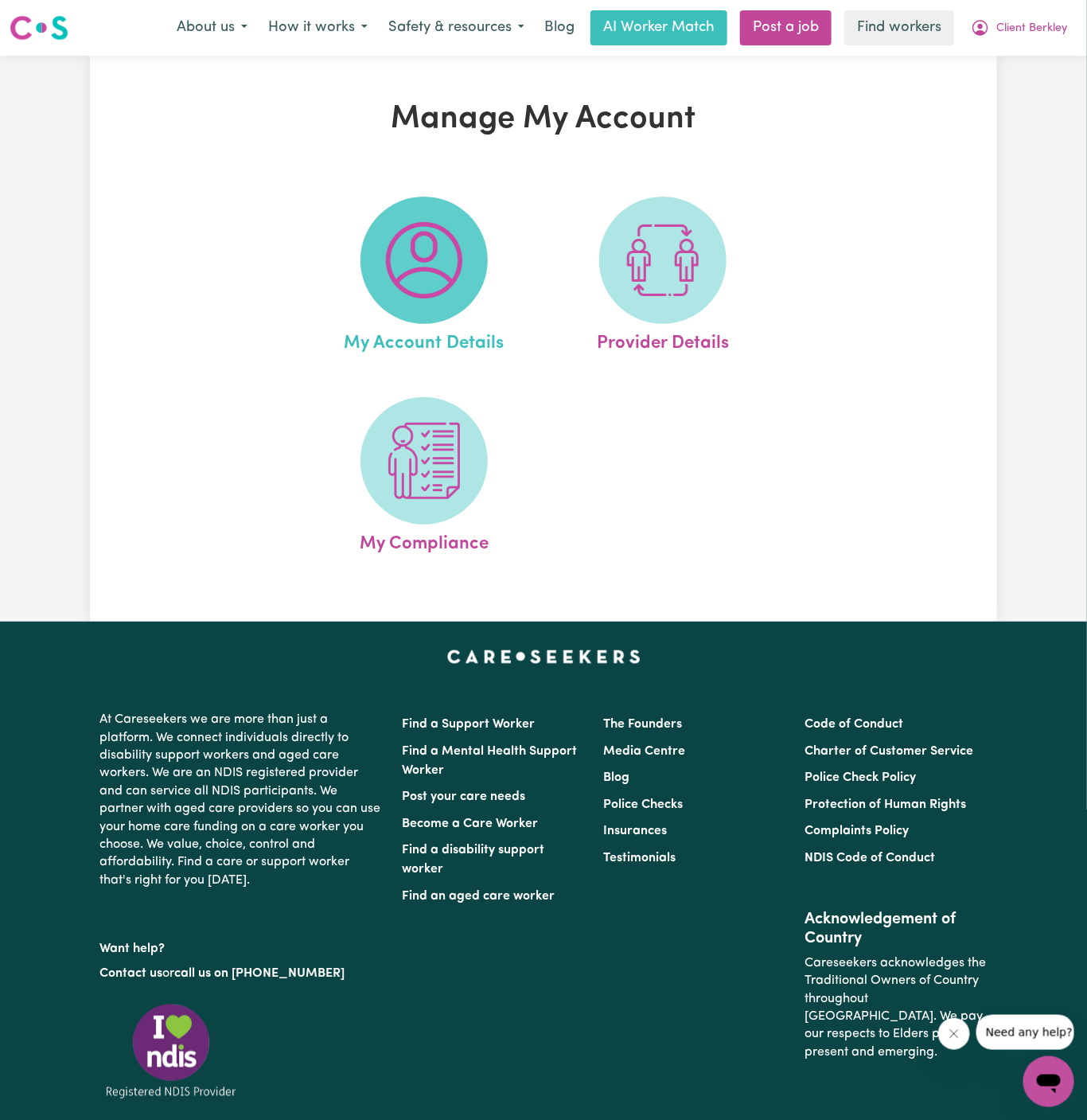
click at [476, 238] on span at bounding box center [424, 260] width 127 height 127
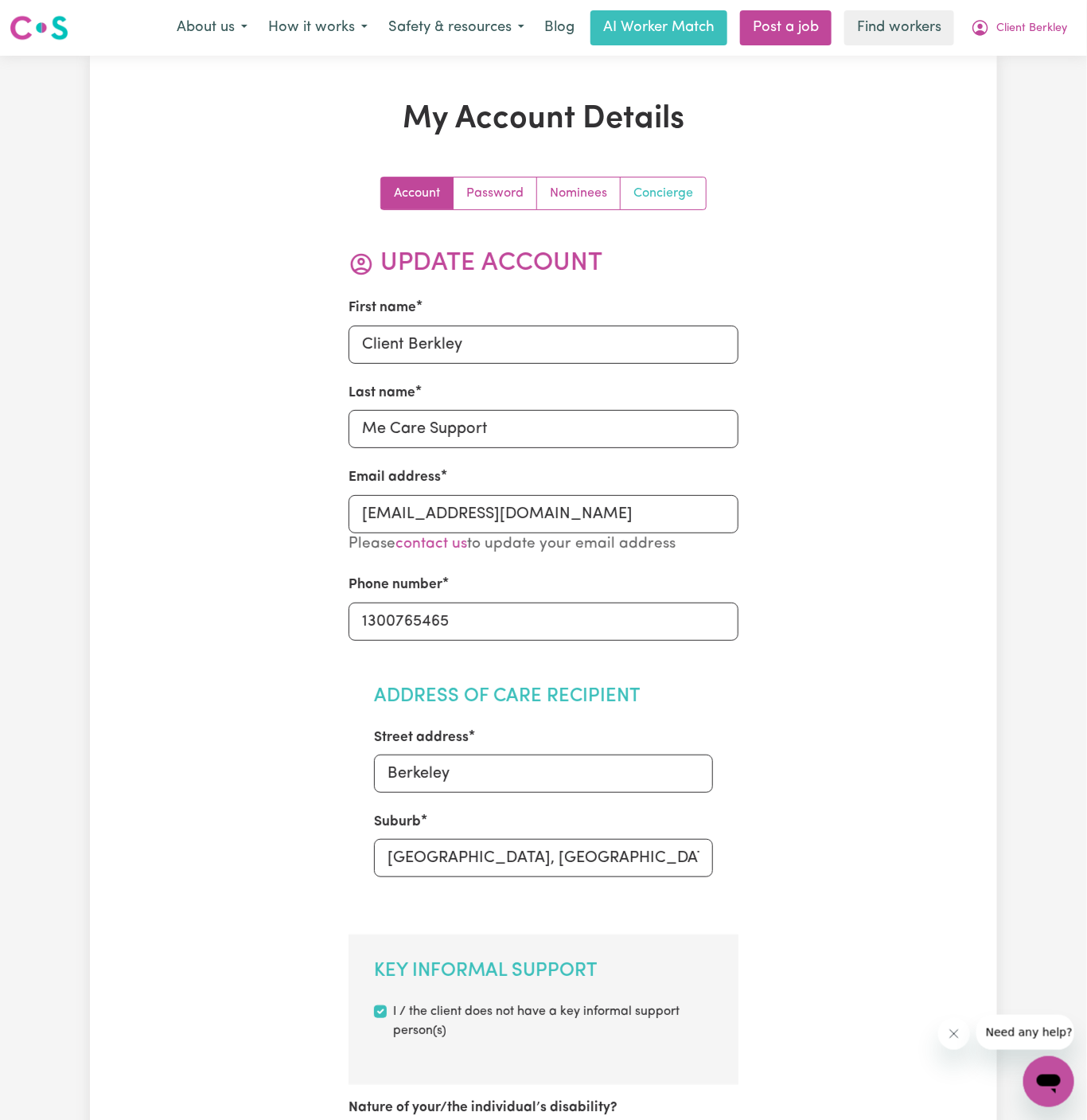
click at [657, 195] on link "Concierge" at bounding box center [663, 193] width 85 height 32
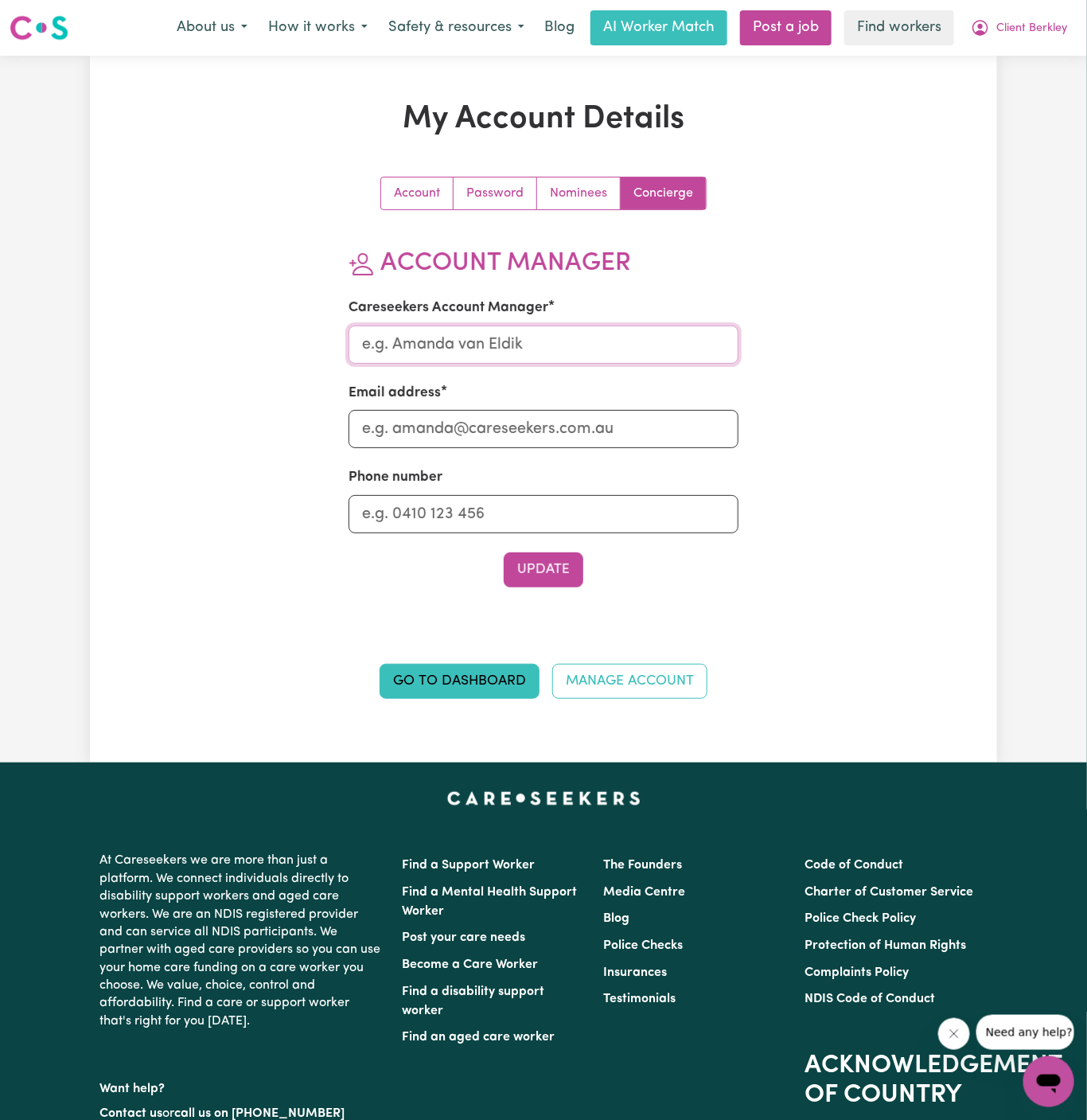
click at [518, 346] on input "Careseekers Account Manager" at bounding box center [544, 345] width 390 height 38
type input "Dyan"
click at [544, 437] on input "Email address" at bounding box center [544, 429] width 390 height 38
type input "dyan@careseekers.com.au"
click at [520, 504] on input "Phone number" at bounding box center [544, 514] width 390 height 38
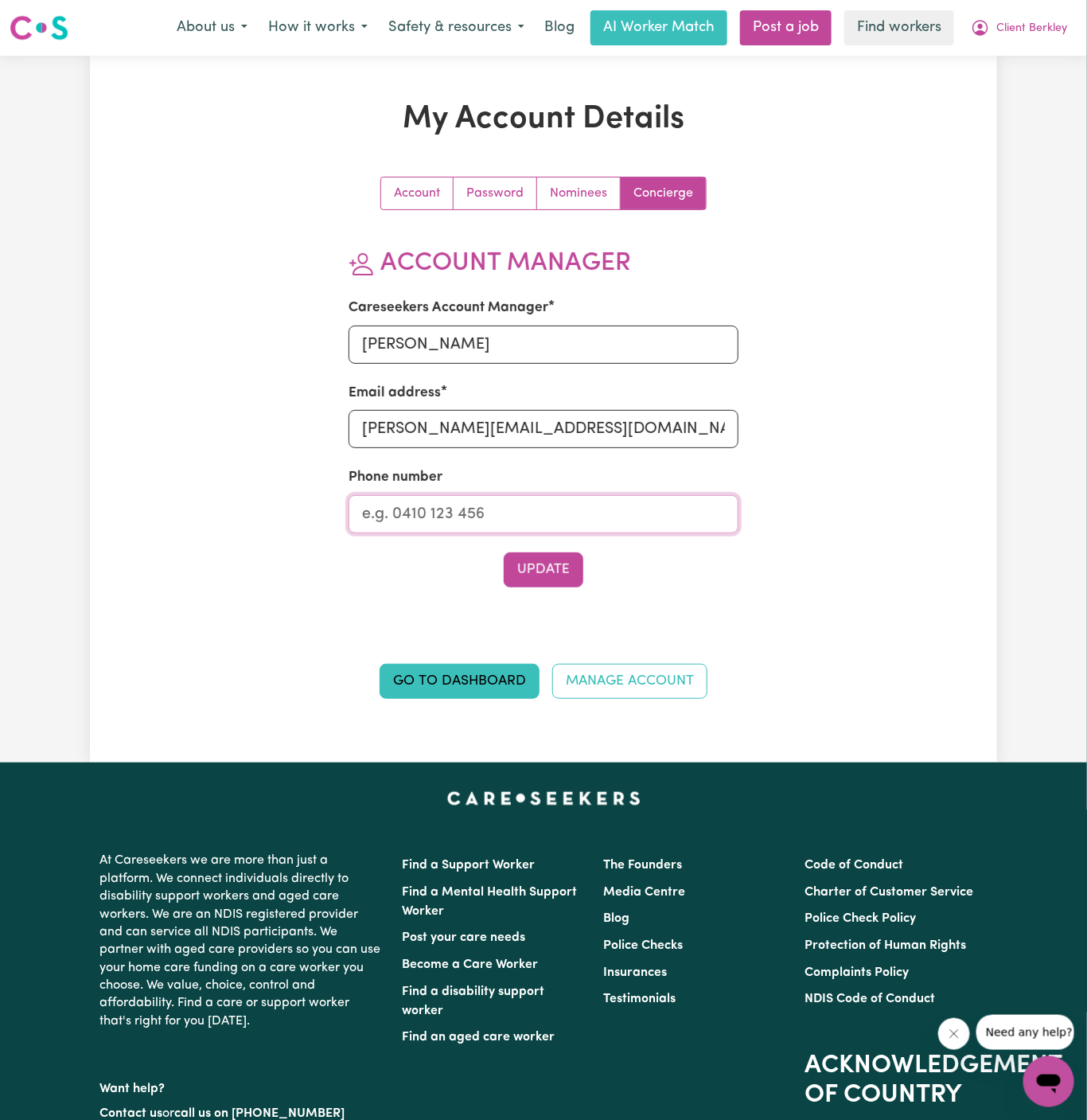
type input "1300765465"
click at [551, 564] on button "Update" at bounding box center [543, 570] width 79 height 35
click at [1040, 20] on span "Client Berkley" at bounding box center [1031, 28] width 71 height 18
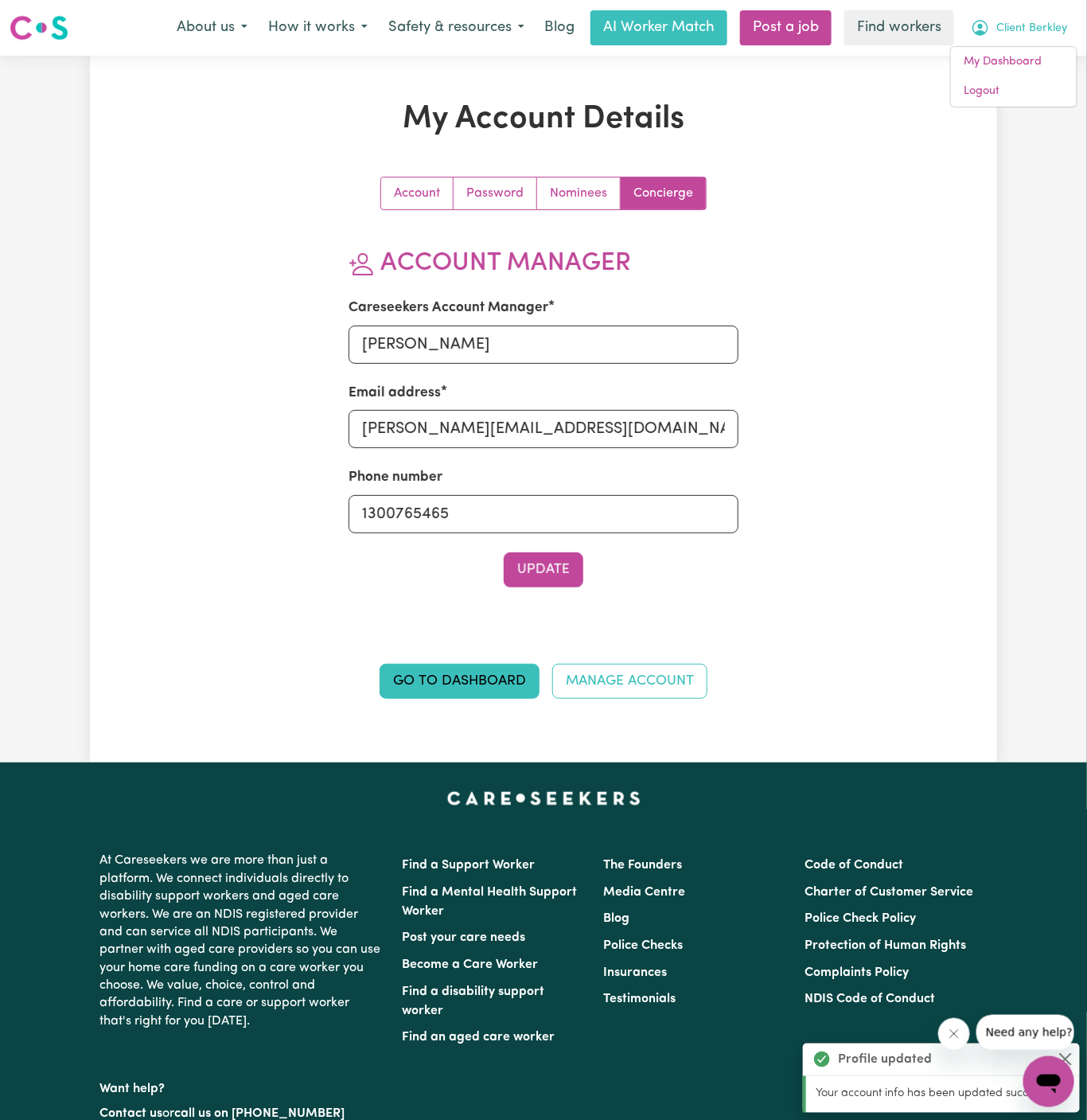
click at [1040, 40] on button "Client Berkley" at bounding box center [1019, 28] width 117 height 33
click at [1038, 28] on span "Client Berkley" at bounding box center [1031, 28] width 71 height 18
click at [1038, 54] on link "My Dashboard" at bounding box center [1013, 62] width 125 height 30
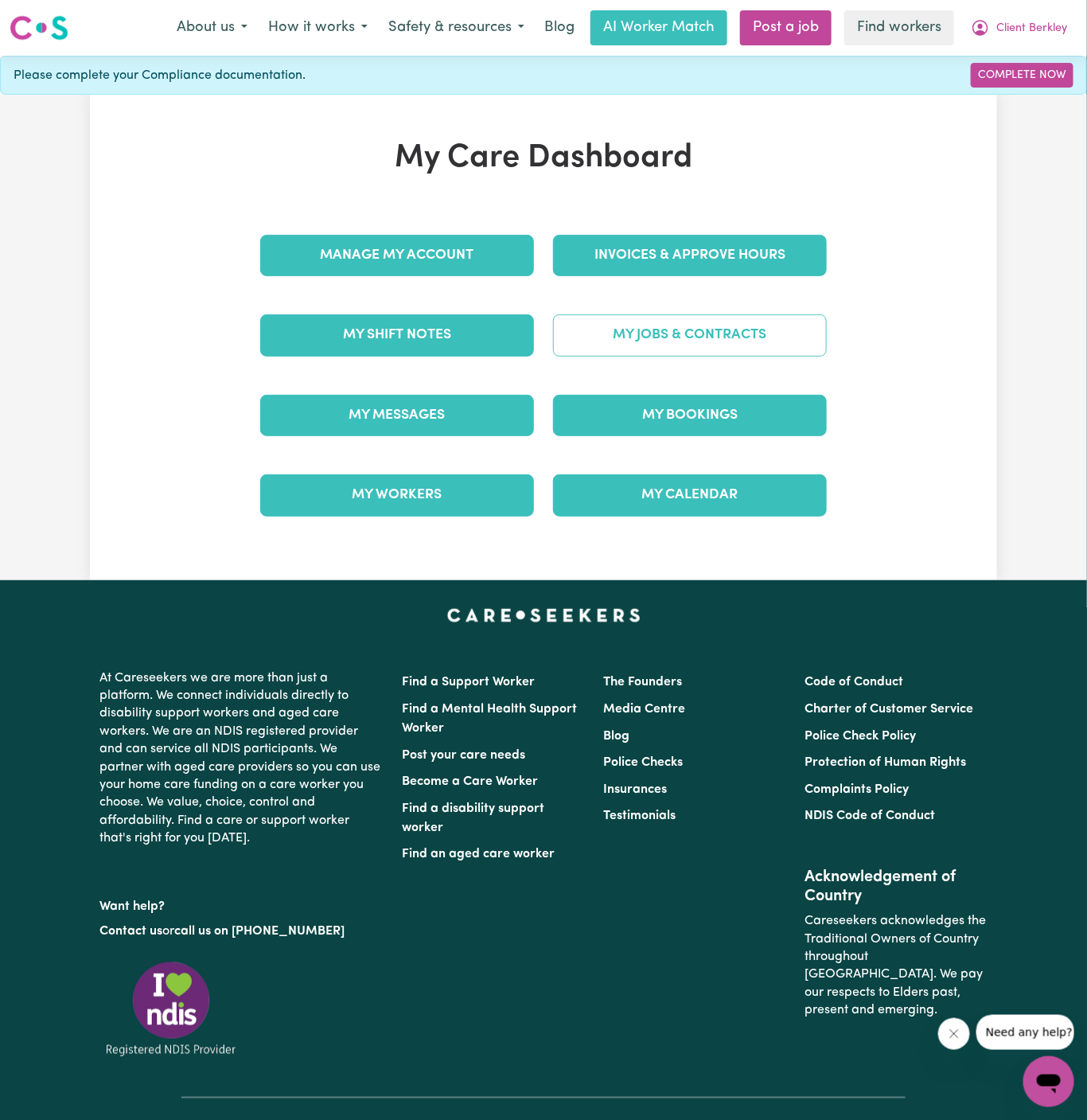
click at [707, 339] on link "My Jobs & Contracts" at bounding box center [689, 335] width 273 height 41
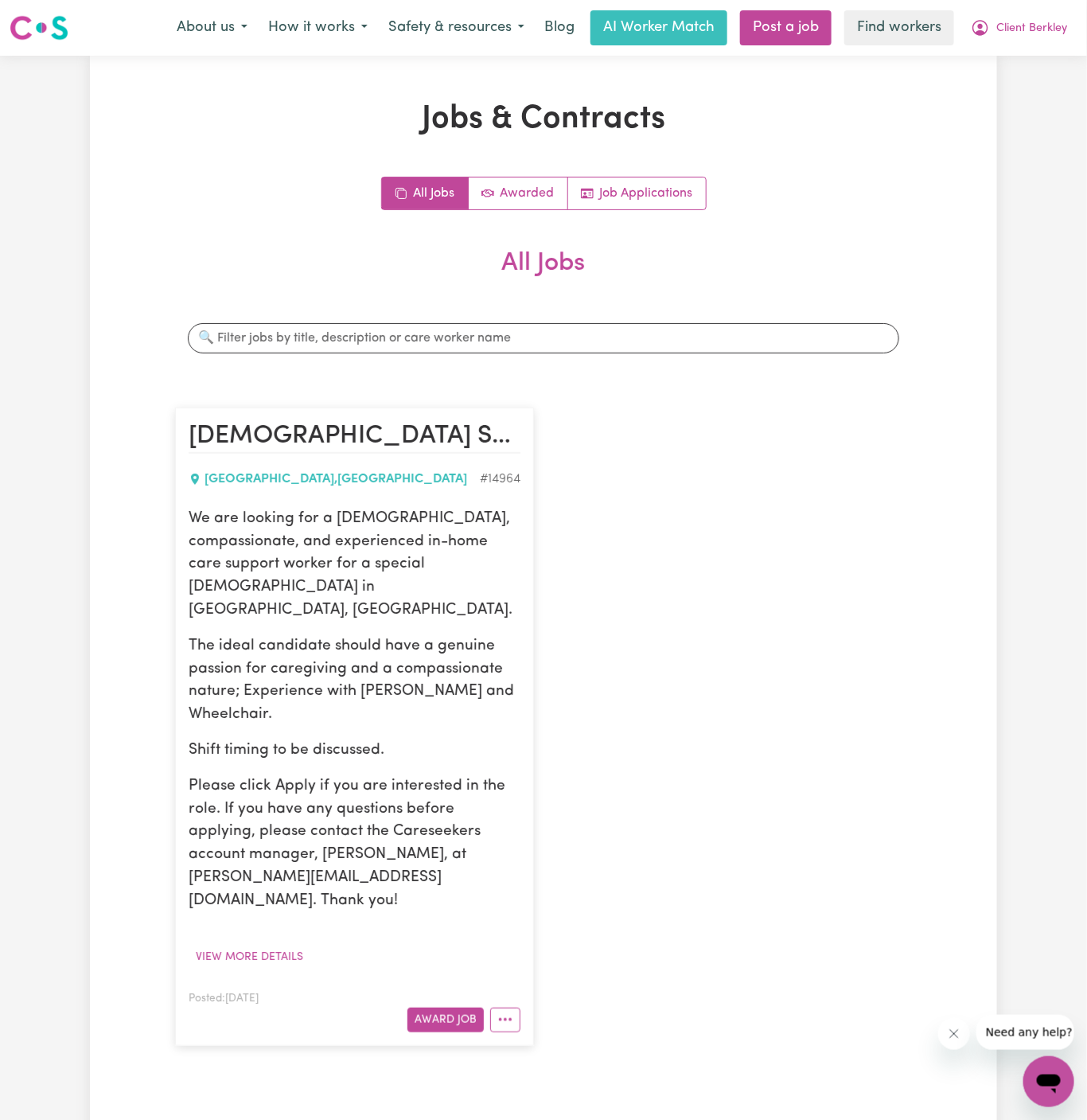
scroll to position [187, 0]
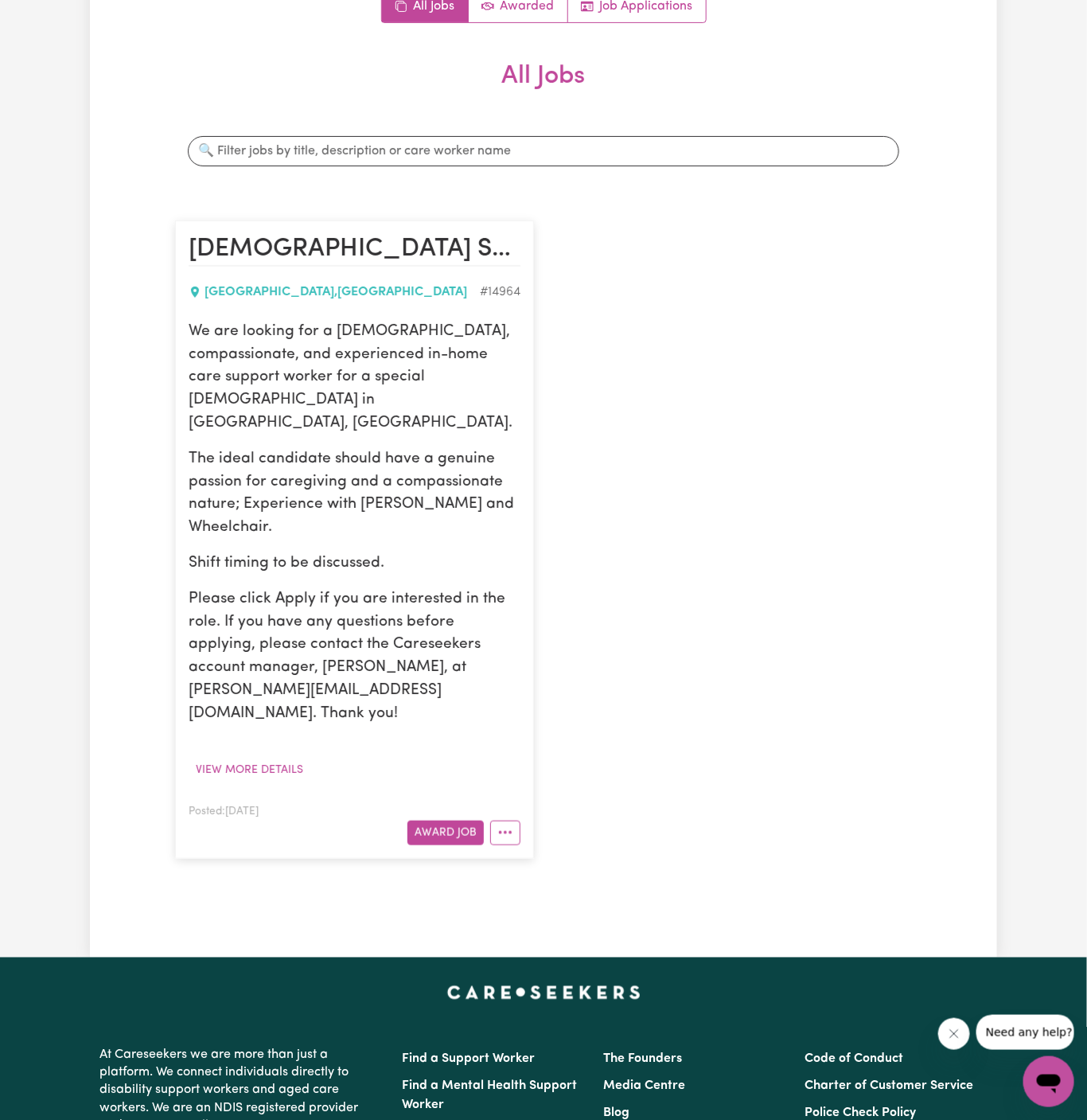
click at [374, 473] on p "The ideal candidate should have a genuine passion for caregiving and a compassi…" at bounding box center [355, 494] width 332 height 91
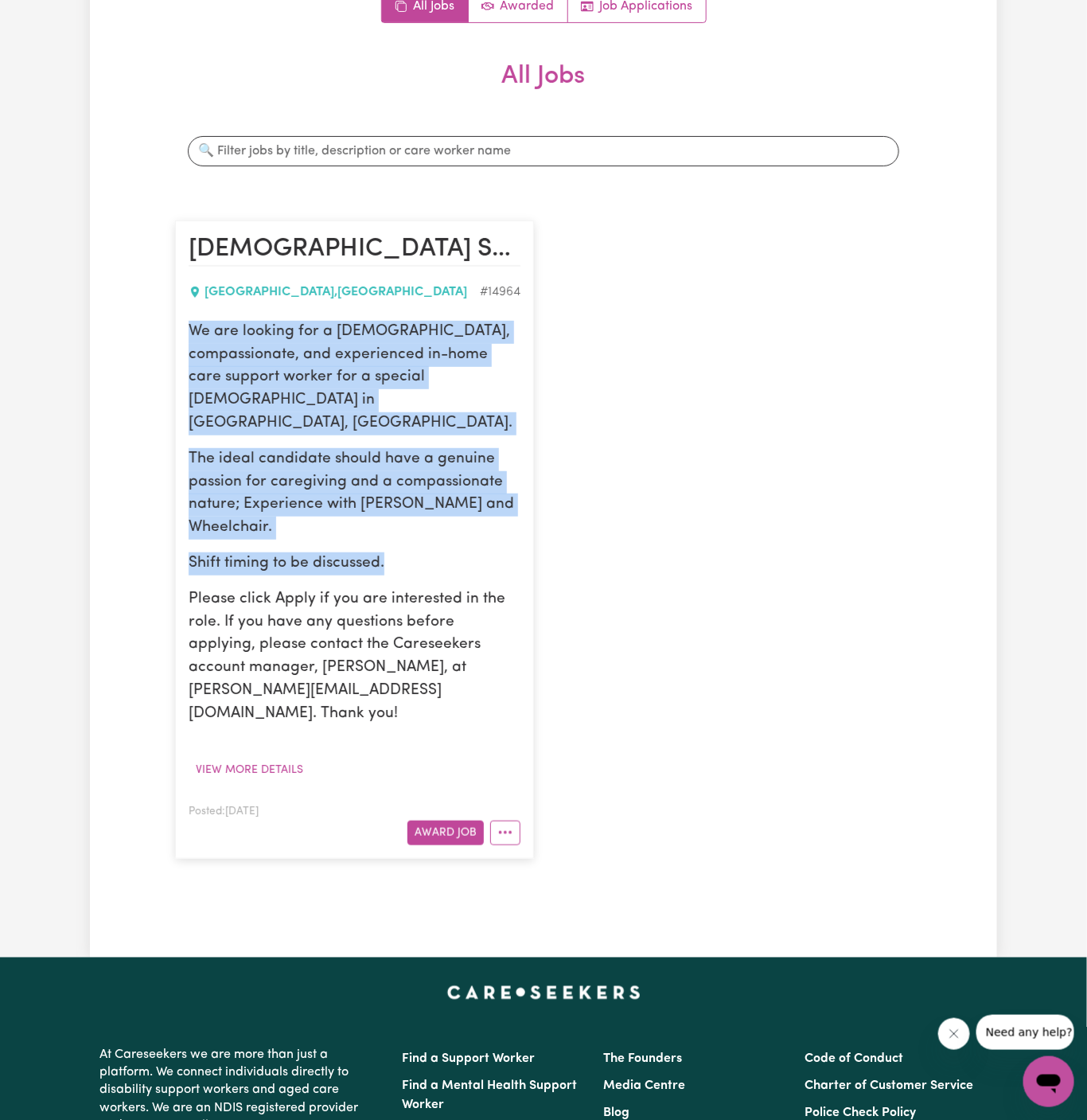
drag, startPoint x: 191, startPoint y: 321, endPoint x: 414, endPoint y: 513, distance: 294.3
click at [414, 513] on div "We are looking for a female, compassionate, and experienced in-home care suppor…" at bounding box center [355, 524] width 332 height 405
copy div "We are looking for a female, compassionate, and experienced in-home care suppor…"
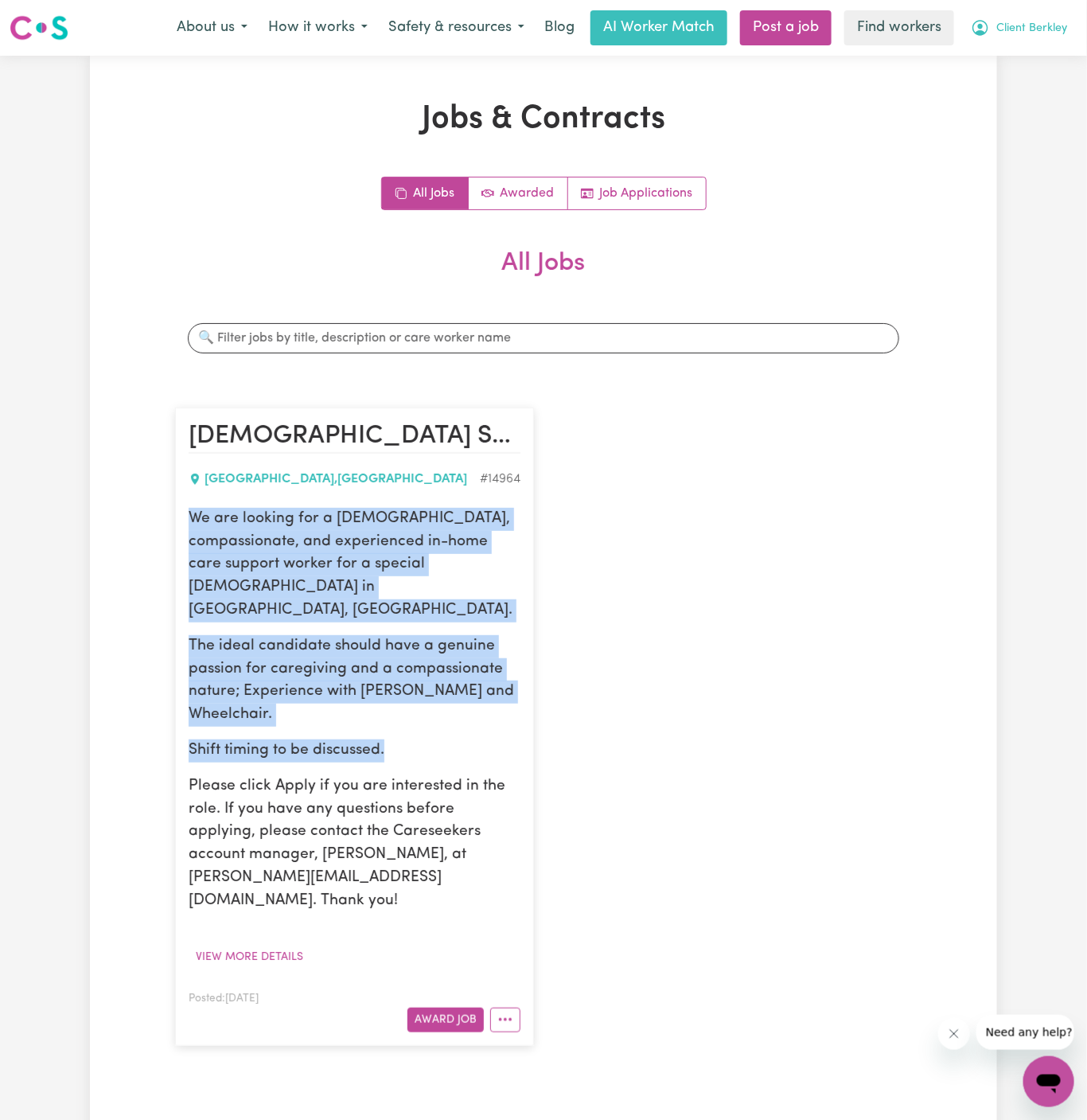
click at [1042, 15] on button "Client Berkley" at bounding box center [1019, 28] width 117 height 33
click at [1031, 58] on link "My Dashboard" at bounding box center [1013, 62] width 125 height 30
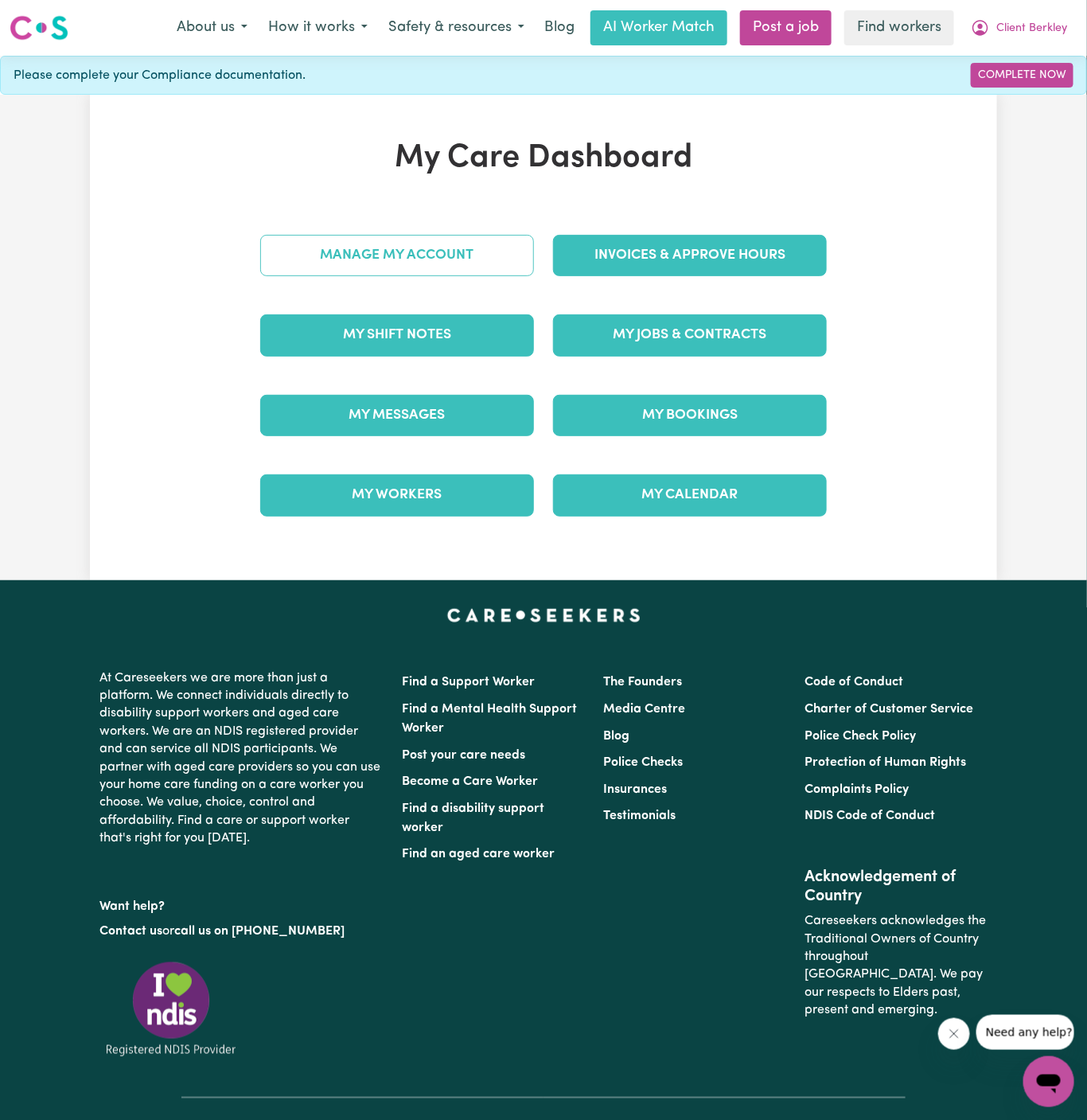
click at [474, 255] on link "Manage My Account" at bounding box center [396, 255] width 273 height 41
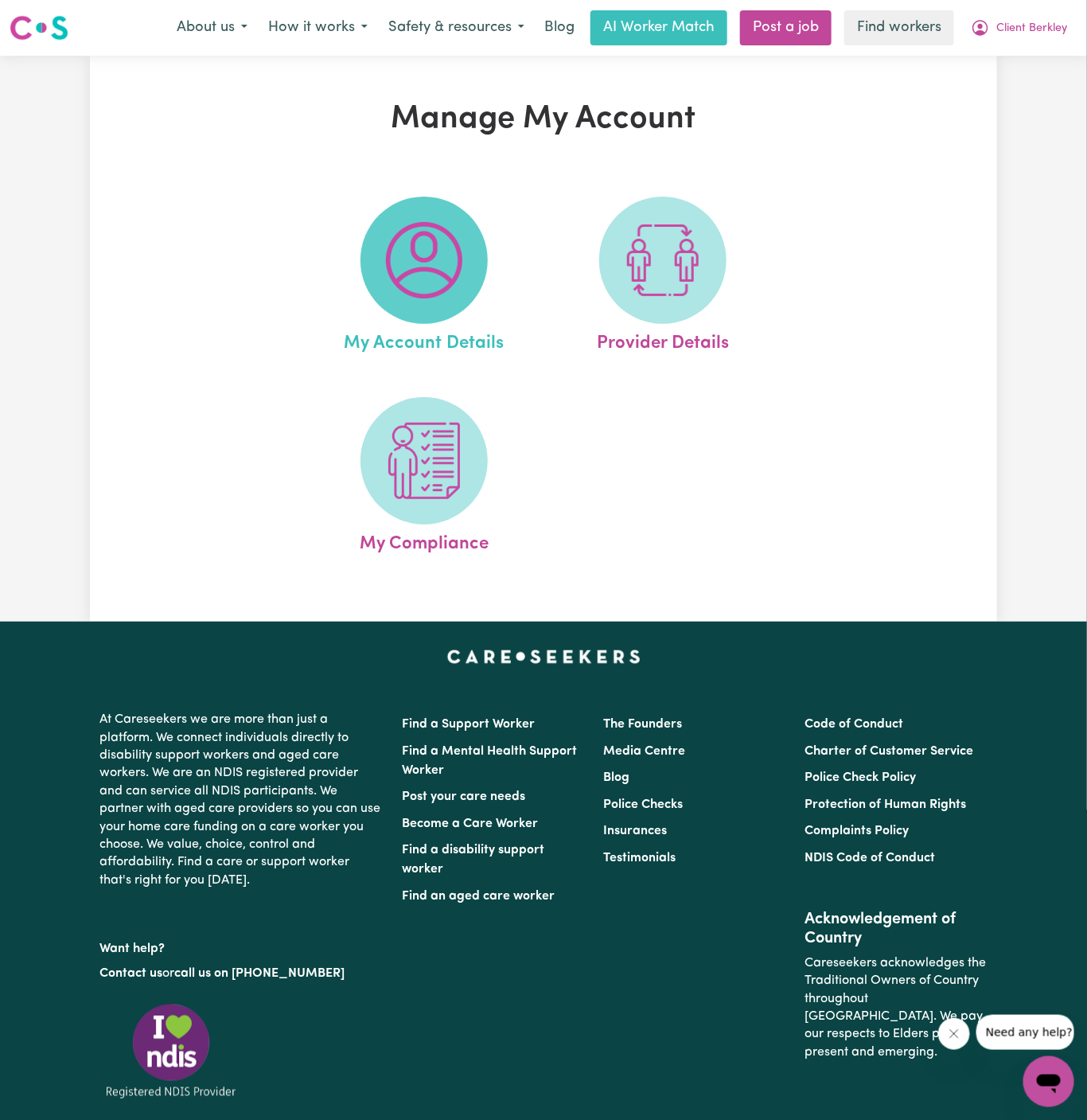
click at [453, 257] on img at bounding box center [424, 260] width 76 height 76
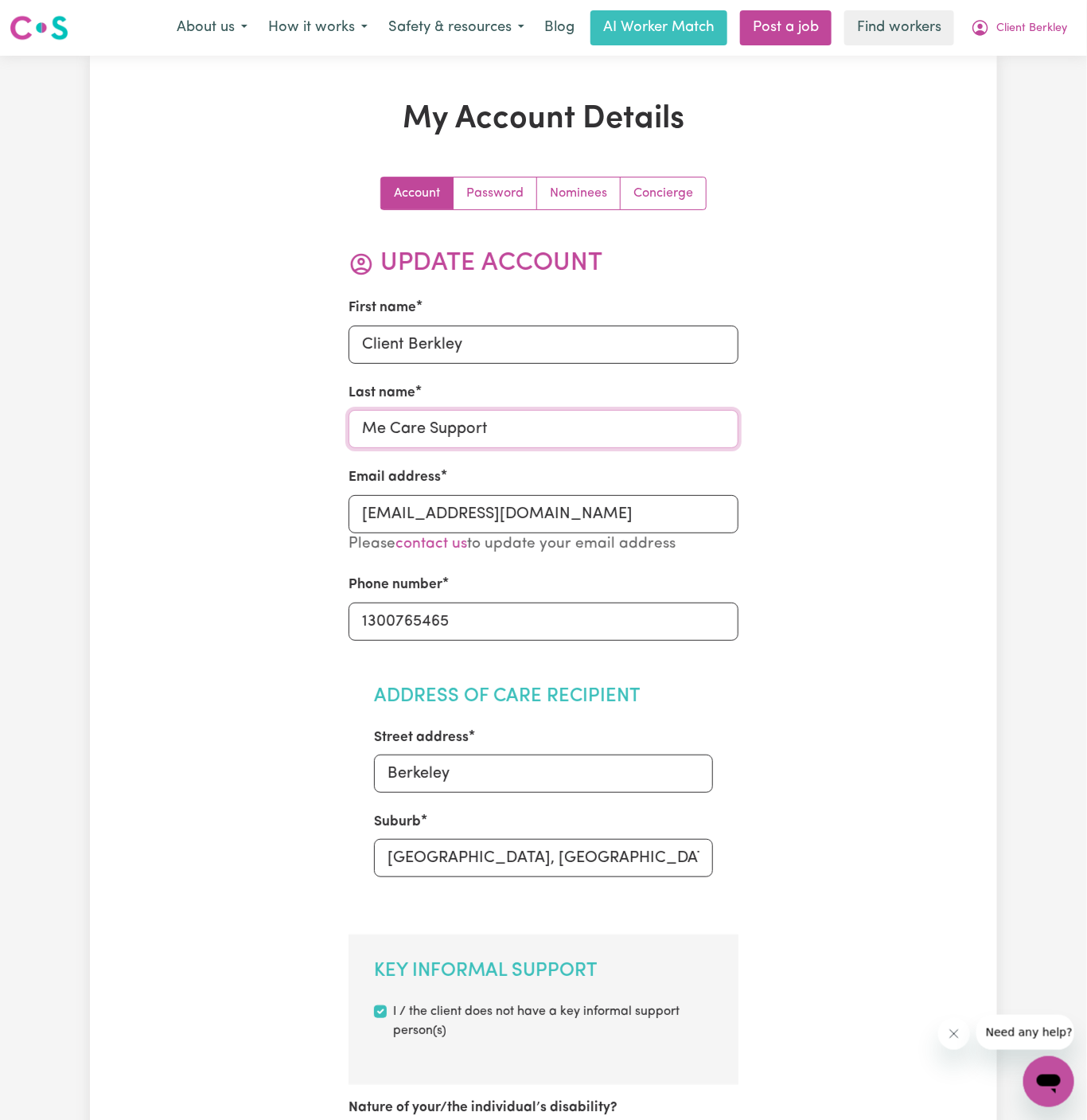
click at [466, 424] on input "Me Care Support" at bounding box center [544, 429] width 390 height 38
click at [1049, 33] on span "Client Berkley" at bounding box center [1031, 28] width 71 height 18
click at [1045, 66] on link "My Dashboard" at bounding box center [1013, 62] width 125 height 30
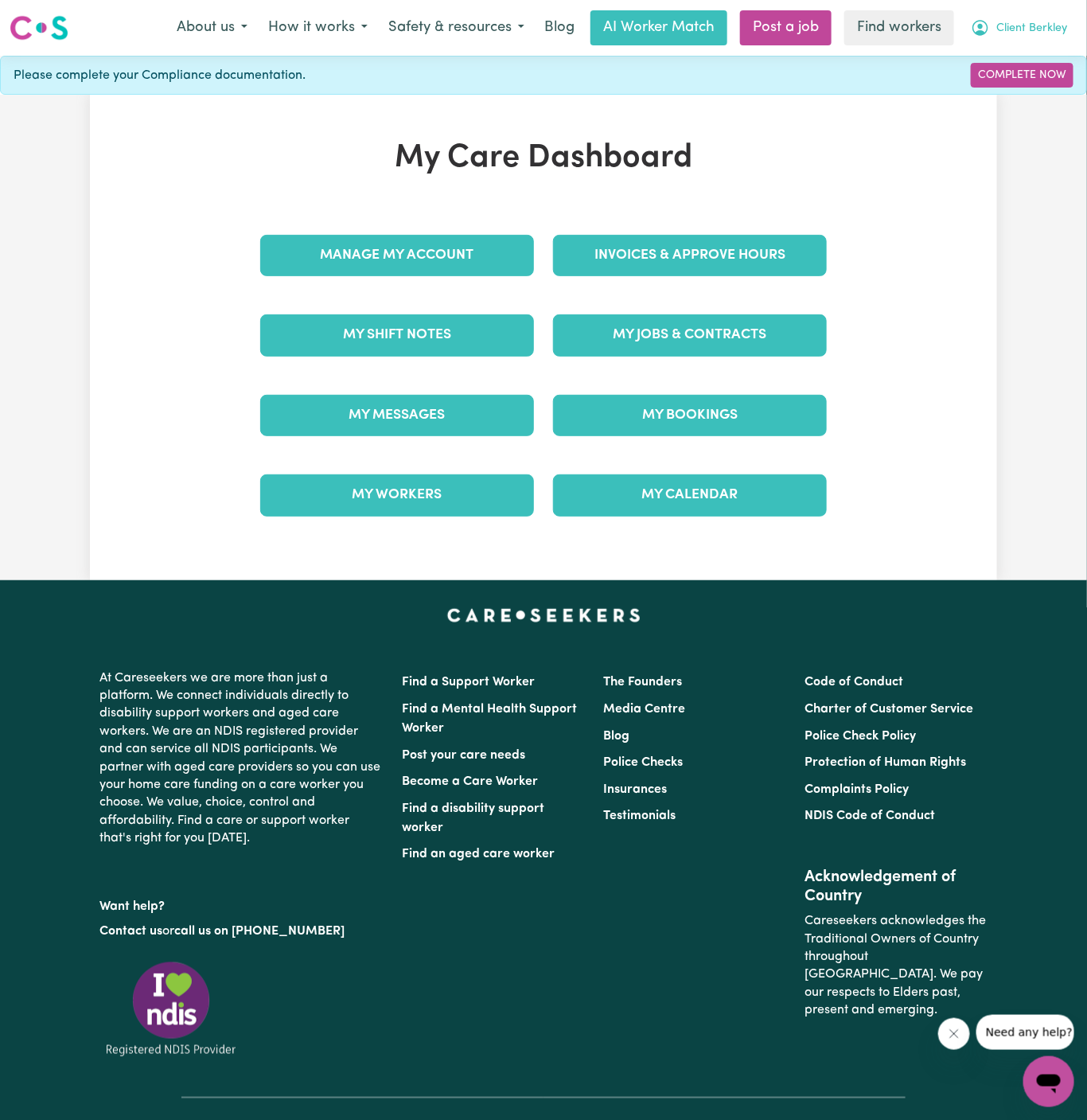
click at [1047, 28] on span "Client Berkley" at bounding box center [1031, 28] width 71 height 18
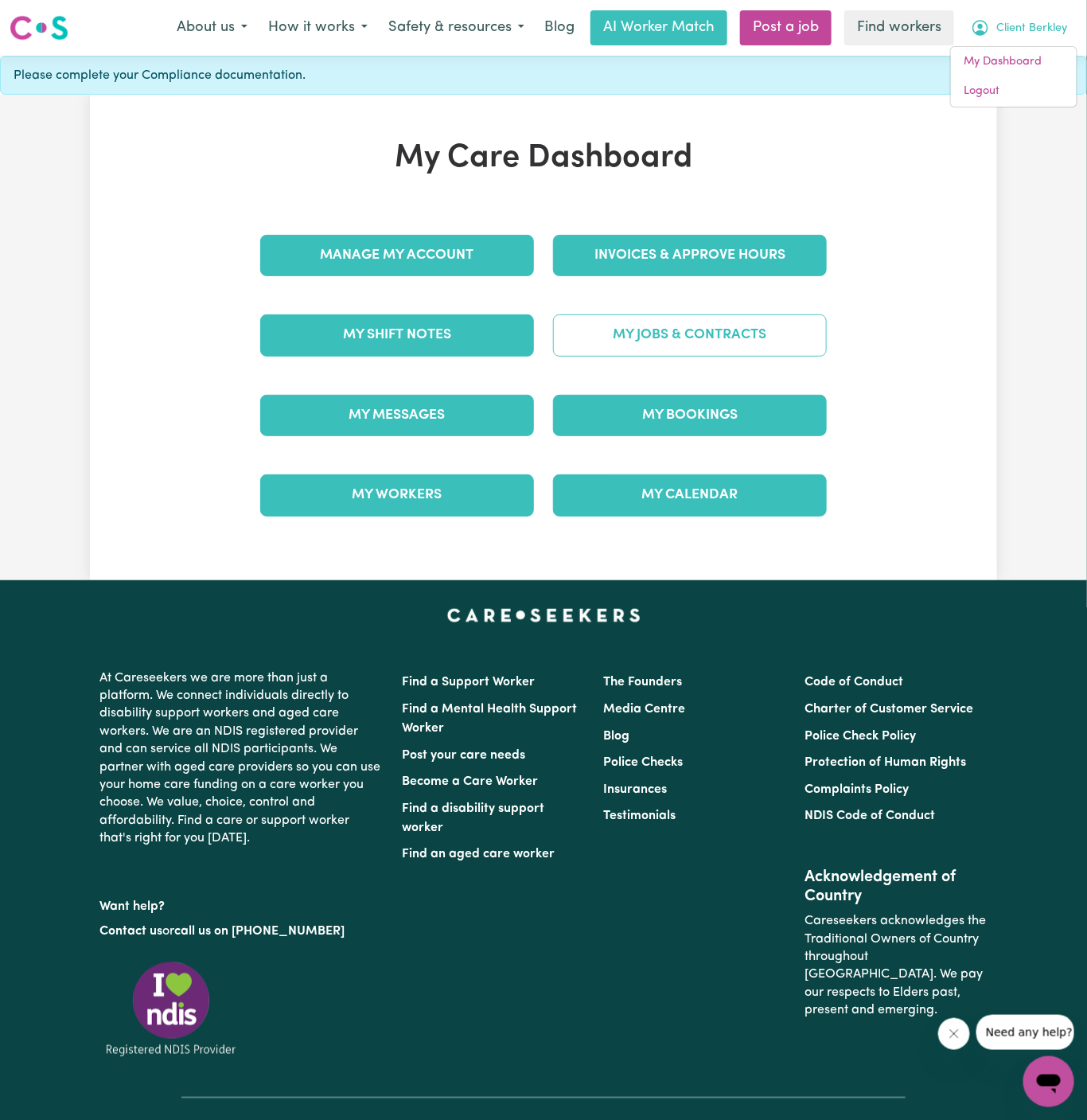
click at [657, 349] on link "My Jobs & Contracts" at bounding box center [689, 335] width 273 height 41
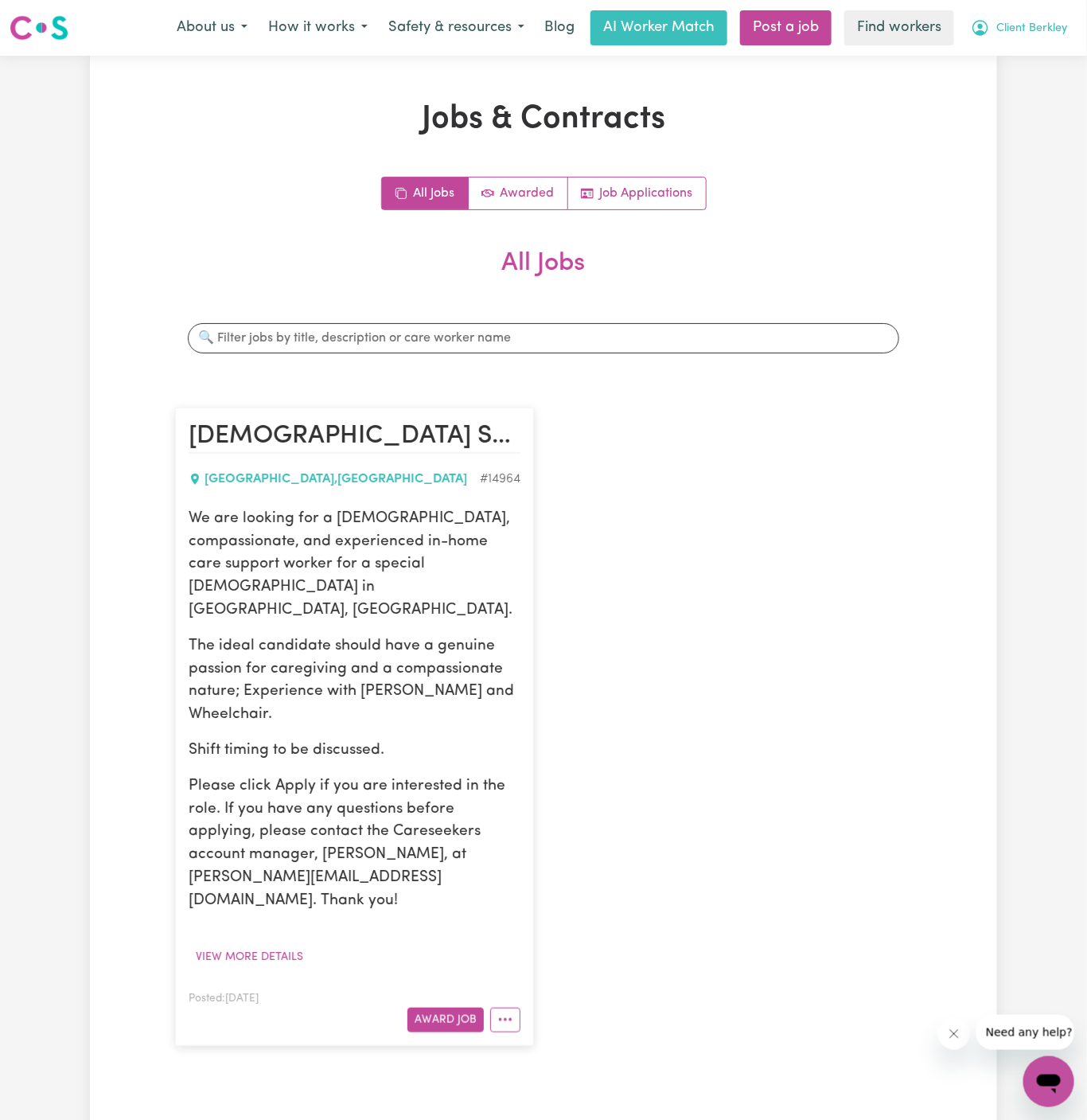
drag, startPoint x: 1019, startPoint y: 26, endPoint x: 1019, endPoint y: 39, distance: 13.0
click at [1019, 26] on span "Client Berkley" at bounding box center [1031, 28] width 71 height 18
click at [1018, 48] on link "My Dashboard" at bounding box center [1013, 62] width 125 height 30
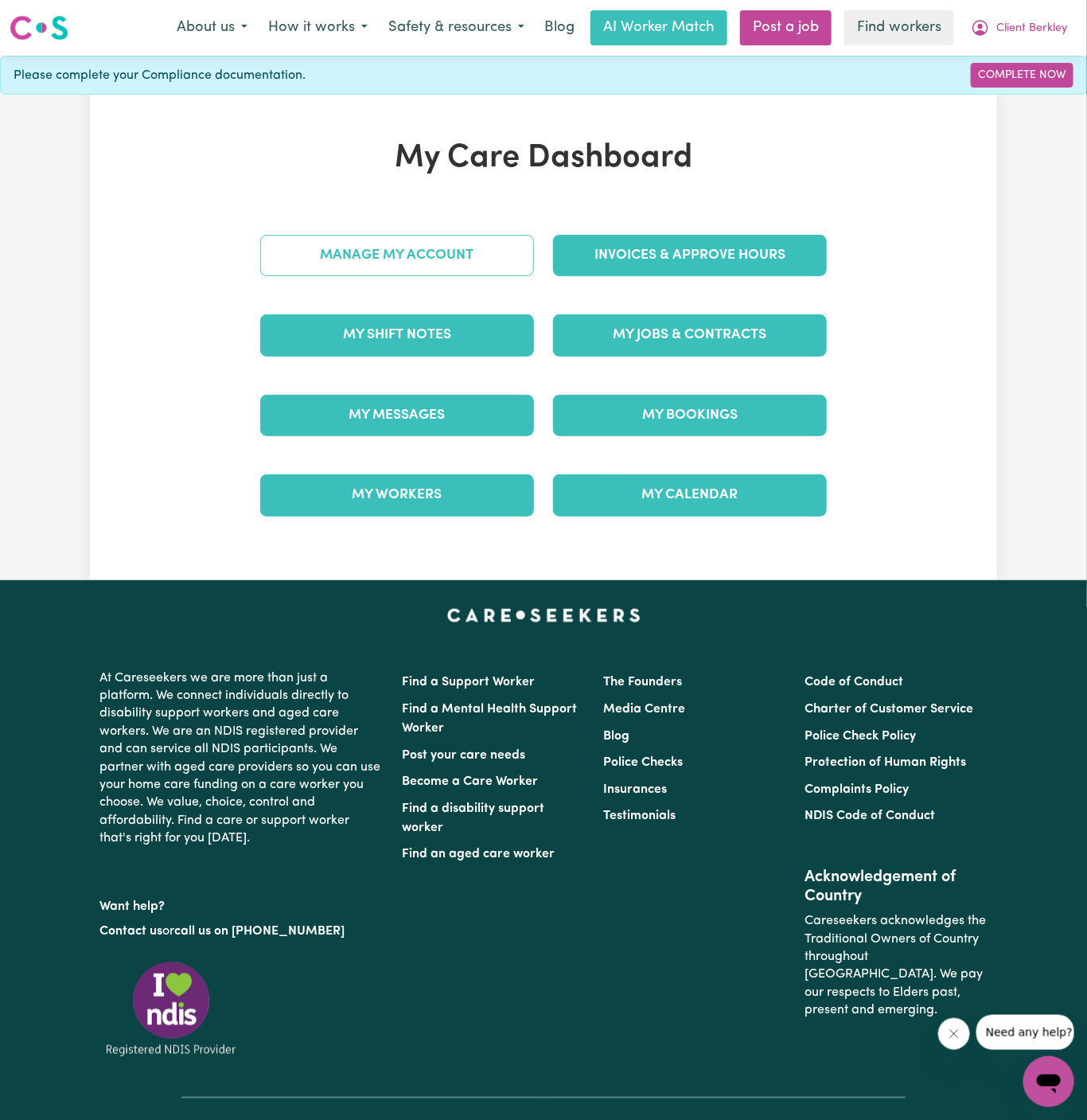
click at [464, 257] on link "Manage My Account" at bounding box center [396, 255] width 273 height 41
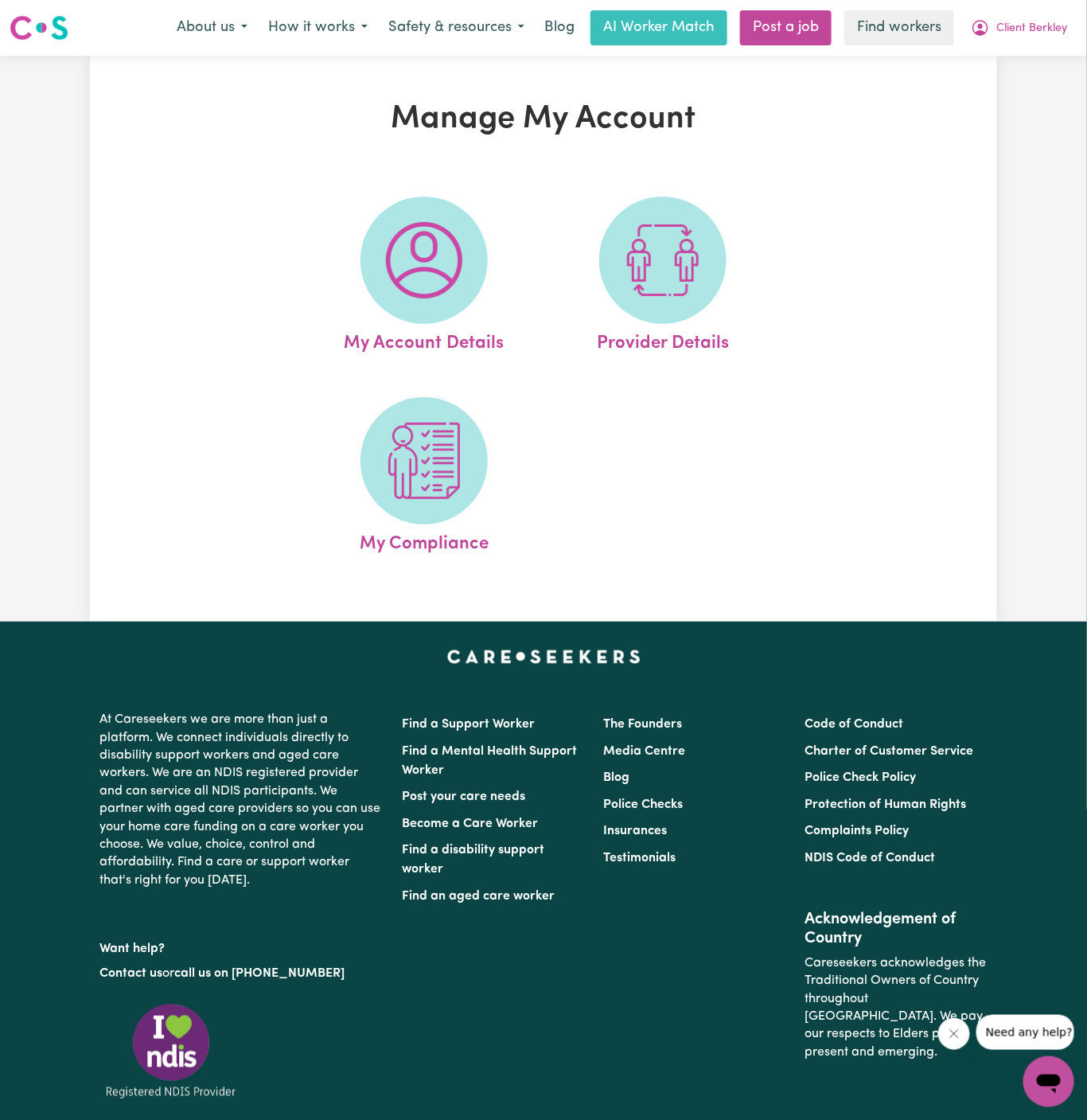
click at [464, 257] on span at bounding box center [424, 260] width 127 height 127
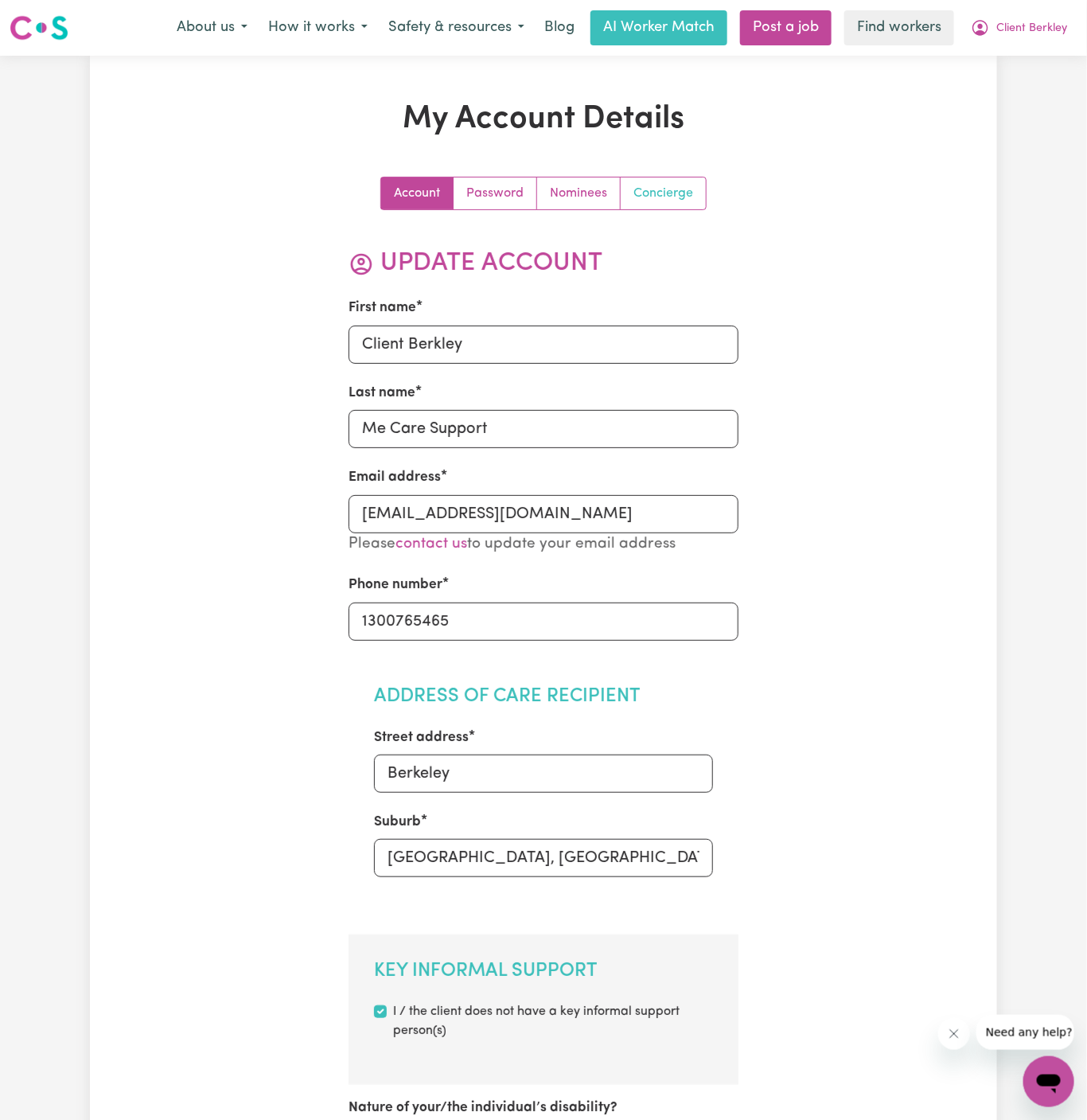
click at [690, 194] on link "Concierge" at bounding box center [663, 193] width 85 height 32
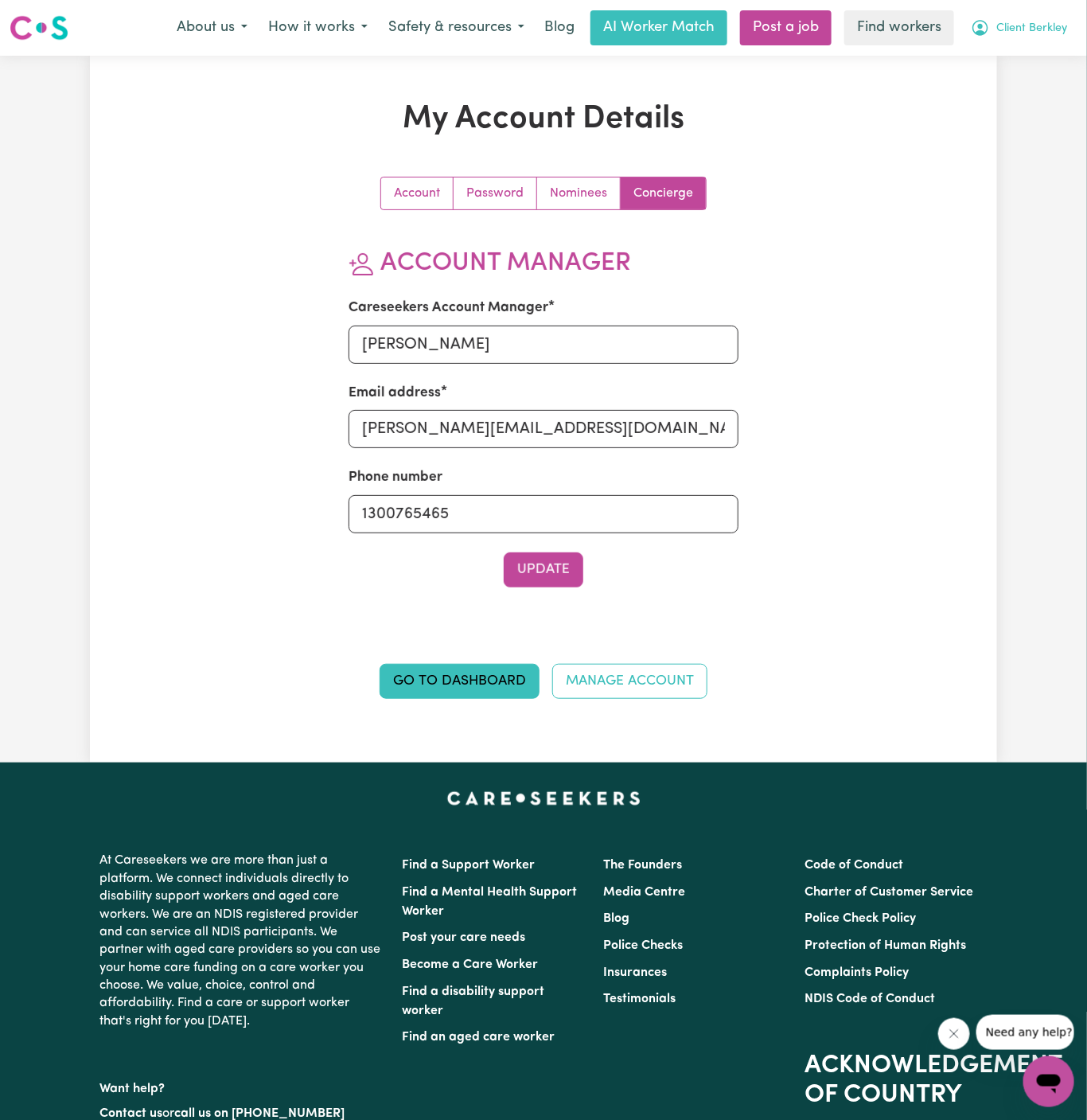
click at [1052, 28] on span "Client Berkley" at bounding box center [1031, 28] width 71 height 18
click at [1052, 58] on link "My Dashboard" at bounding box center [1013, 62] width 125 height 30
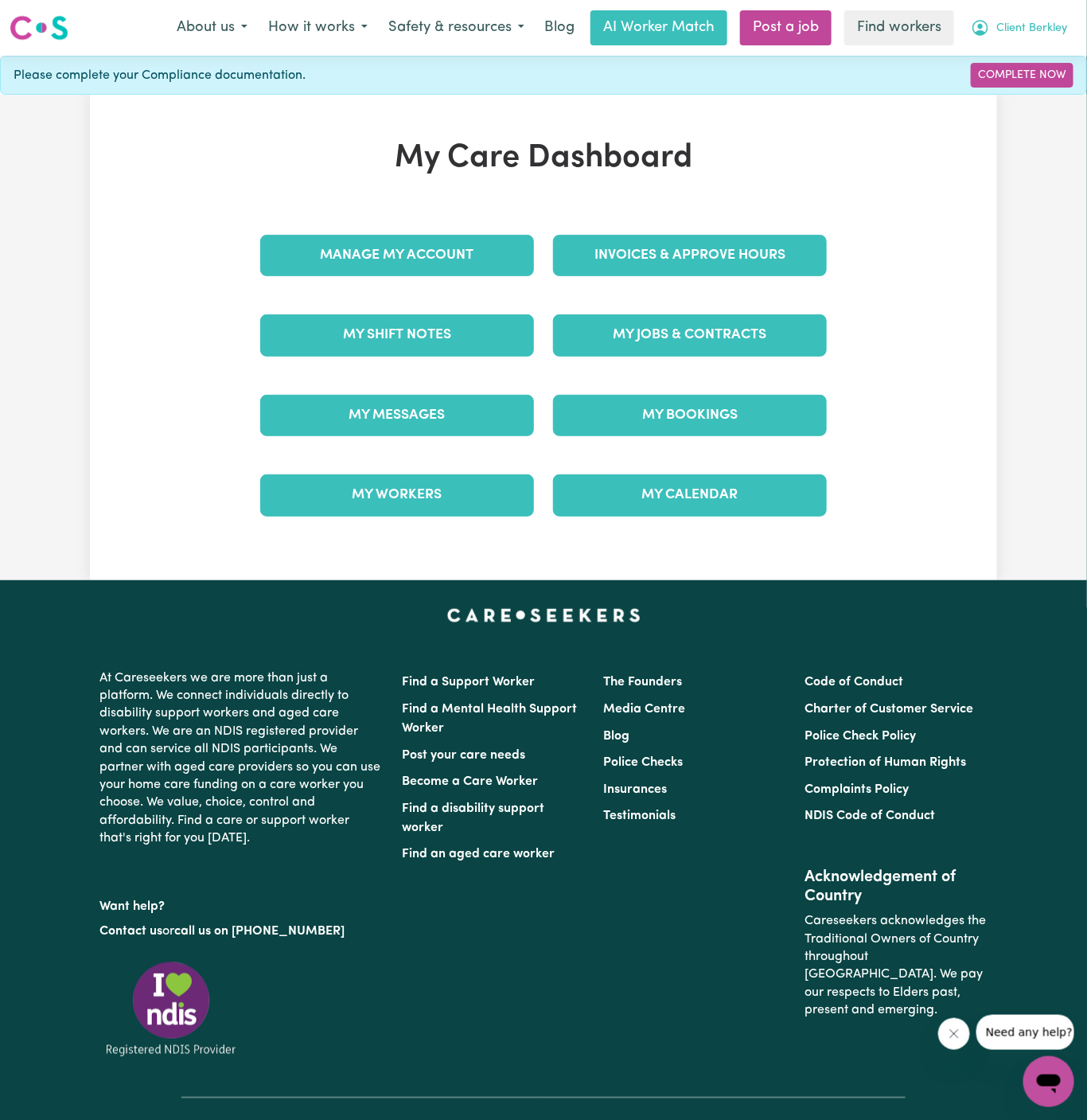
click at [1052, 22] on span "Client Berkley" at bounding box center [1031, 28] width 71 height 18
click at [1049, 80] on link "Logout" at bounding box center [1013, 91] width 125 height 30
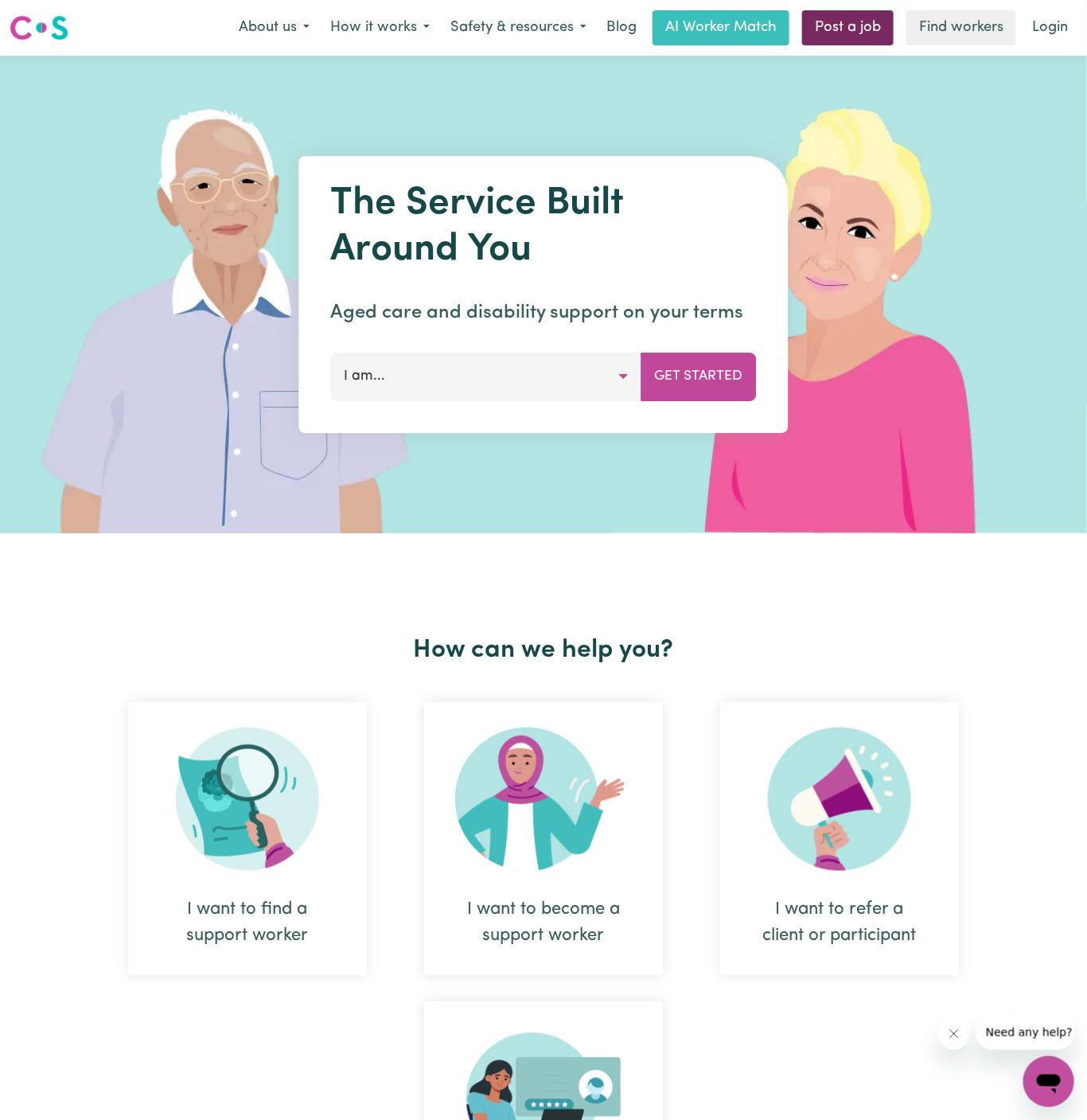
click at [865, 23] on link "Post a job" at bounding box center [847, 28] width 91 height 35
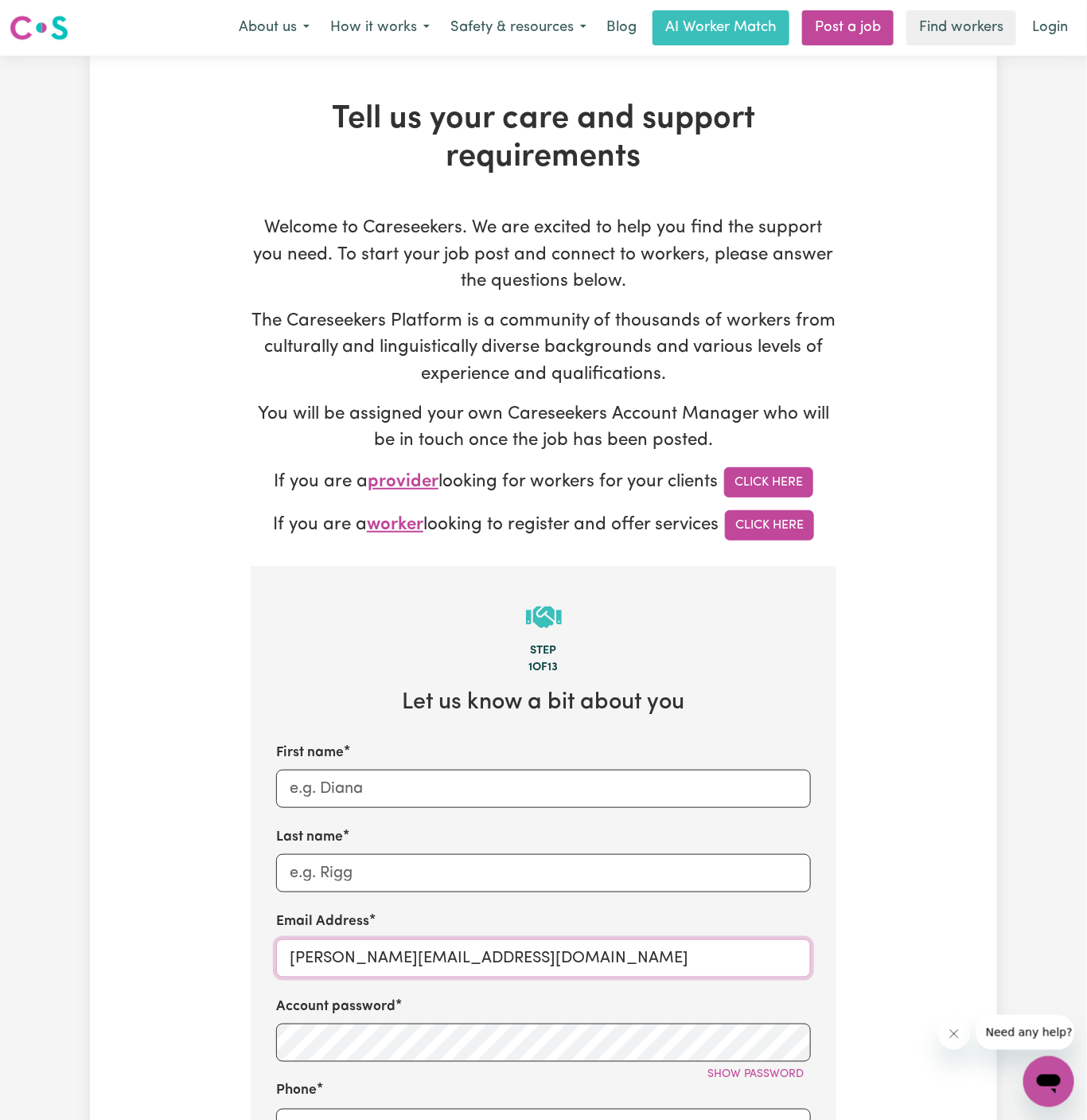
drag, startPoint x: 328, startPoint y: 963, endPoint x: 207, endPoint y: 960, distance: 121.0
click at [207, 960] on div "Tell us your care and support requirements Welcome to Careseekers. We are excit…" at bounding box center [544, 961] width 907 height 1722
paste input "ClientHorsleyMCS"
type input "ClientHorsleyMCS@careseekers.com.au"
click at [207, 960] on div "Tell us your care and support requirements Welcome to Careseekers. We are excit…" at bounding box center [544, 961] width 907 height 1722
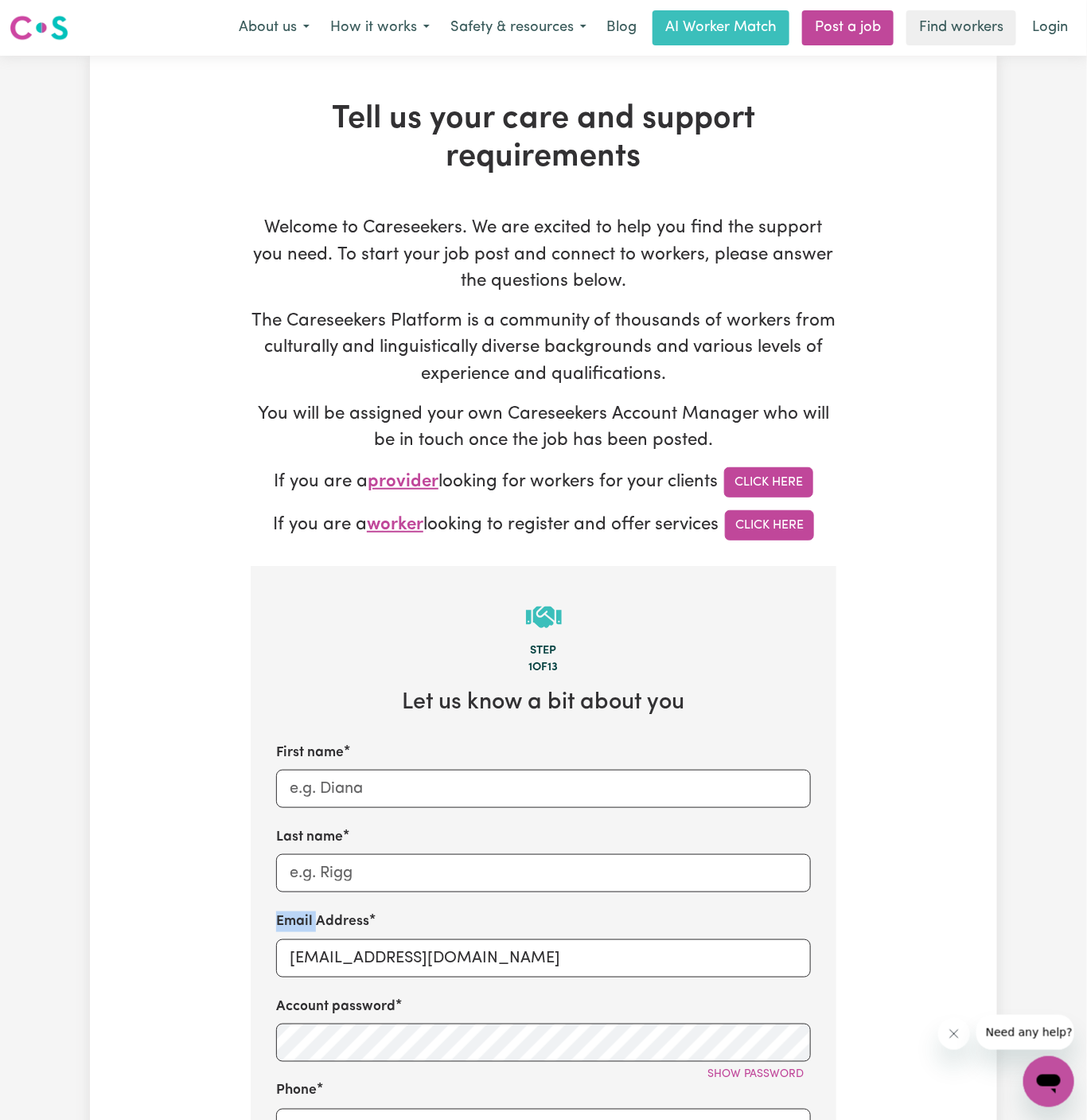
click at [207, 960] on div "Tell us your care and support requirements Welcome to Careseekers. We are excit…" at bounding box center [544, 961] width 907 height 1722
click at [309, 961] on input "ClientHorsleyMCS@careseekers.com.au" at bounding box center [544, 959] width 535 height 38
click at [397, 775] on input "First name" at bounding box center [544, 789] width 535 height 38
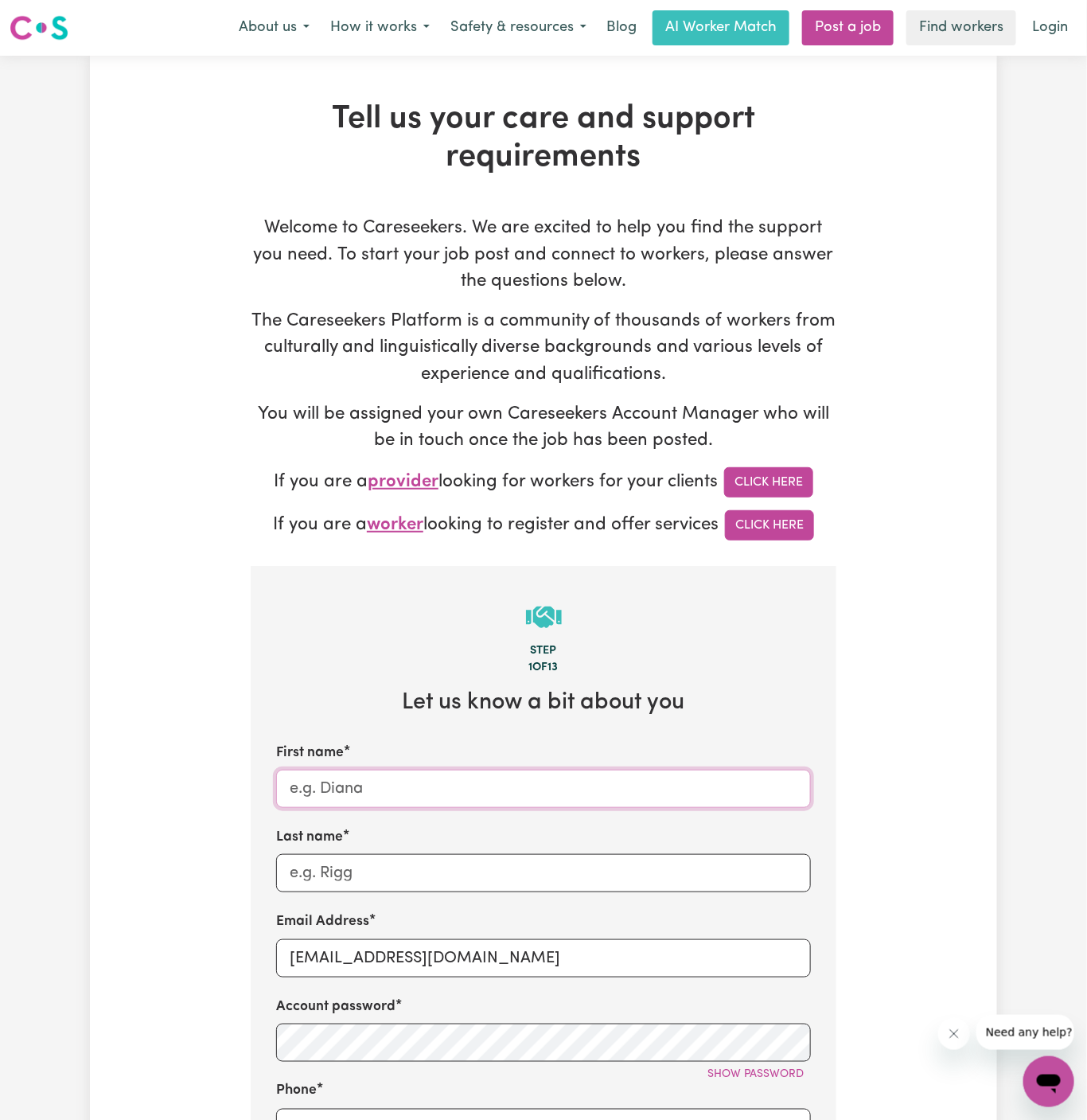
click at [397, 775] on input "First name" at bounding box center [544, 789] width 535 height 38
paste input "ClientHorsleyMCS"
click at [335, 785] on input "ClientHorsleyMCS" at bounding box center [544, 789] width 535 height 38
click at [403, 786] on input "Client HorsleyMCS" at bounding box center [544, 789] width 535 height 38
click at [394, 786] on input "Client HorsleyMCS" at bounding box center [544, 789] width 535 height 38
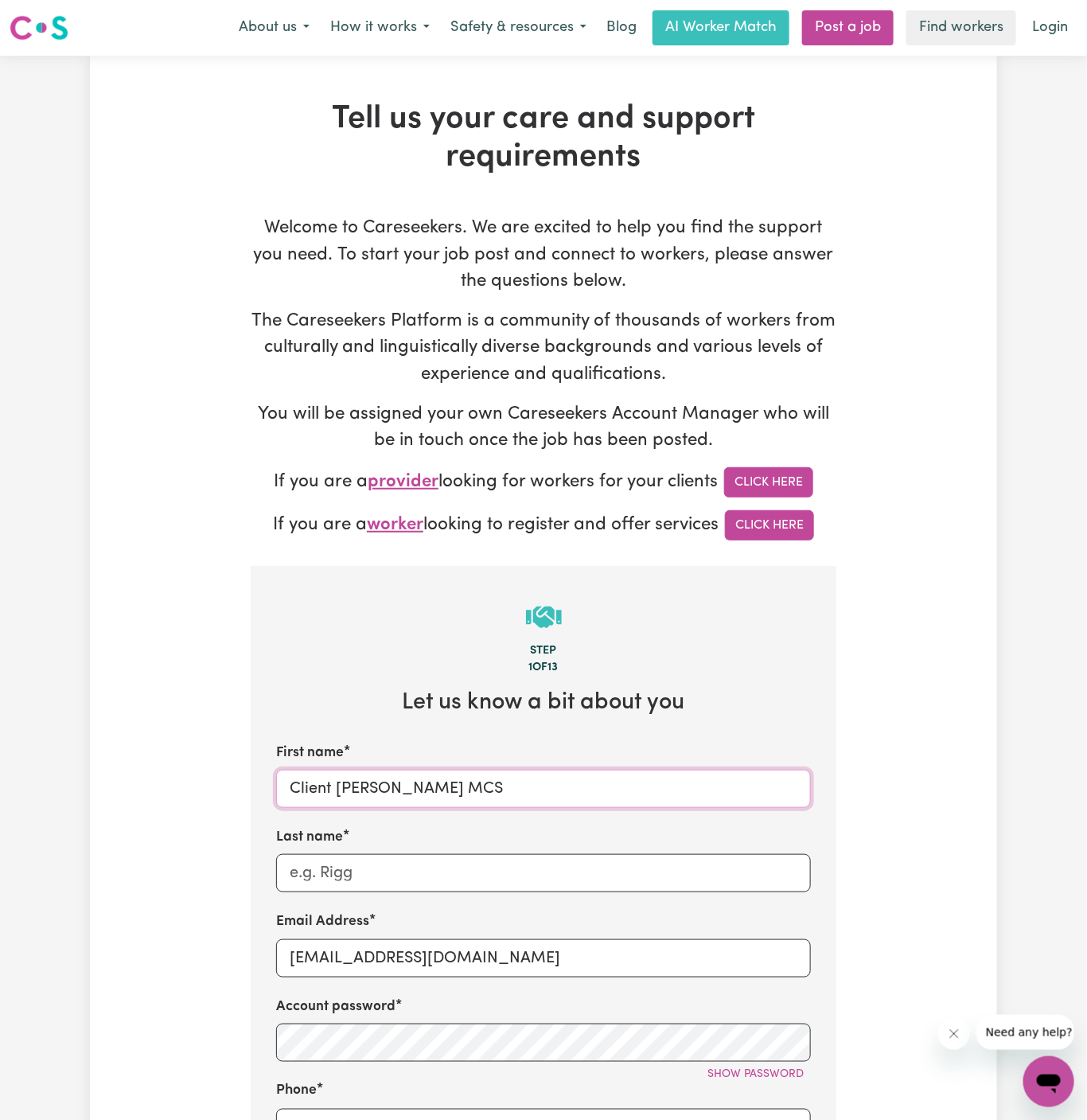
click at [414, 786] on input "Client Horsley MCS" at bounding box center [544, 789] width 535 height 38
type input "Client Horsley"
click at [545, 877] on input "Last name" at bounding box center [544, 873] width 535 height 38
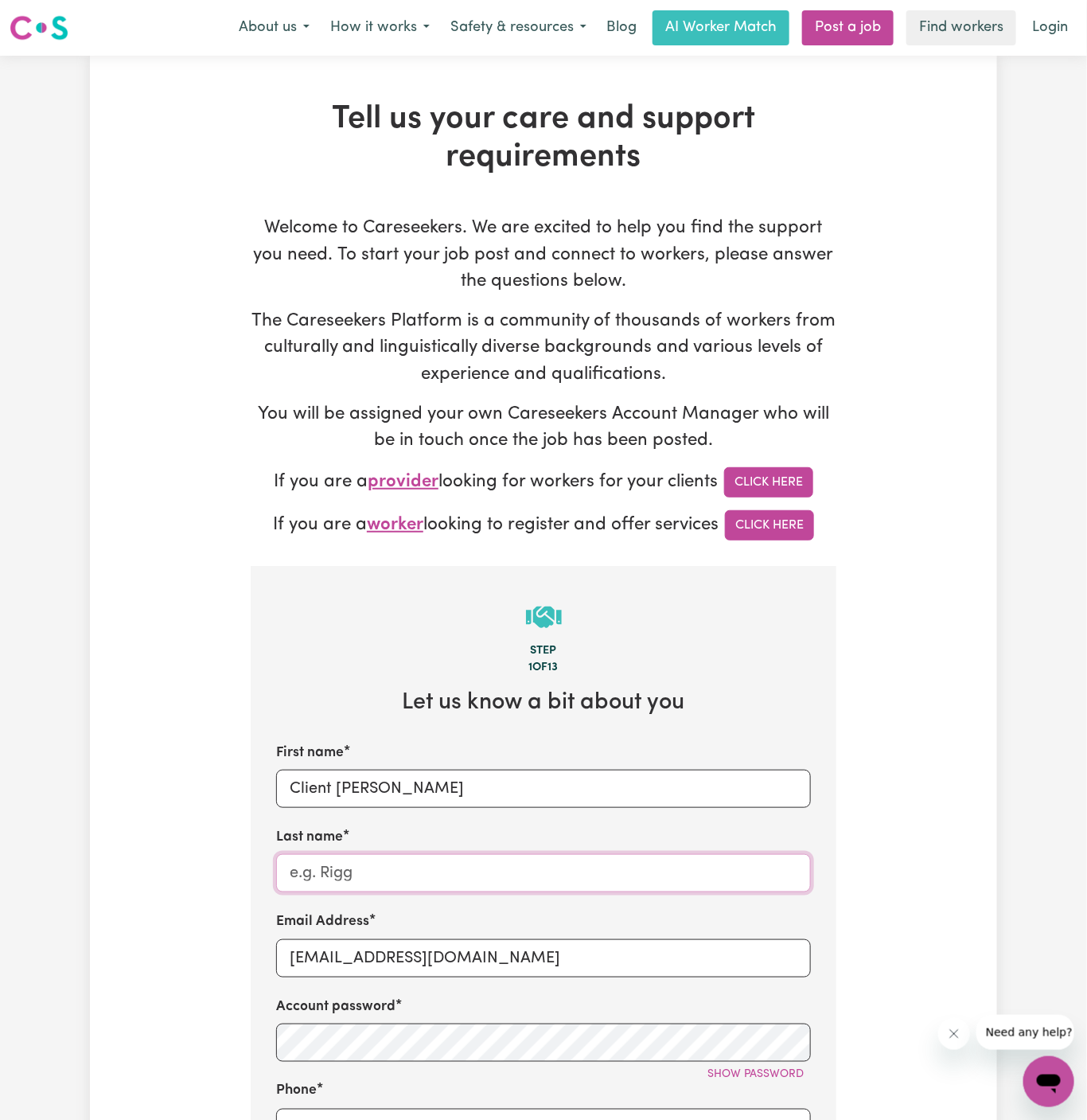
paste input "Me Care Support-"
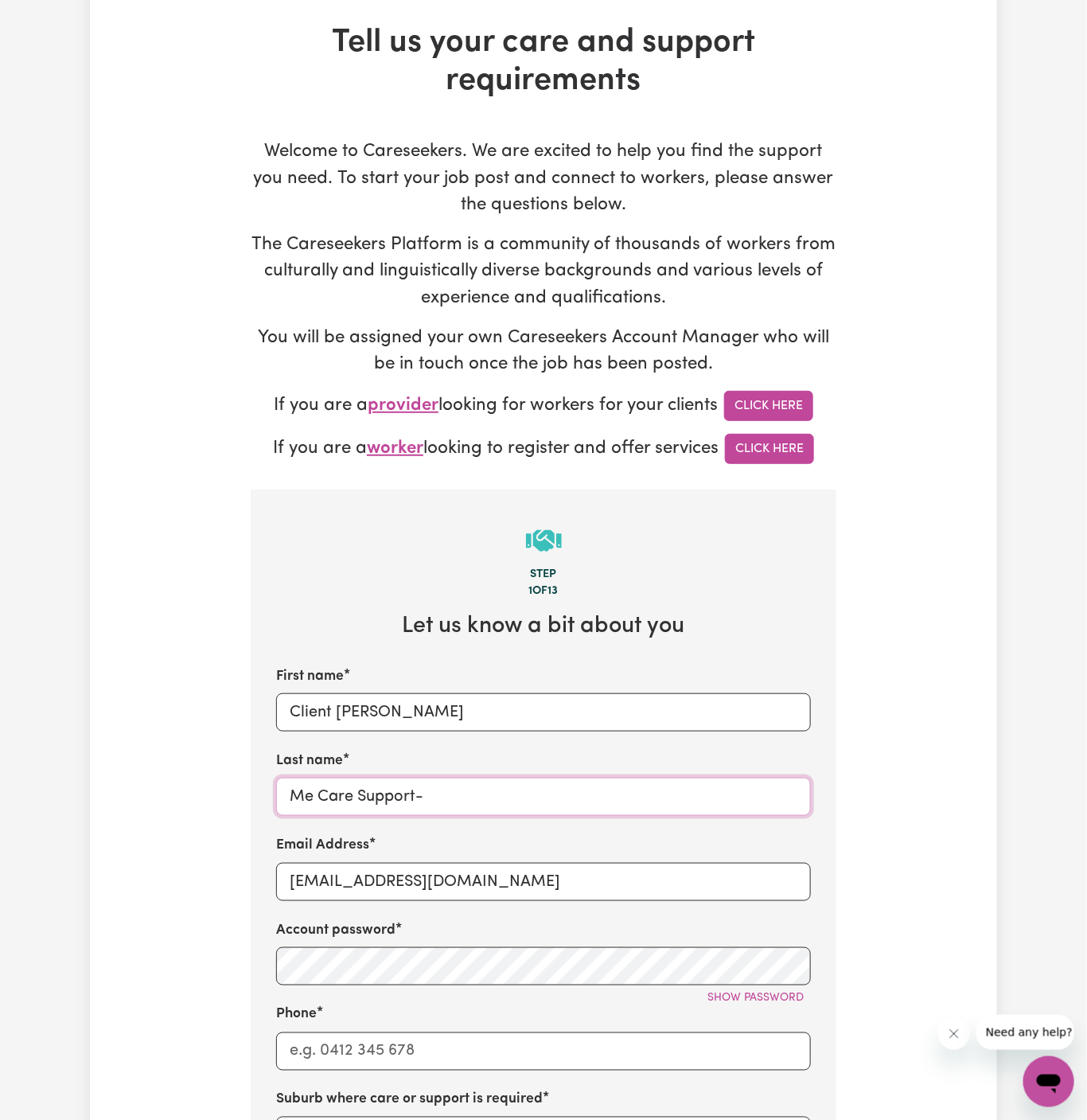
scroll to position [168, 0]
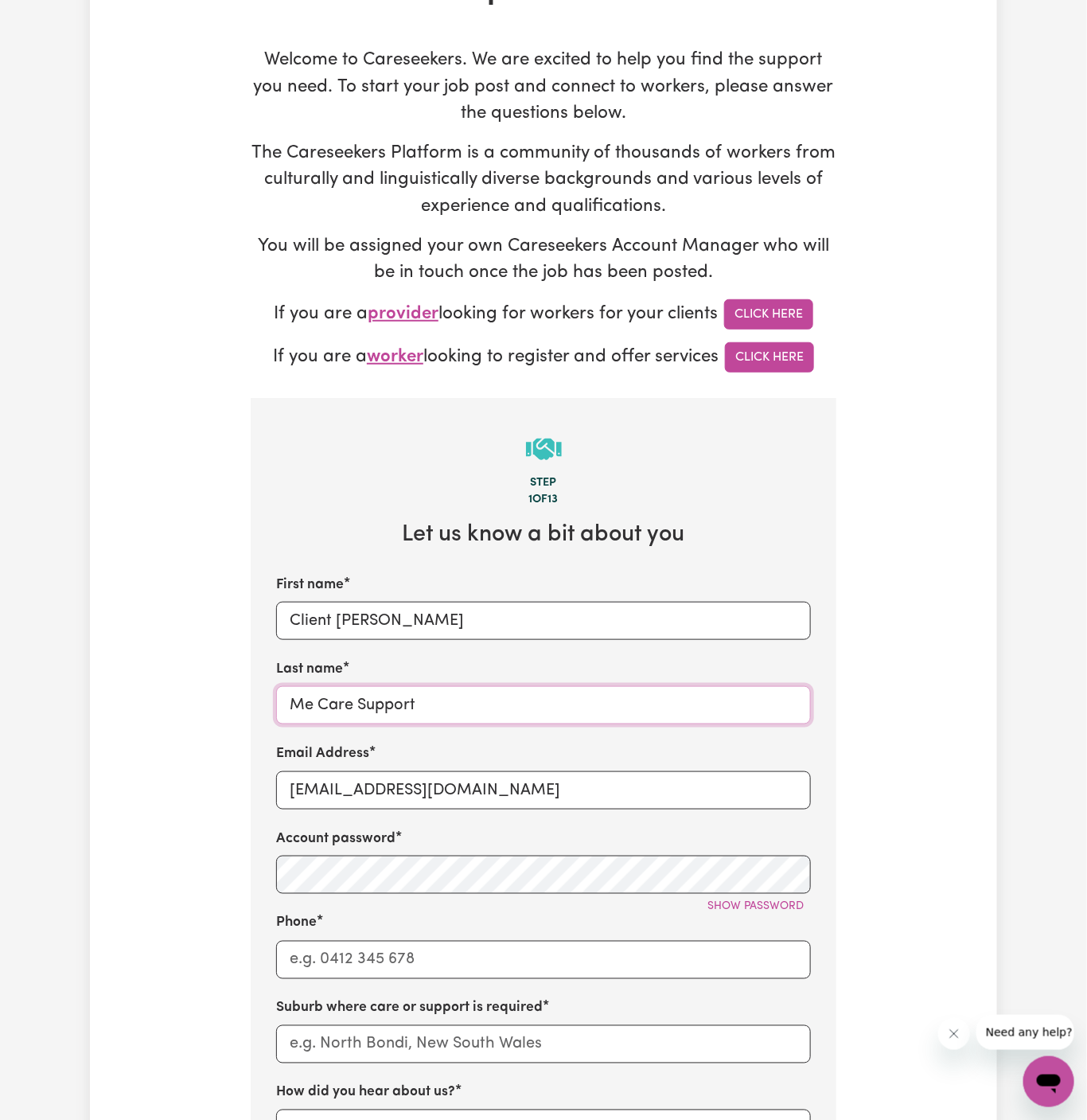
type input "Me Care Support"
click at [467, 969] on input "Phone" at bounding box center [544, 960] width 535 height 38
type input "1300765465"
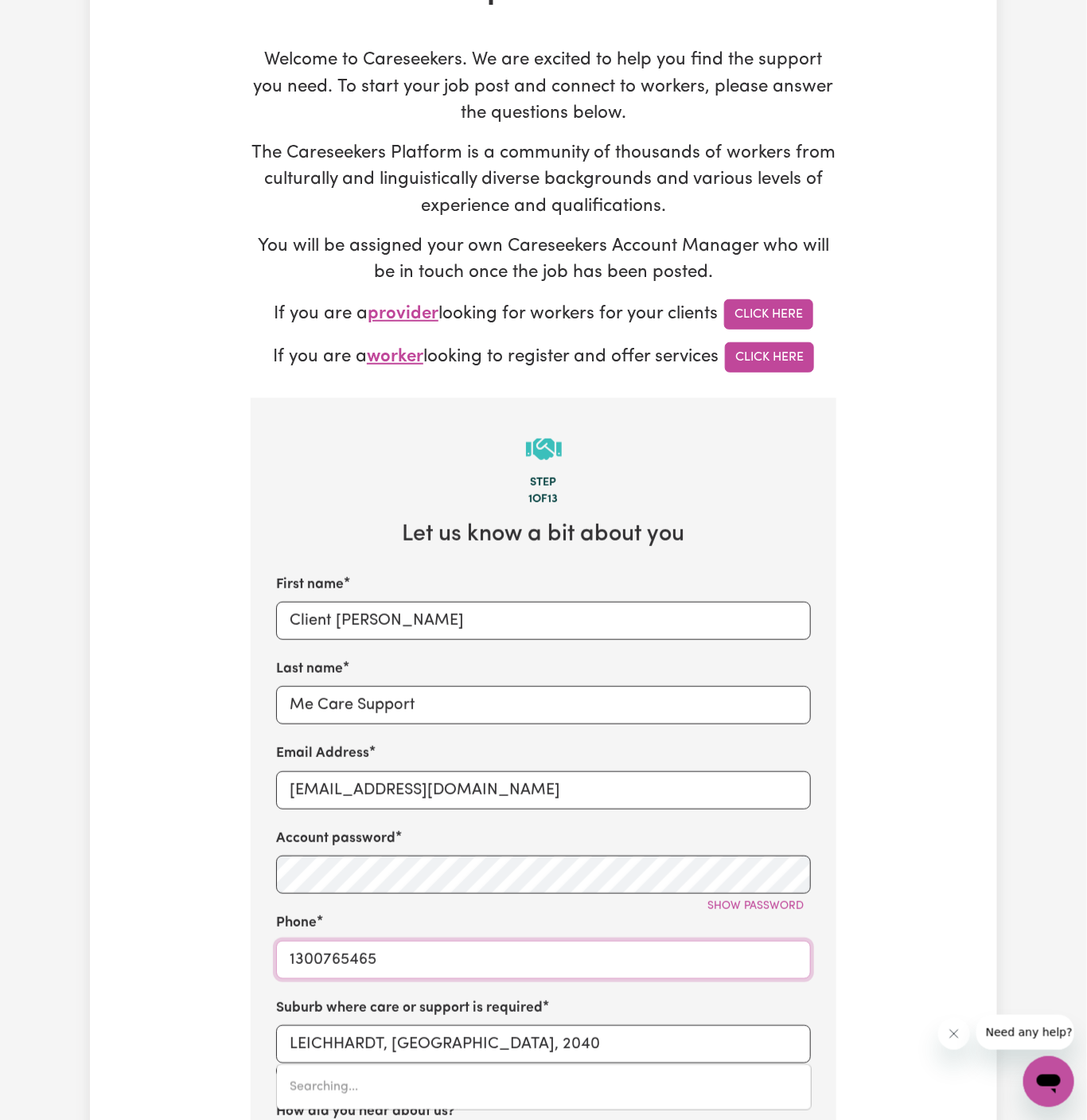
scroll to position [413, 0]
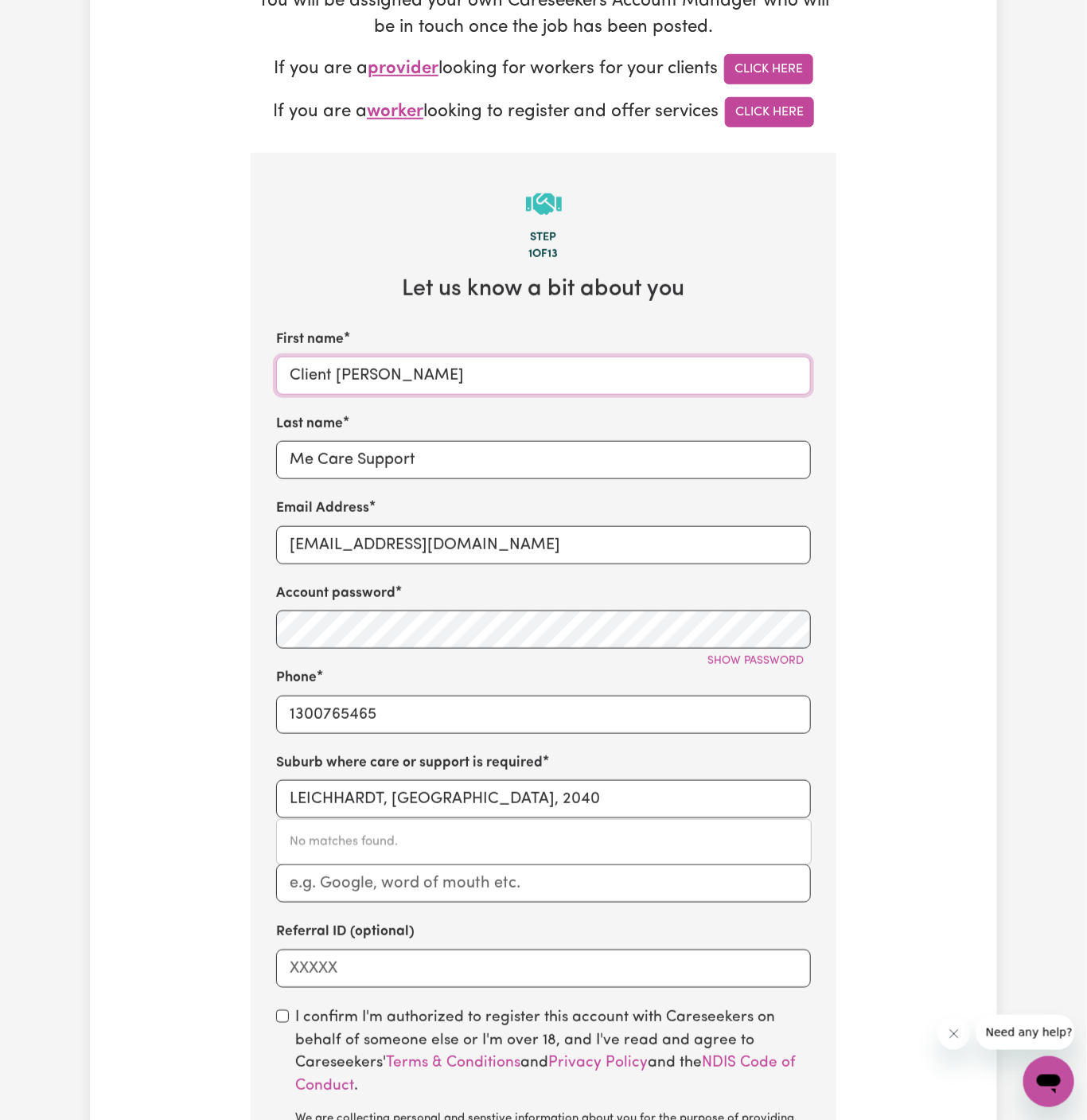
click at [344, 382] on input "Client Horsley" at bounding box center [544, 376] width 535 height 38
click at [421, 812] on input "LEICHHARDT, New South Wales, 2040" at bounding box center [544, 800] width 535 height 38
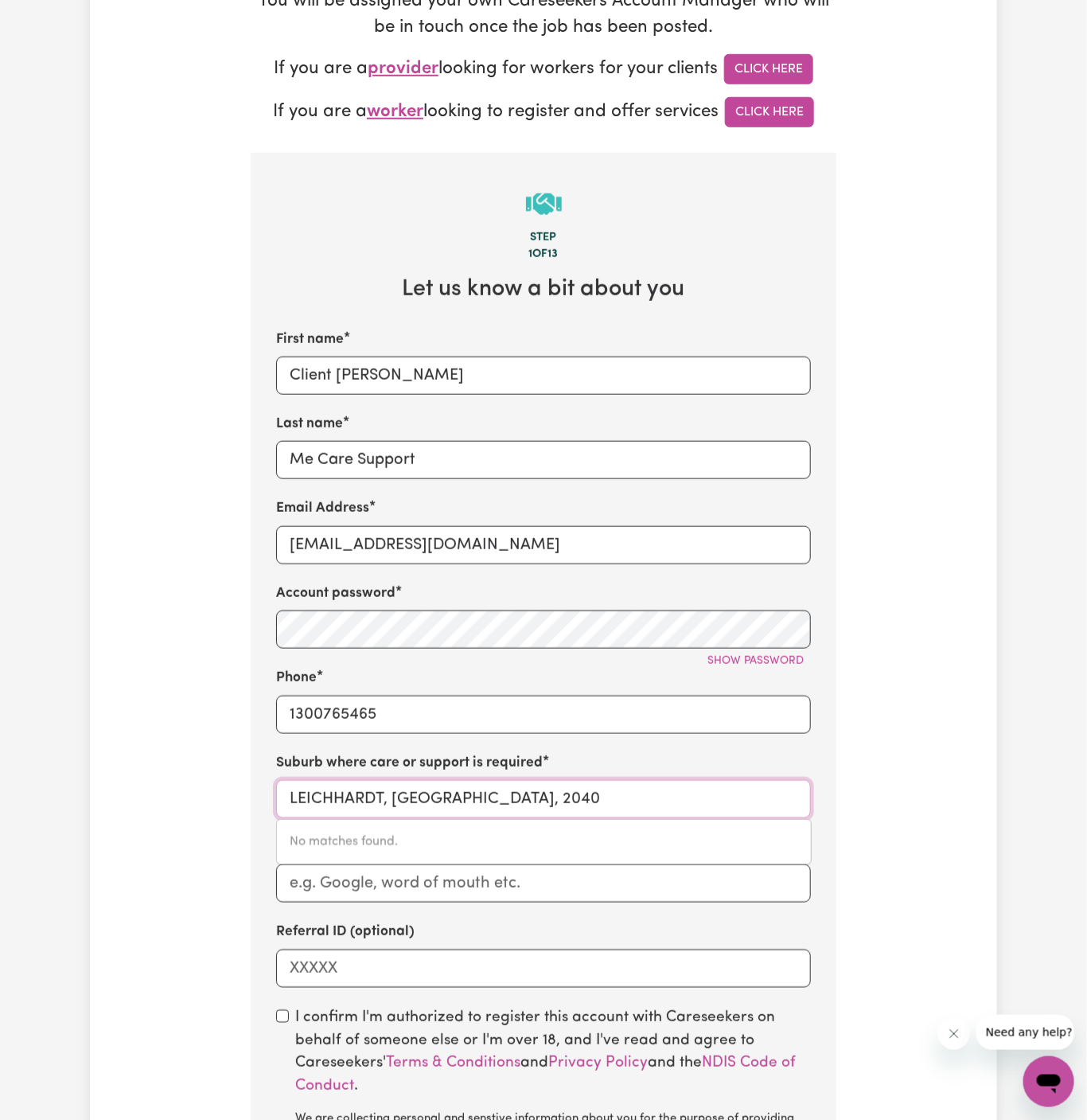
click at [421, 812] on input "LEICHHARDT, New South Wales, 2040" at bounding box center [544, 800] width 535 height 38
click at [442, 798] on input "LEICHHARDT, New South Wales, 2040" at bounding box center [544, 800] width 535 height 38
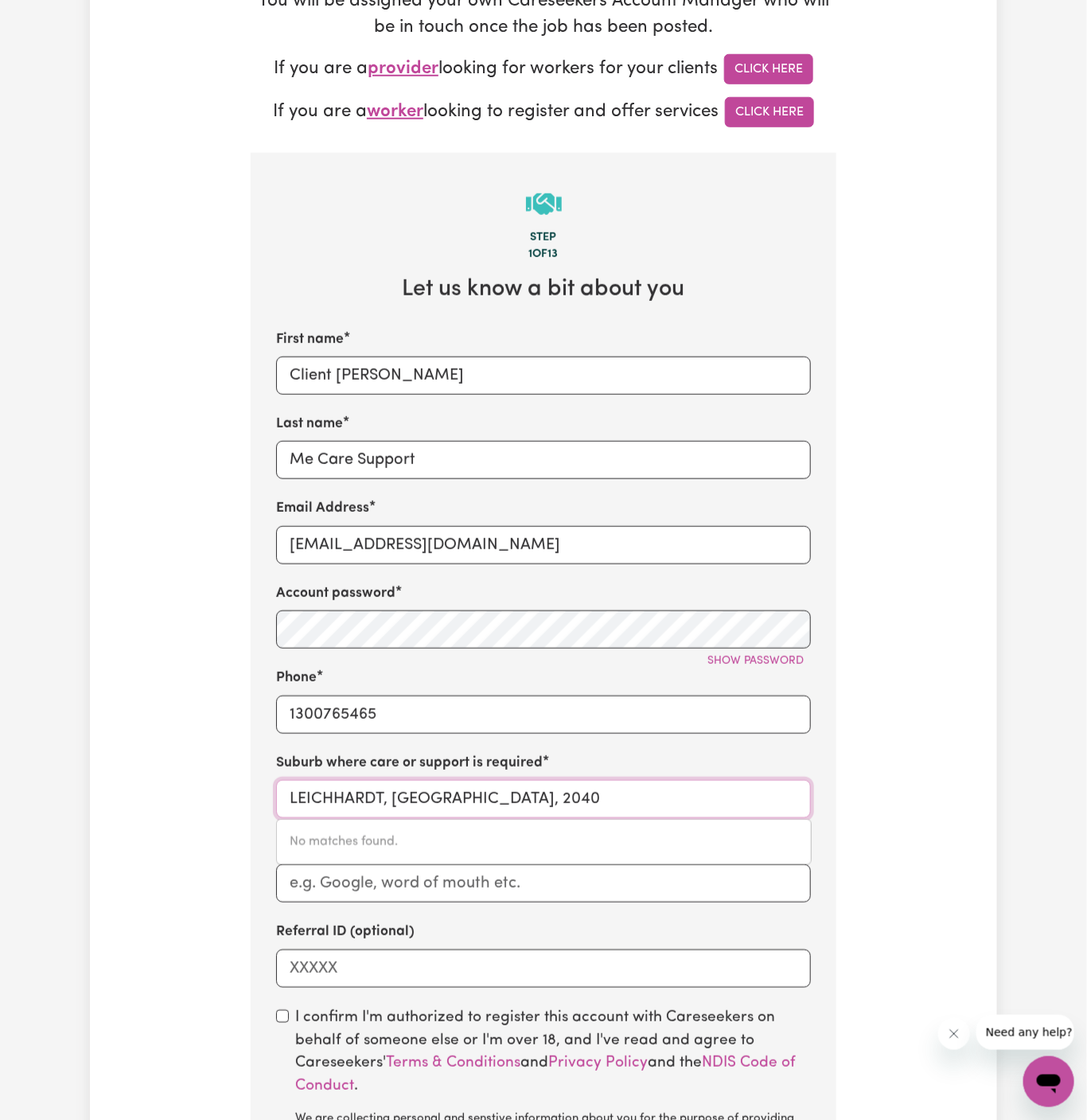
paste input "Horsley"
type input "Horsley"
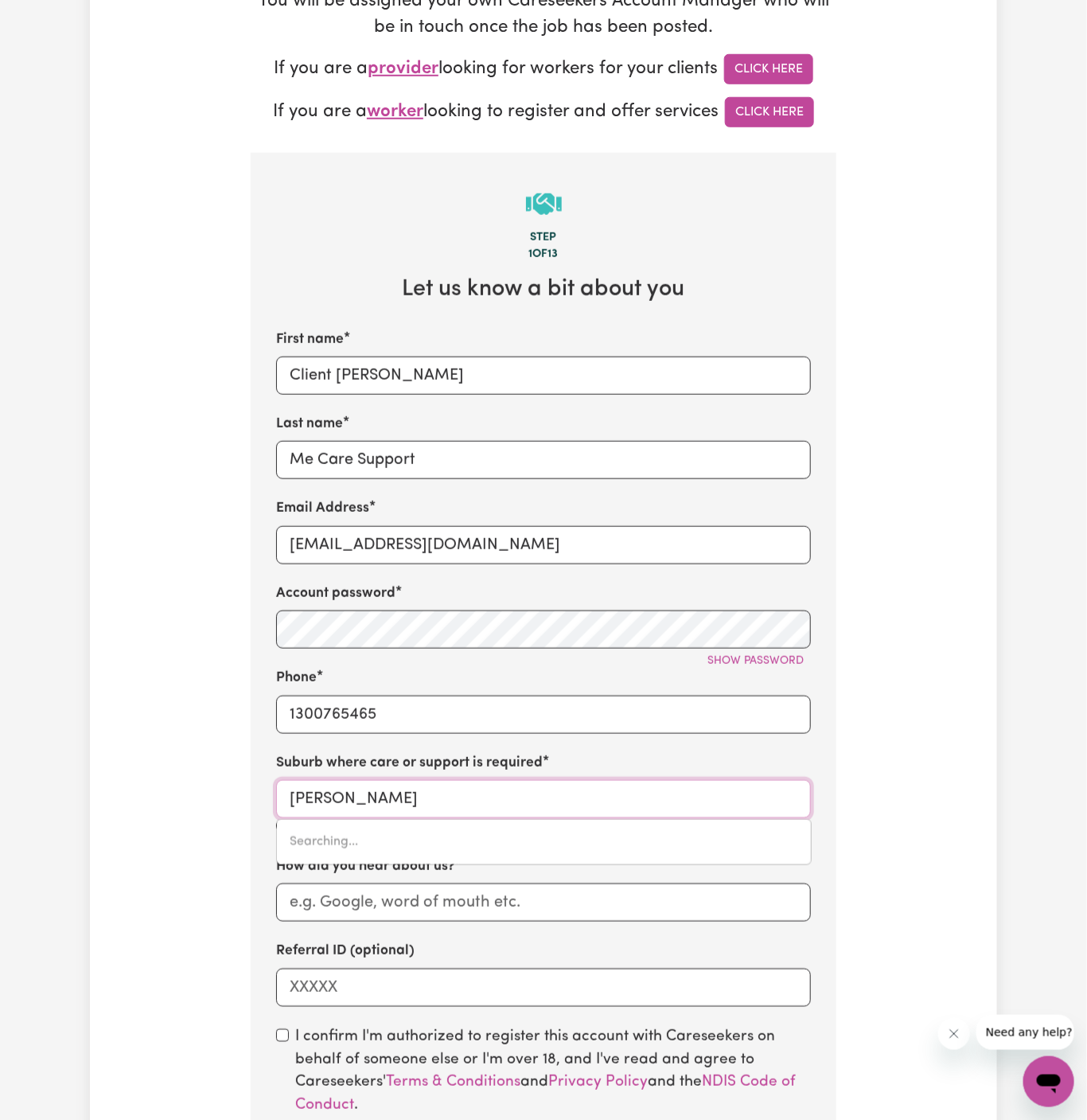
type input "Horsley, New South Wales, 2530"
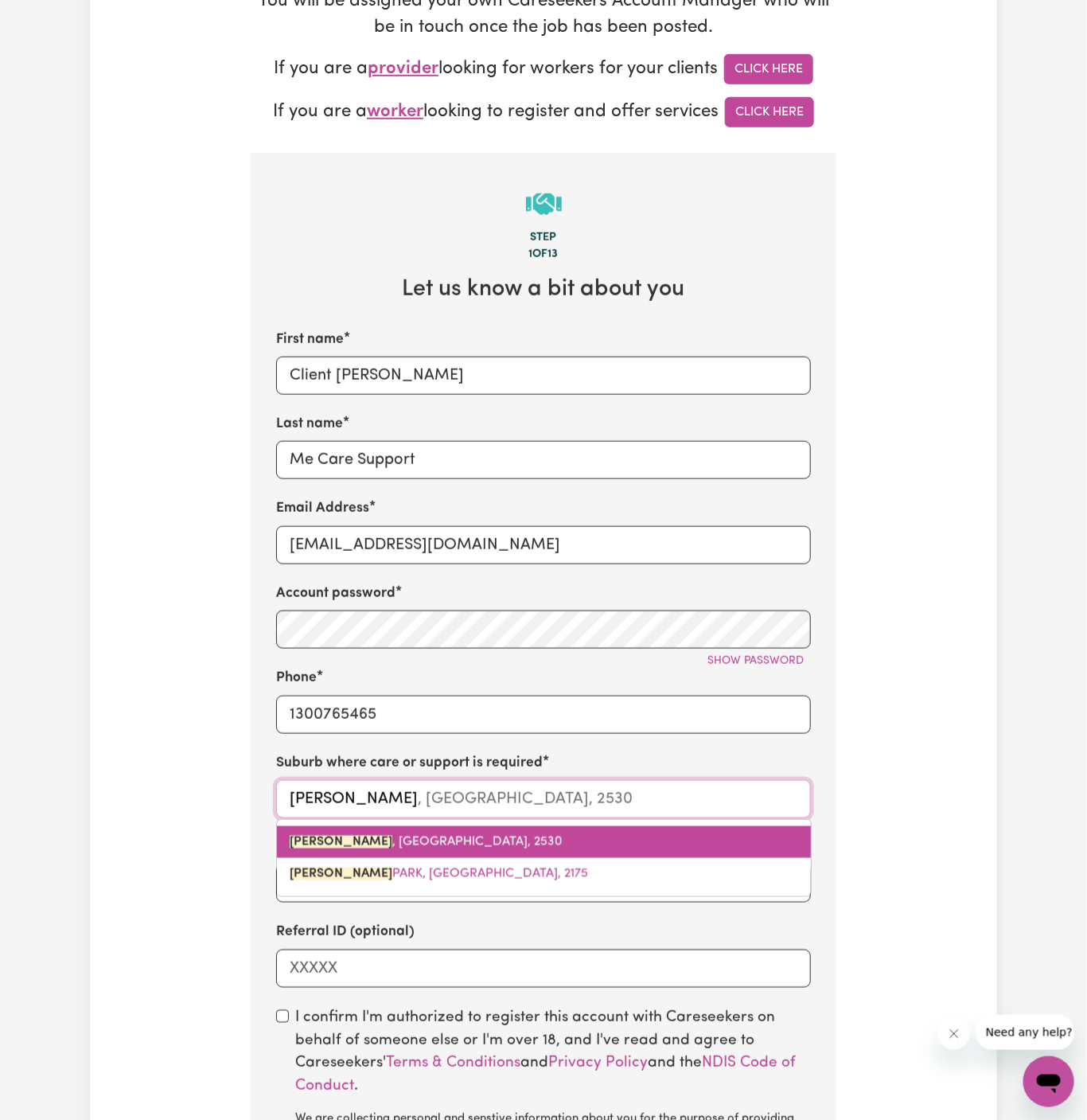
click at [486, 826] on link "HORSLEY , New South Wales, 2530" at bounding box center [544, 842] width 534 height 32
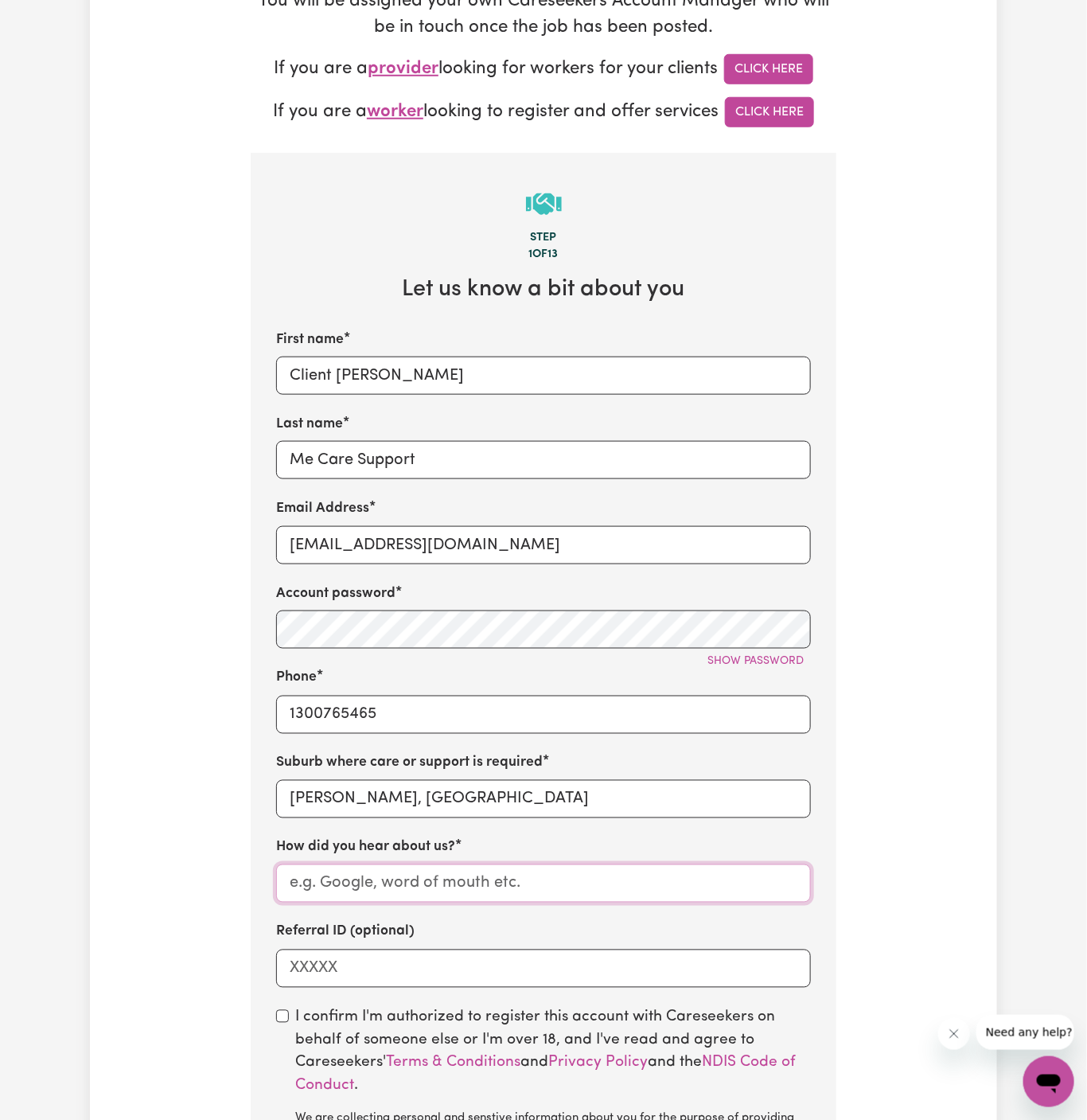
click at [409, 878] on input "How did you hear about us?" at bounding box center [544, 884] width 535 height 38
click at [355, 441] on input "Me Care Support" at bounding box center [544, 460] width 535 height 38
click at [412, 880] on input "How did you hear about us?" at bounding box center [544, 884] width 535 height 38
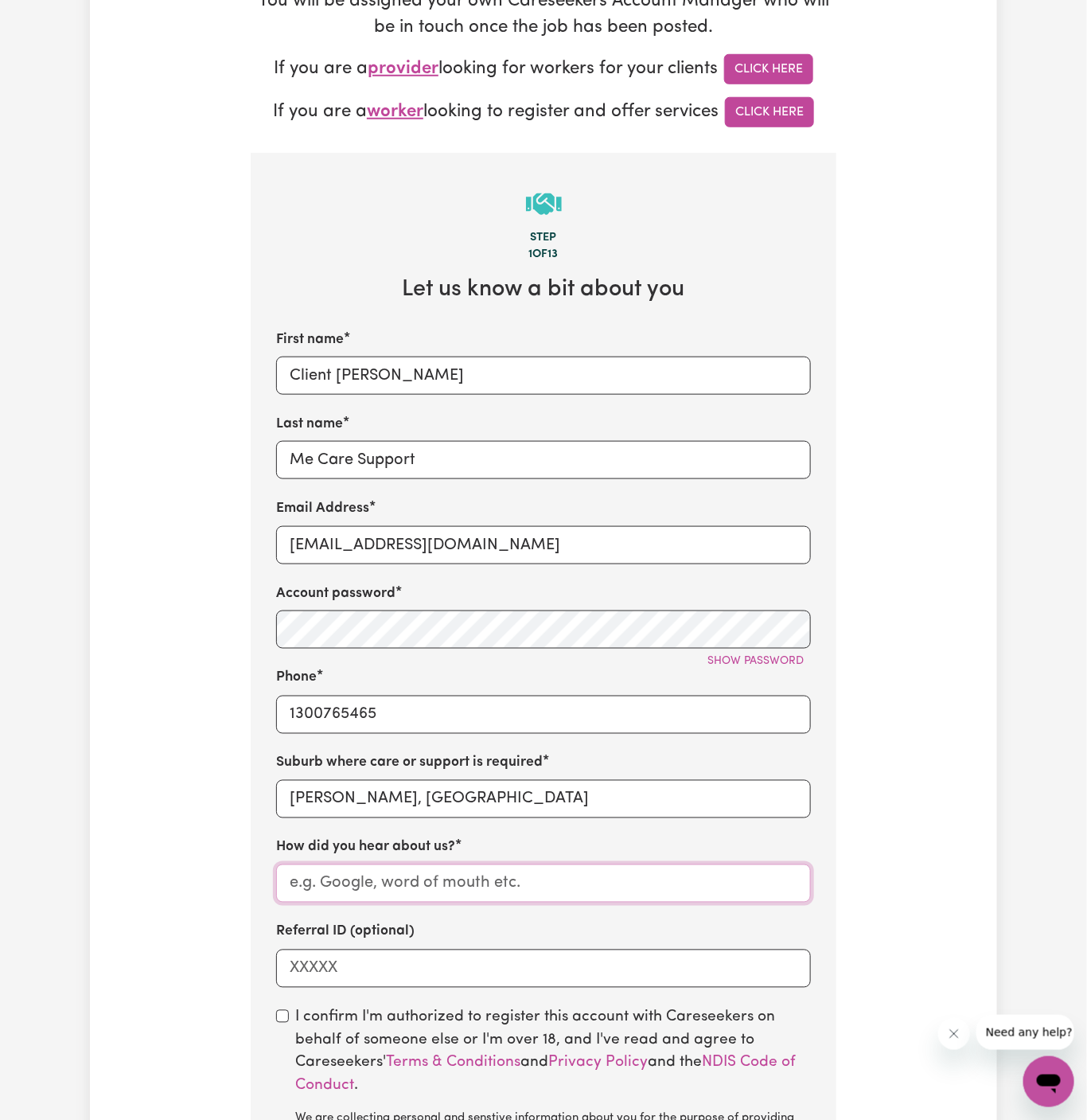
paste input "Me Care Support"
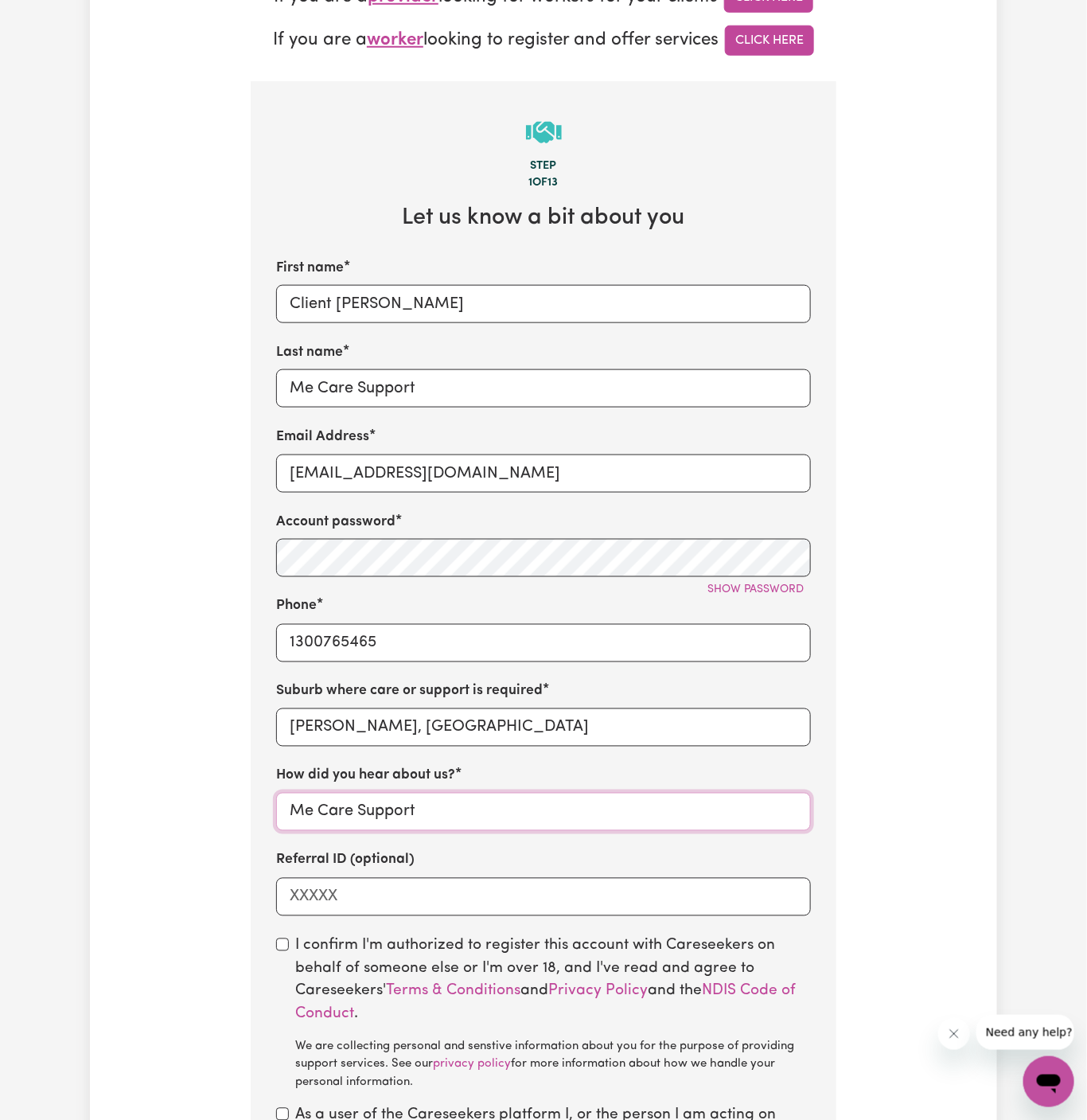
scroll to position [554, 0]
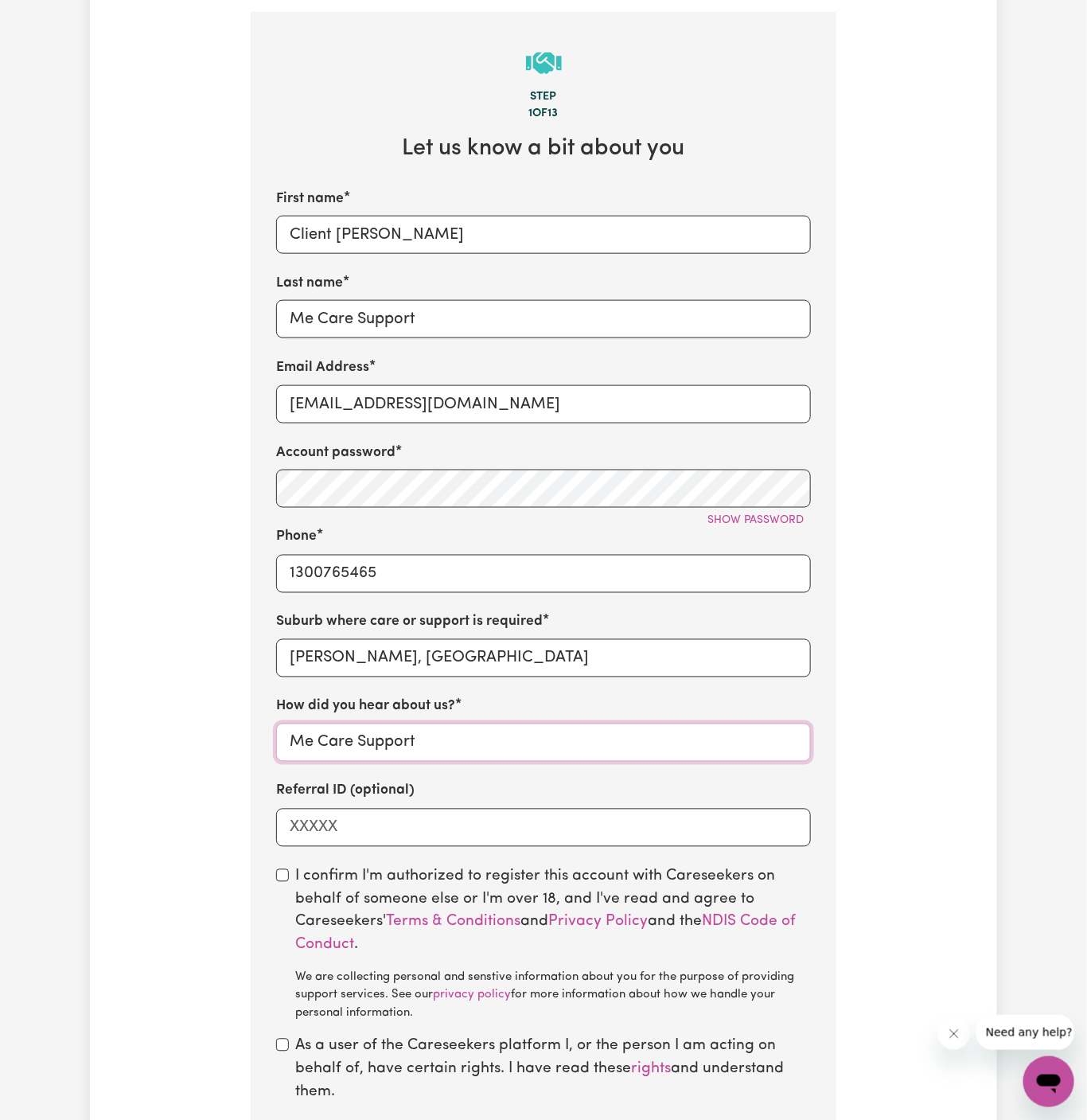
type input "Me Care Support"
click at [287, 879] on input "checkbox" at bounding box center [282, 875] width 13 height 13
checkbox input "true"
click at [288, 1038] on div "As a user of the Careseekers platform I, or the person I am acting on behalf of…" at bounding box center [544, 1070] width 535 height 69
click at [285, 1053] on div "As a user of the Careseekers platform I, or the person I am acting on behalf of…" at bounding box center [544, 1070] width 535 height 69
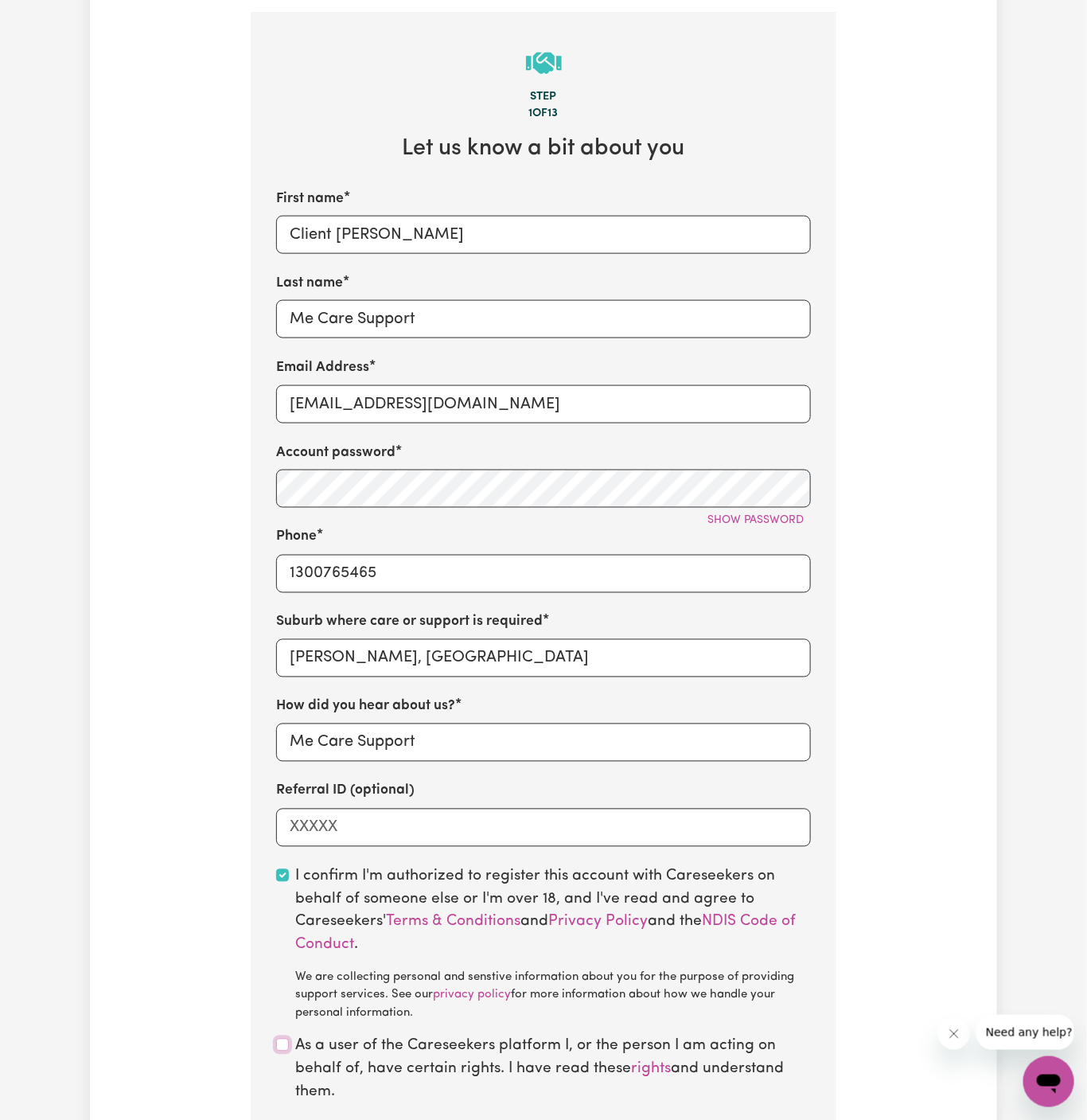
click at [283, 1048] on input "checkbox" at bounding box center [282, 1045] width 13 height 13
checkbox input "true"
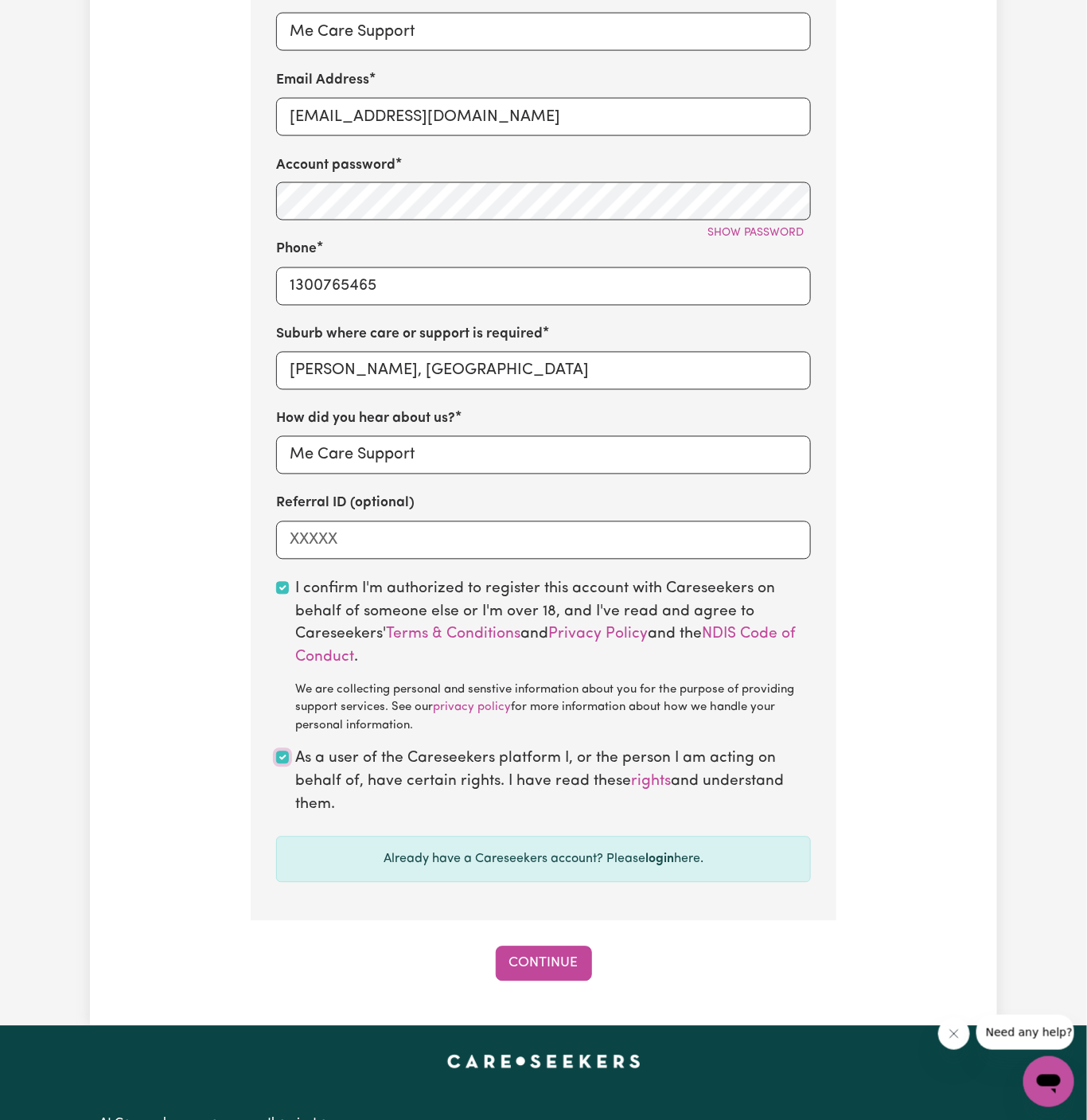
scroll to position [984, 0]
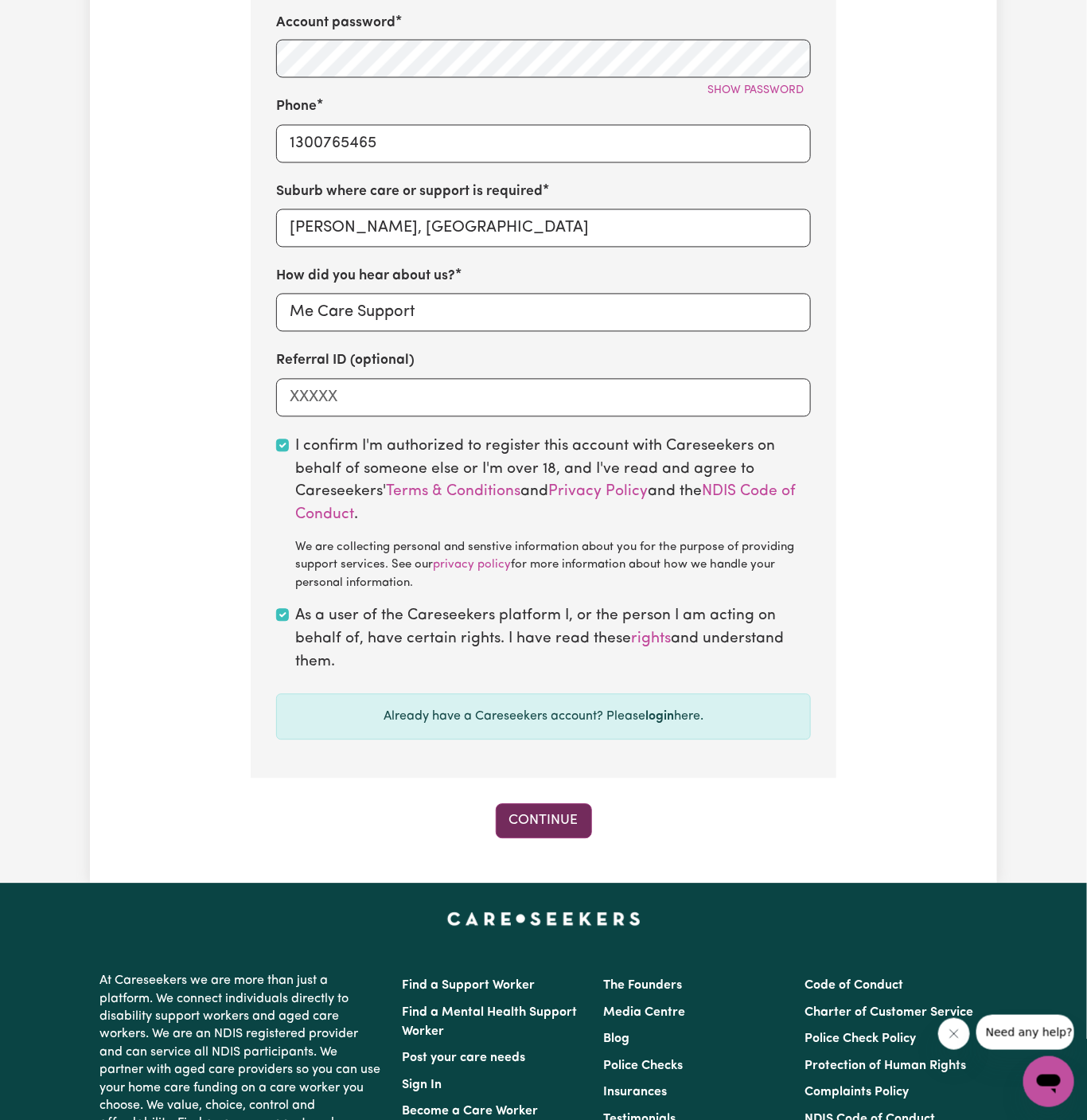
click at [557, 833] on button "Continue" at bounding box center [544, 821] width 96 height 35
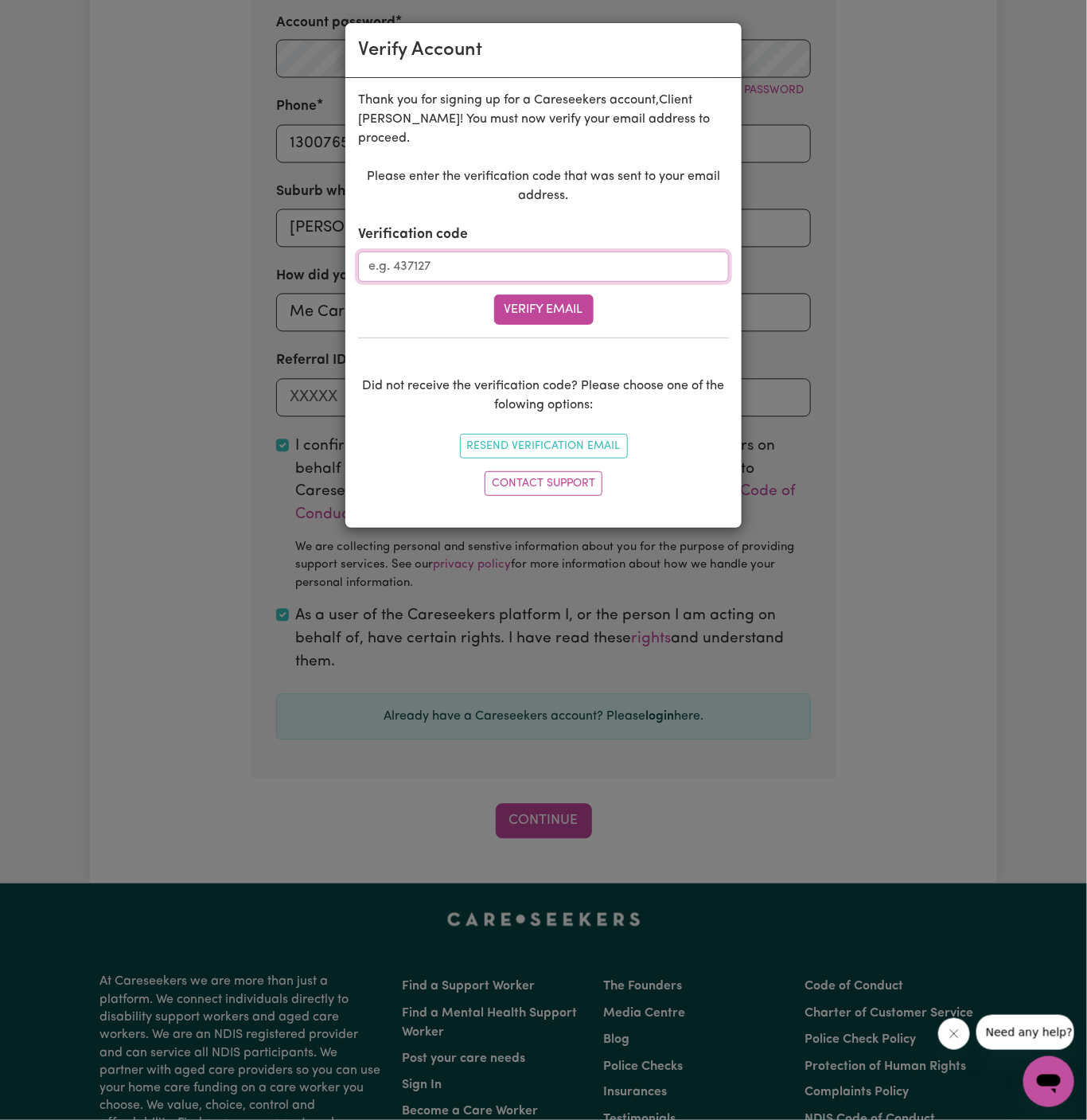
click at [487, 252] on input "Verification code" at bounding box center [543, 267] width 370 height 30
paste input "271184"
type input "271184"
click at [564, 294] on button "Verify Email" at bounding box center [544, 309] width 100 height 30
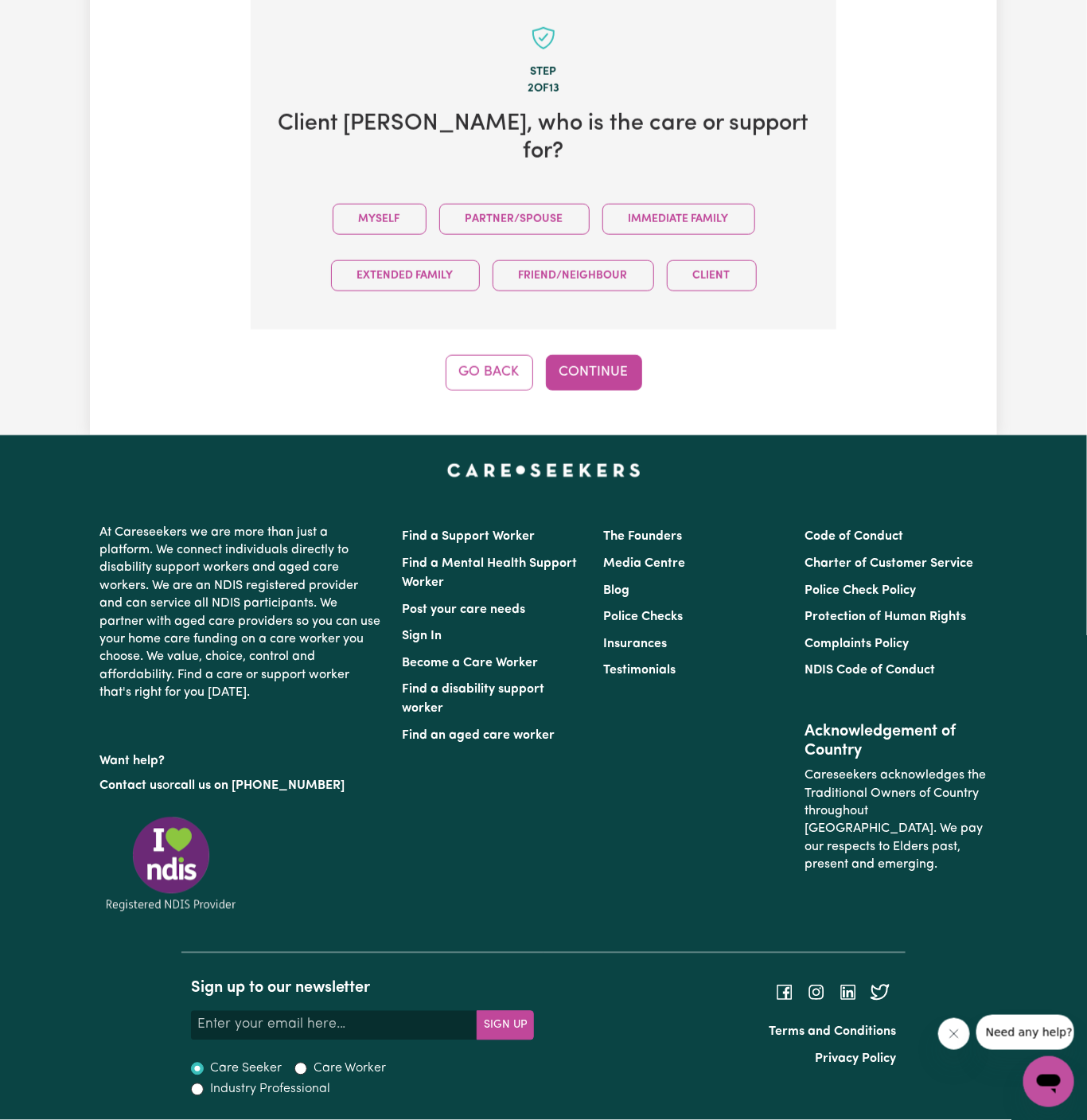
scroll to position [548, 0]
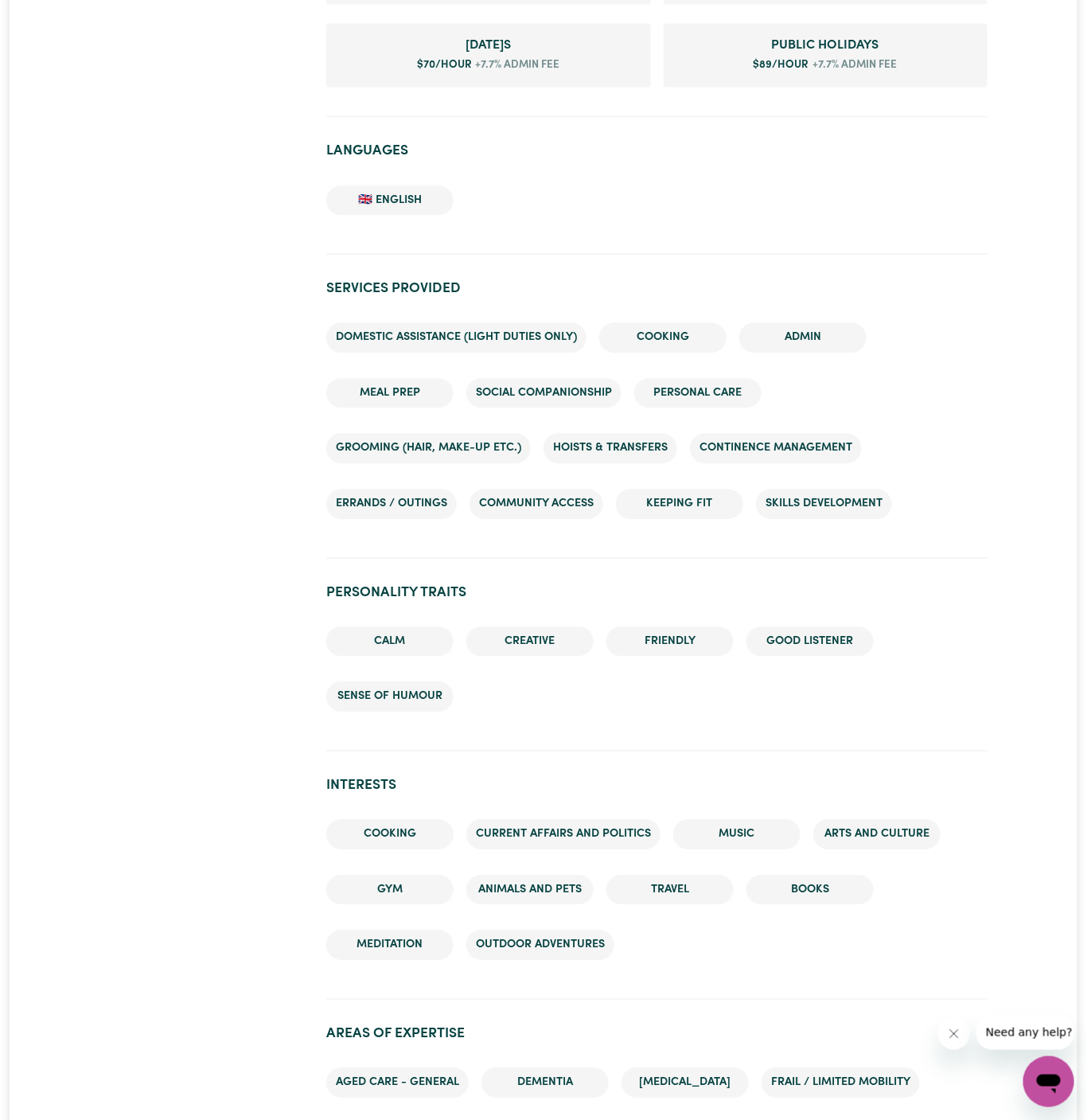
scroll to position [1467, 0]
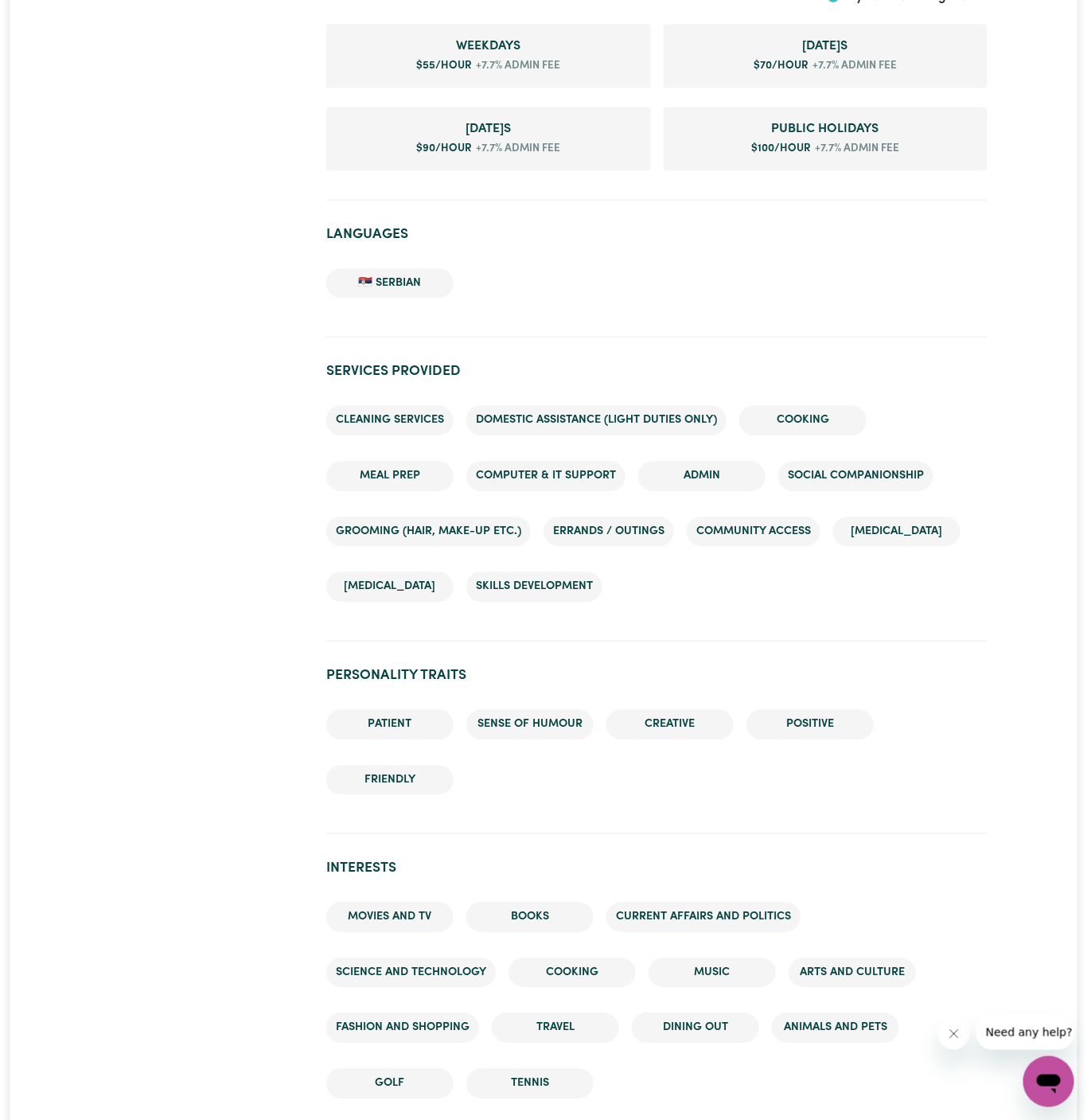
scroll to position [1223, 0]
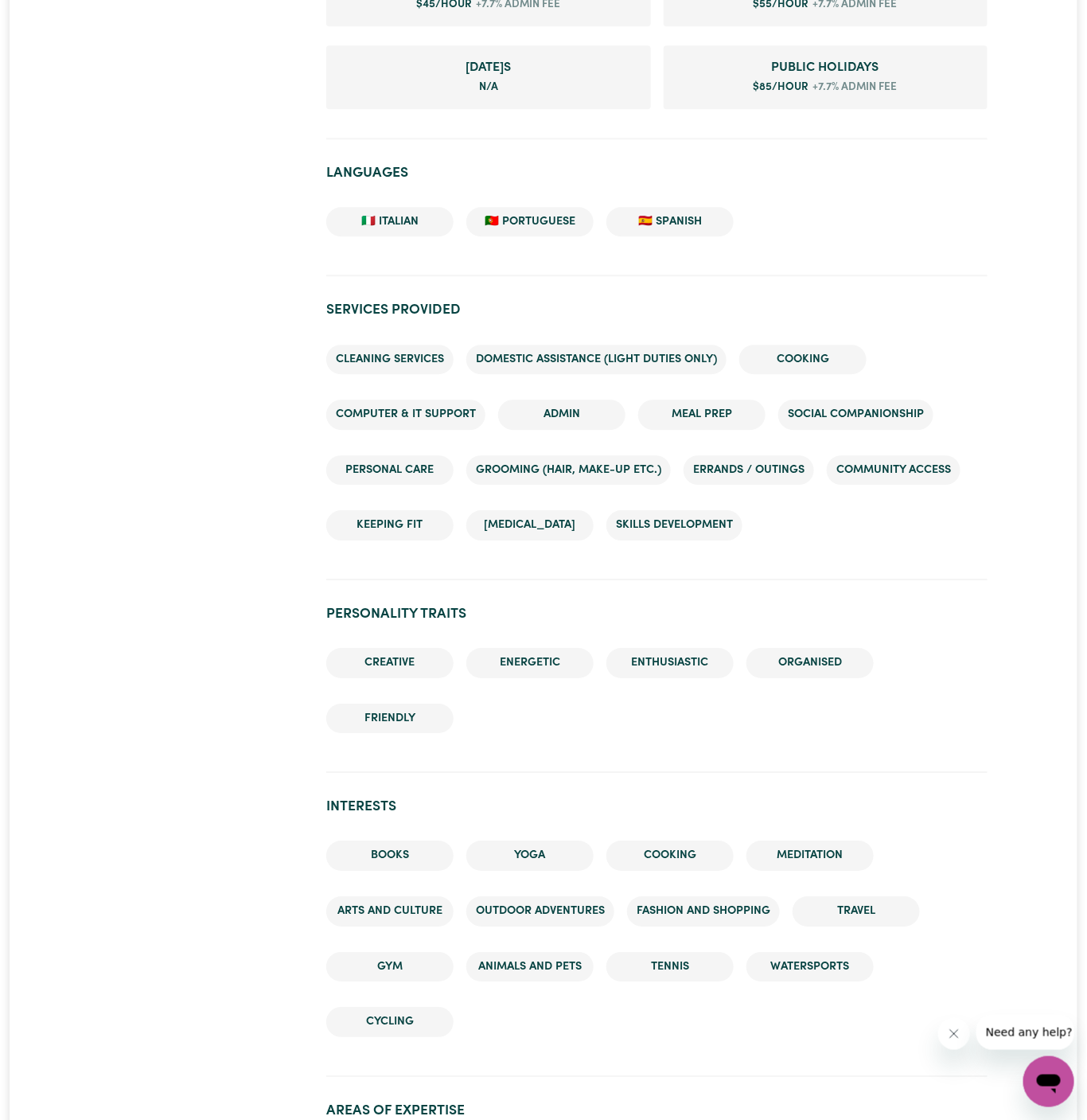
scroll to position [1430, 0]
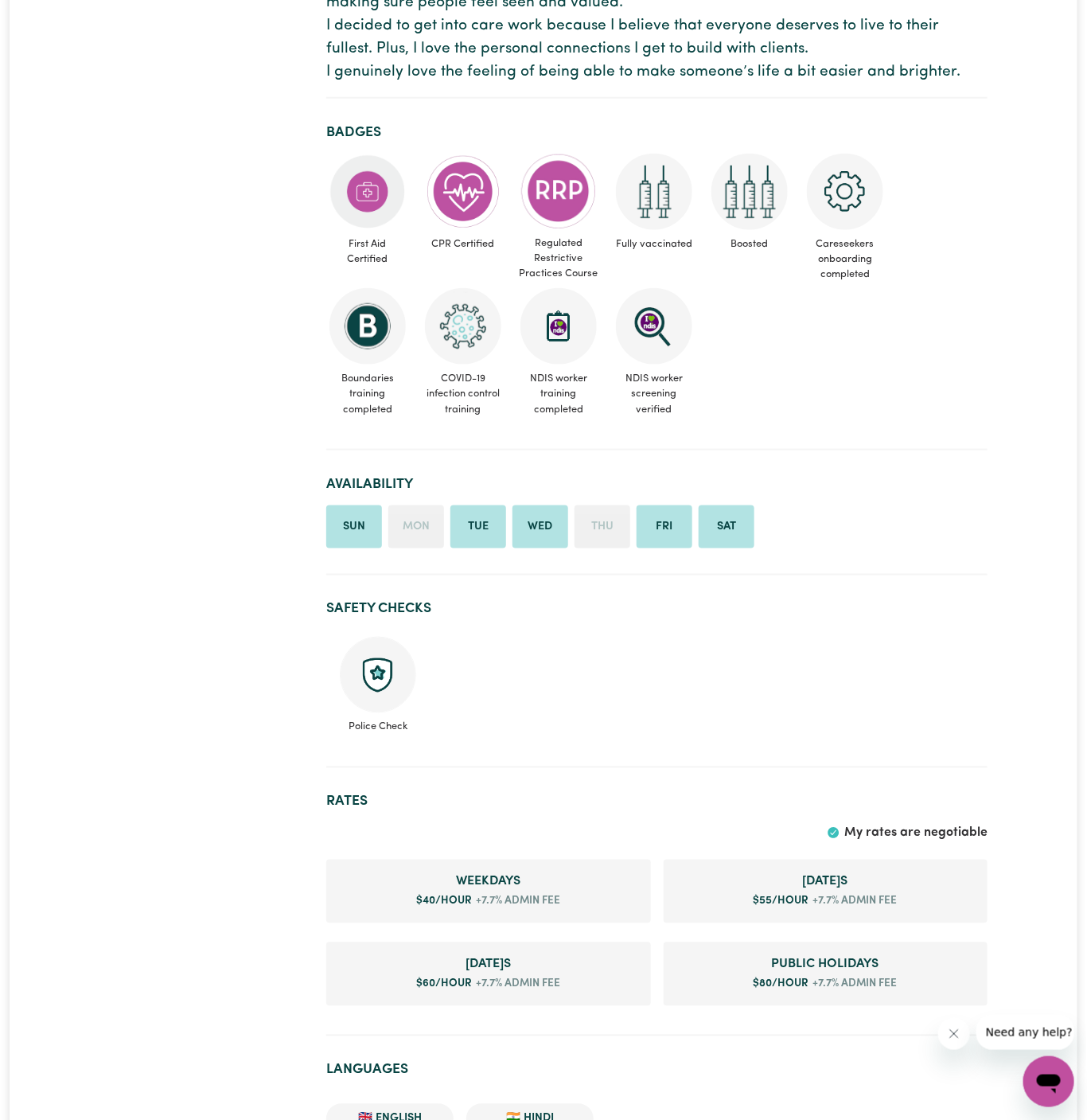
scroll to position [928, 0]
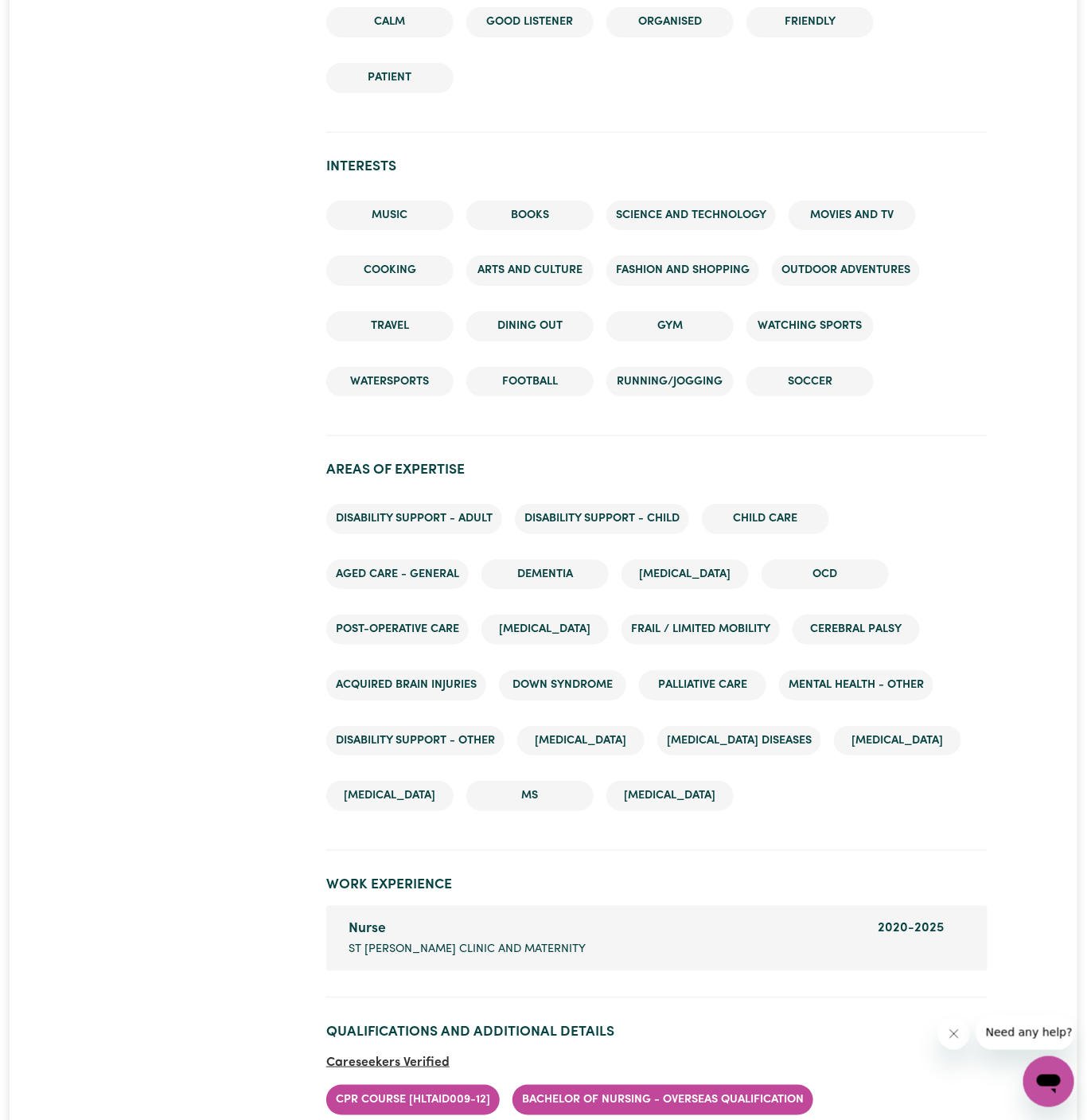
scroll to position [2263, 0]
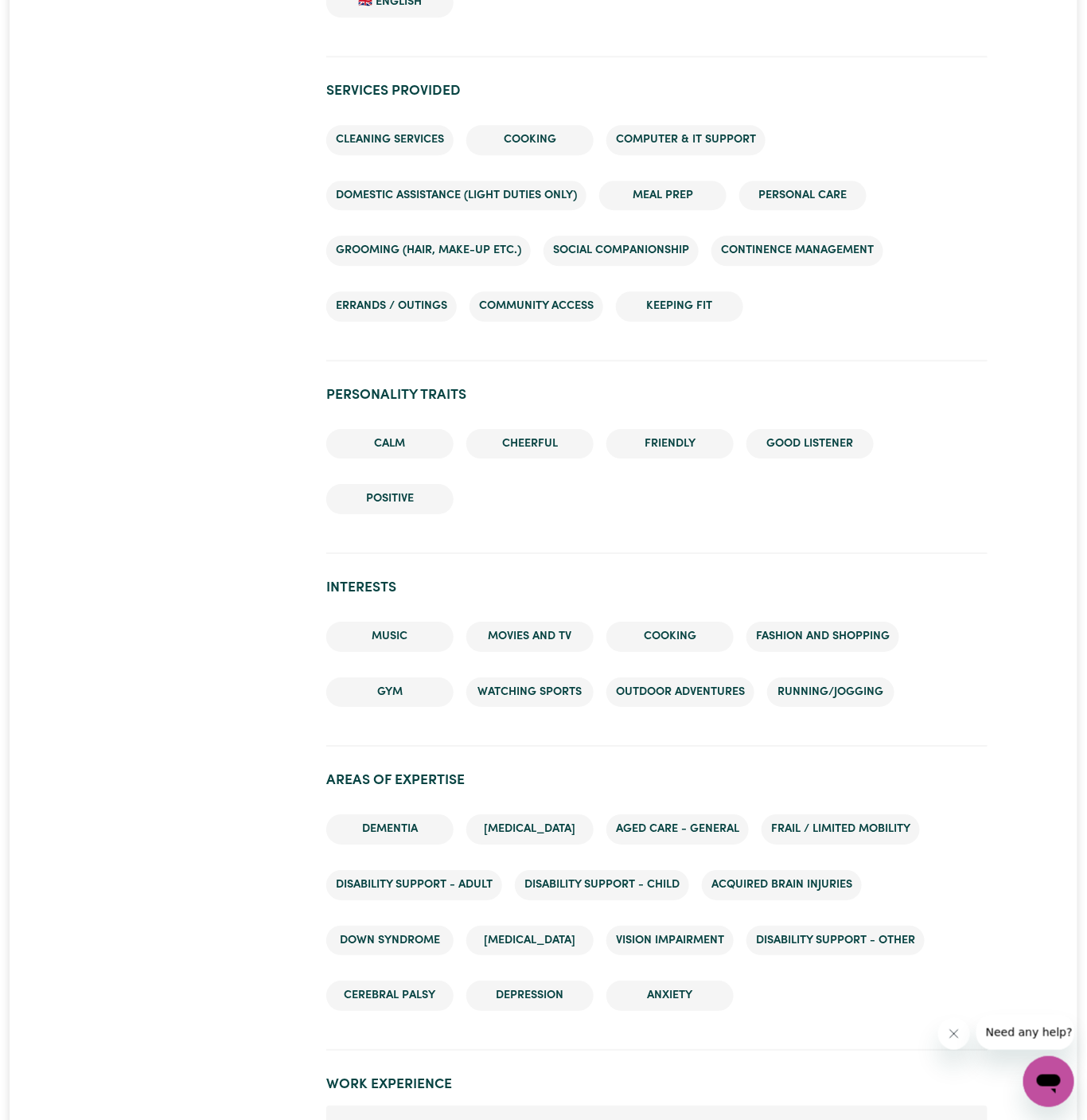
scroll to position [1543, 0]
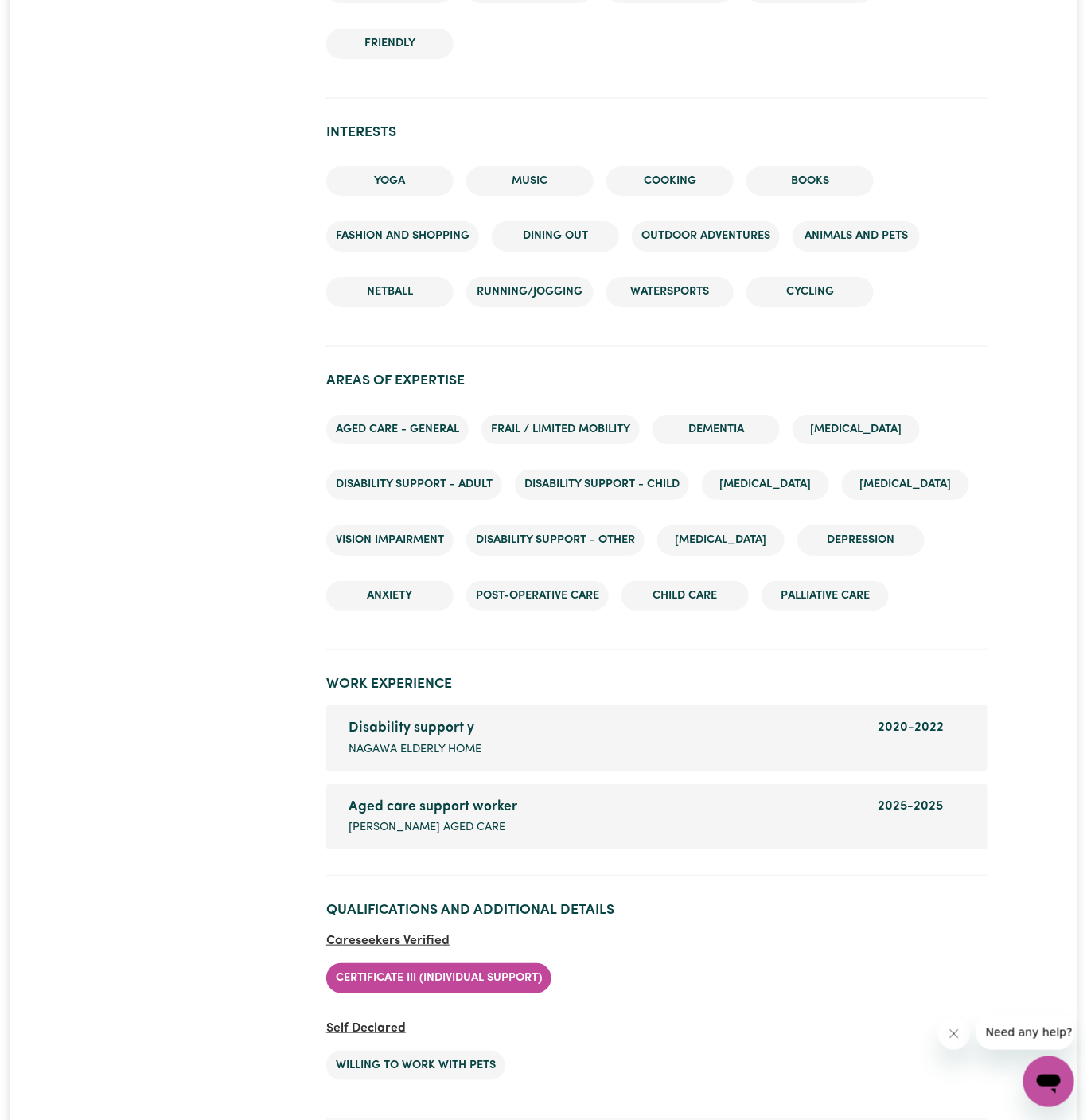
scroll to position [2099, 0]
